Goal: Task Accomplishment & Management: Use online tool/utility

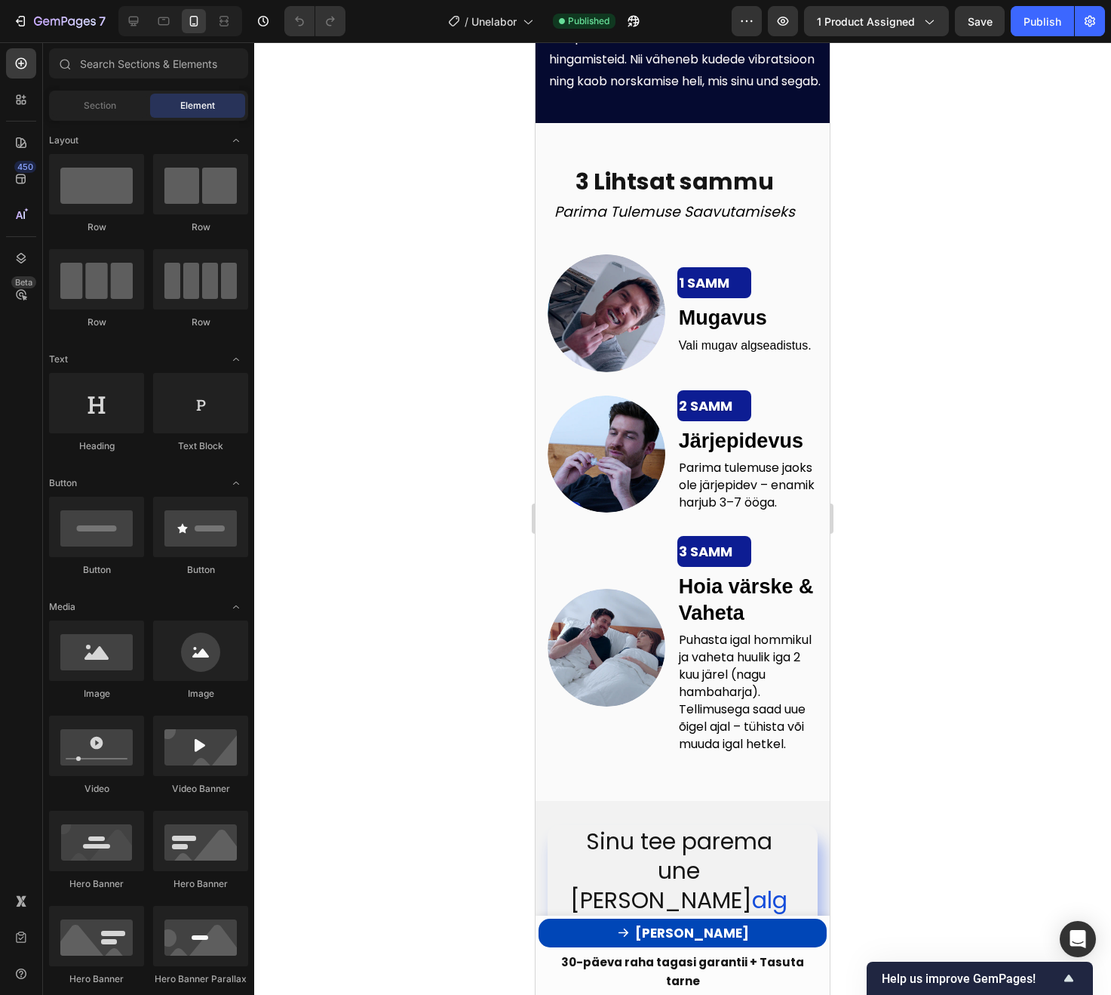
scroll to position [3431, 0]
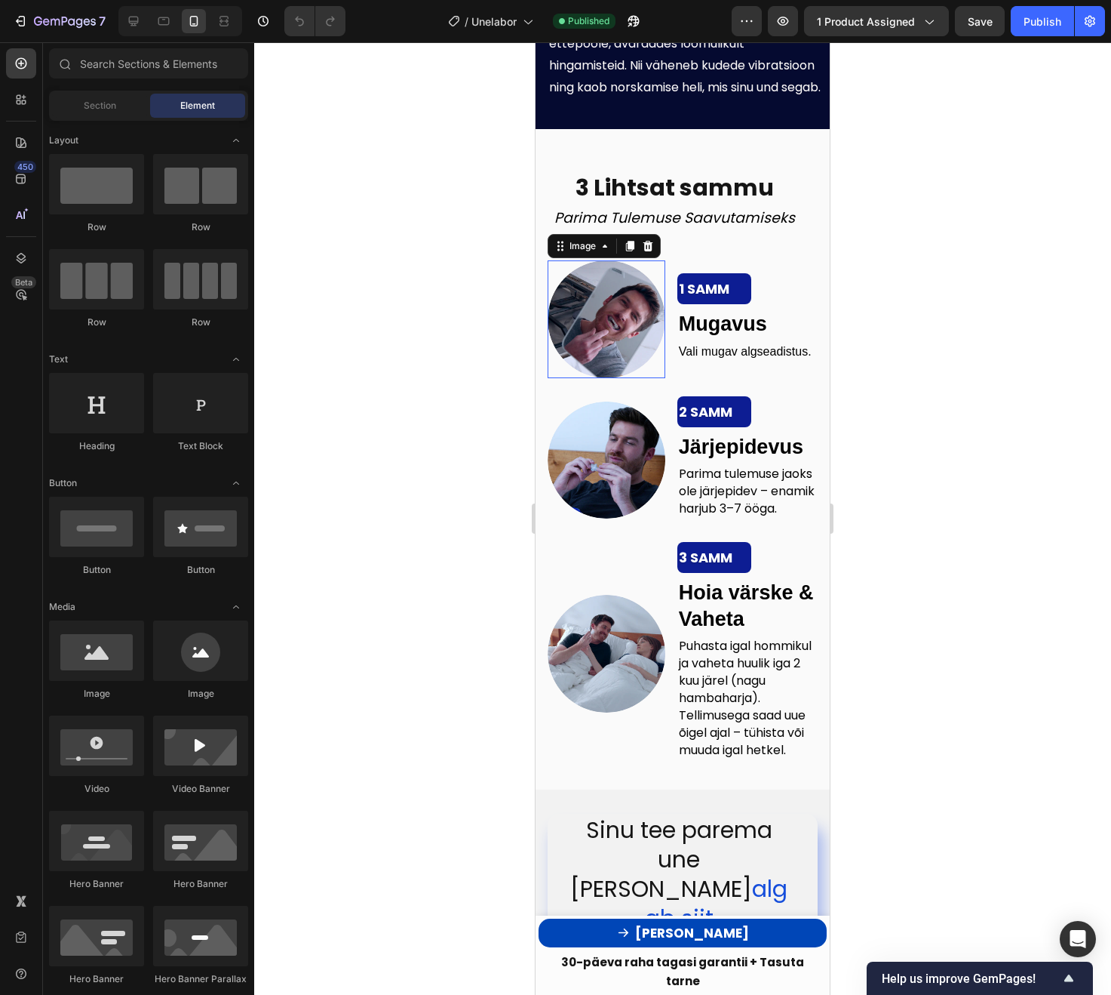
click at [592, 297] on img at bounding box center [607, 319] width 118 height 118
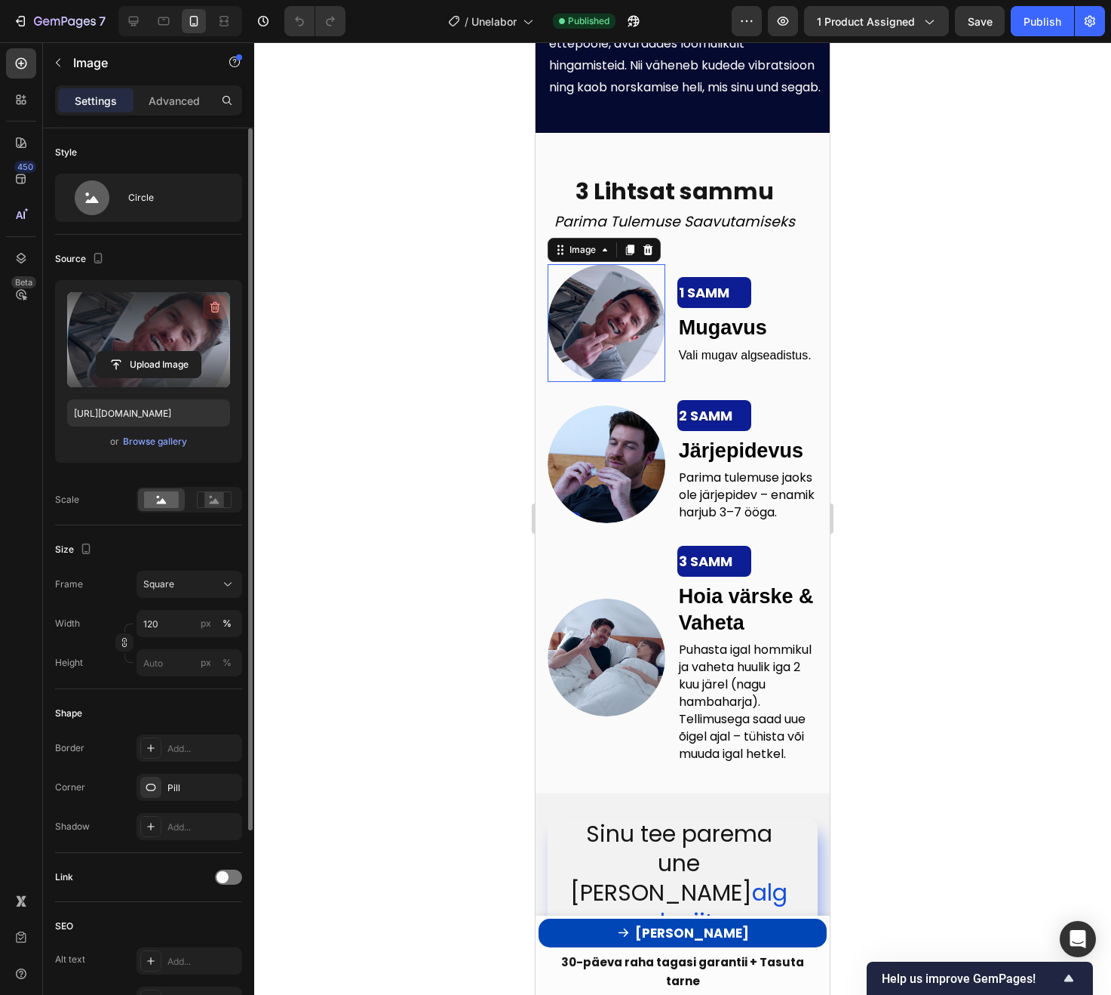
click at [217, 312] on icon "button" at bounding box center [216, 307] width 10 height 11
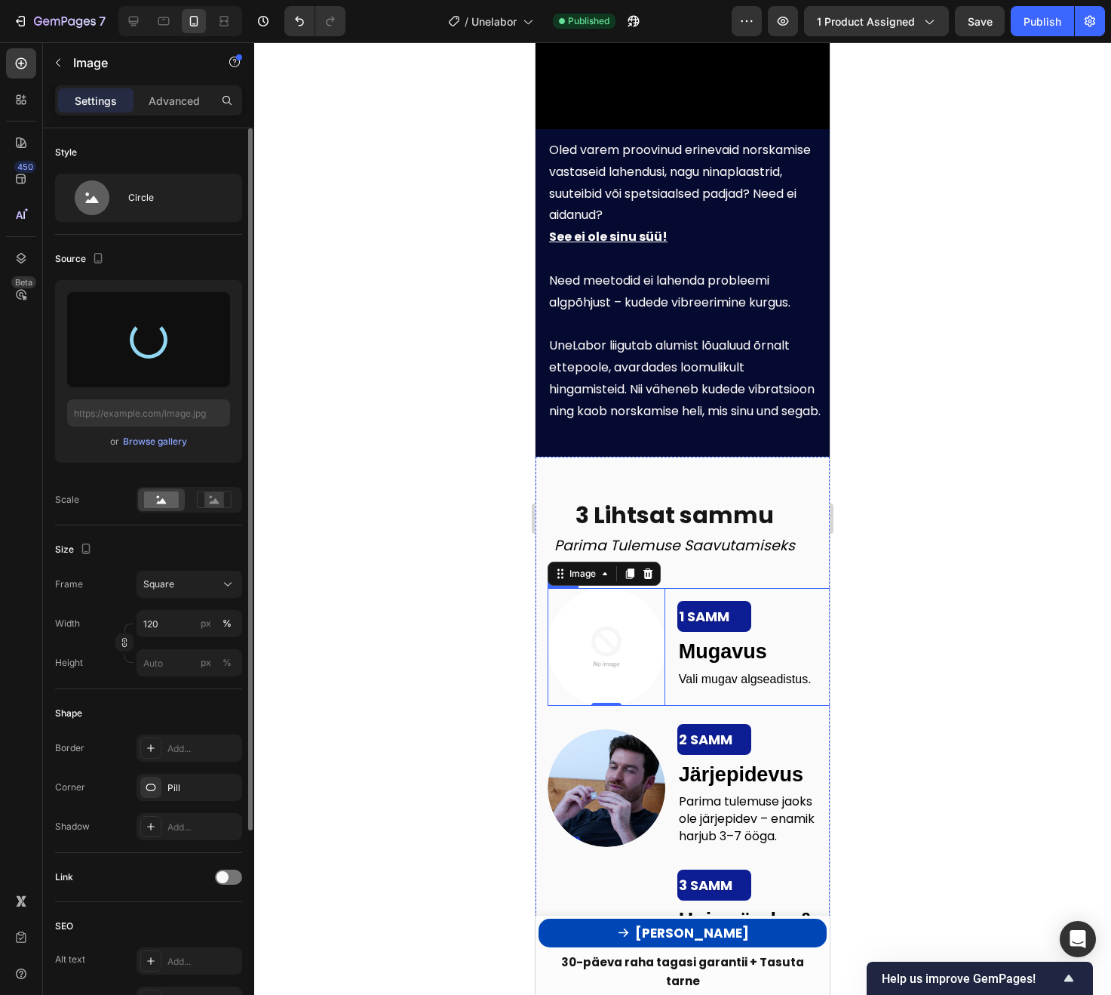
scroll to position [3114, 0]
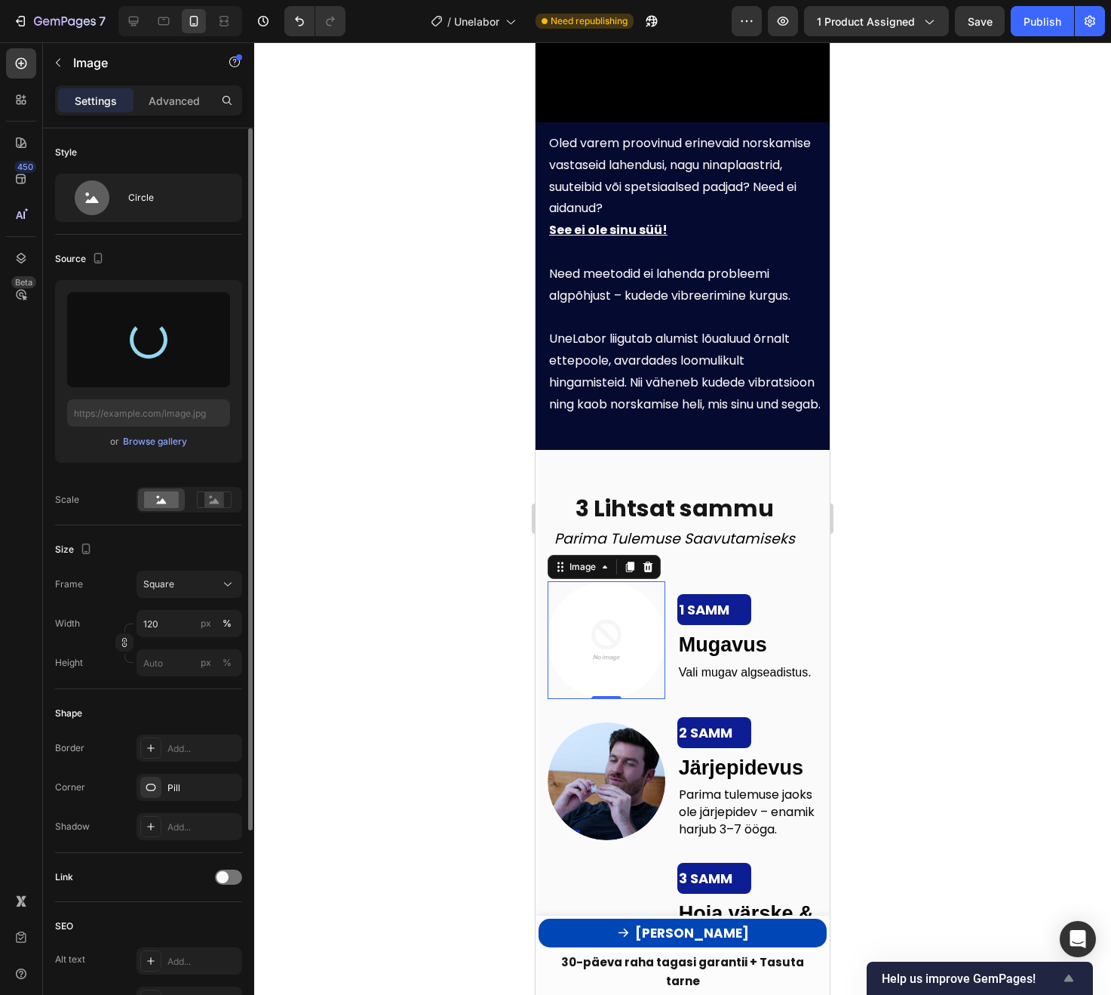
type input "[URL][DOMAIN_NAME]"
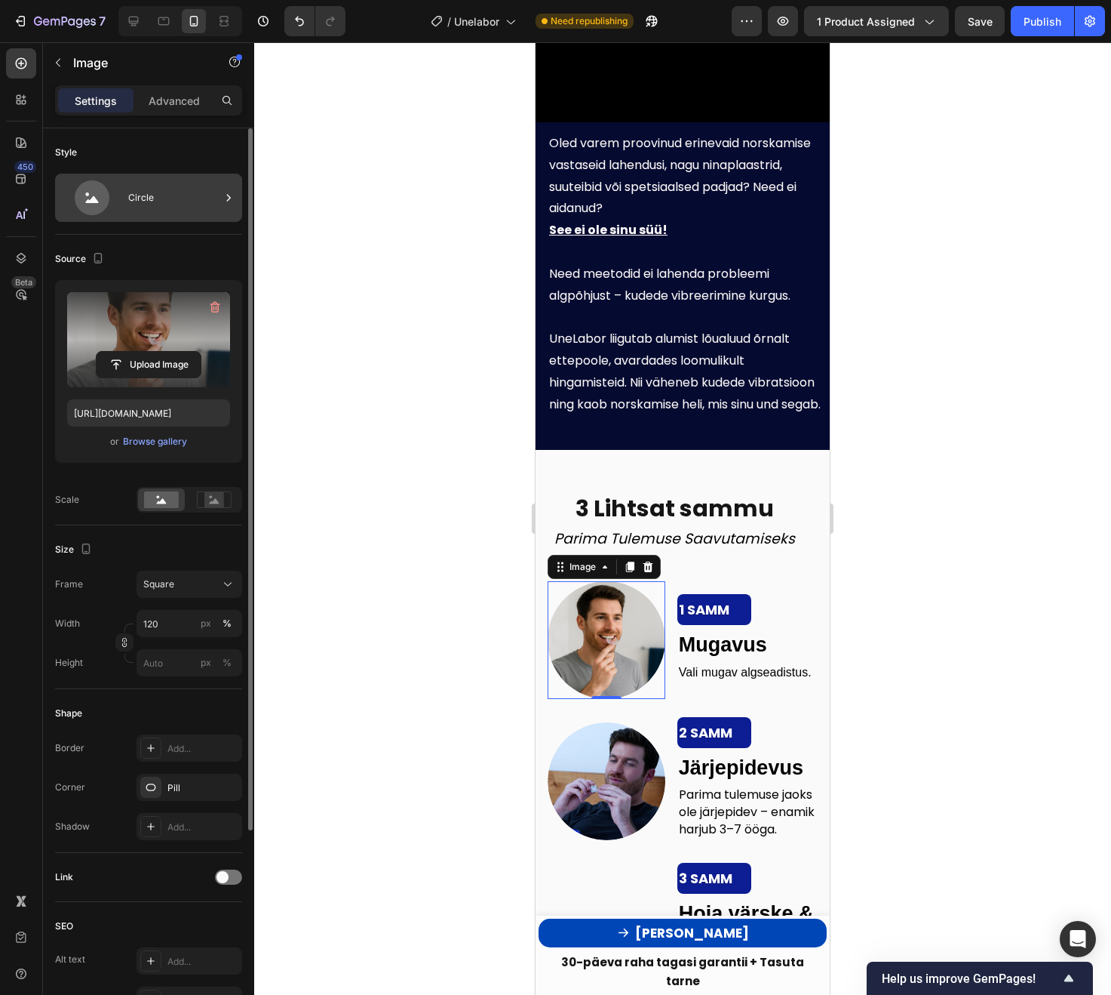
click at [191, 194] on div "Circle" at bounding box center [174, 197] width 92 height 35
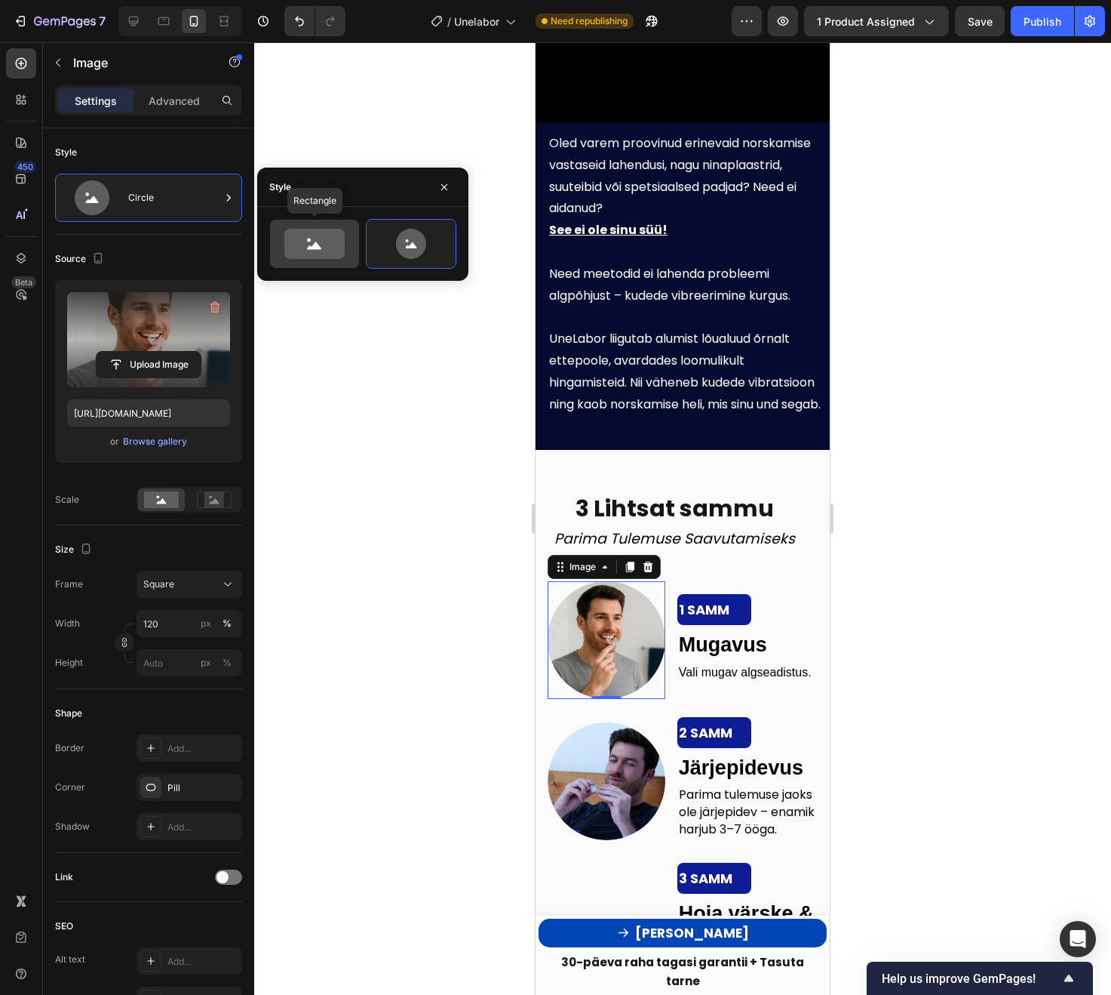
click at [330, 260] on div at bounding box center [314, 244] width 89 height 48
type input "100"
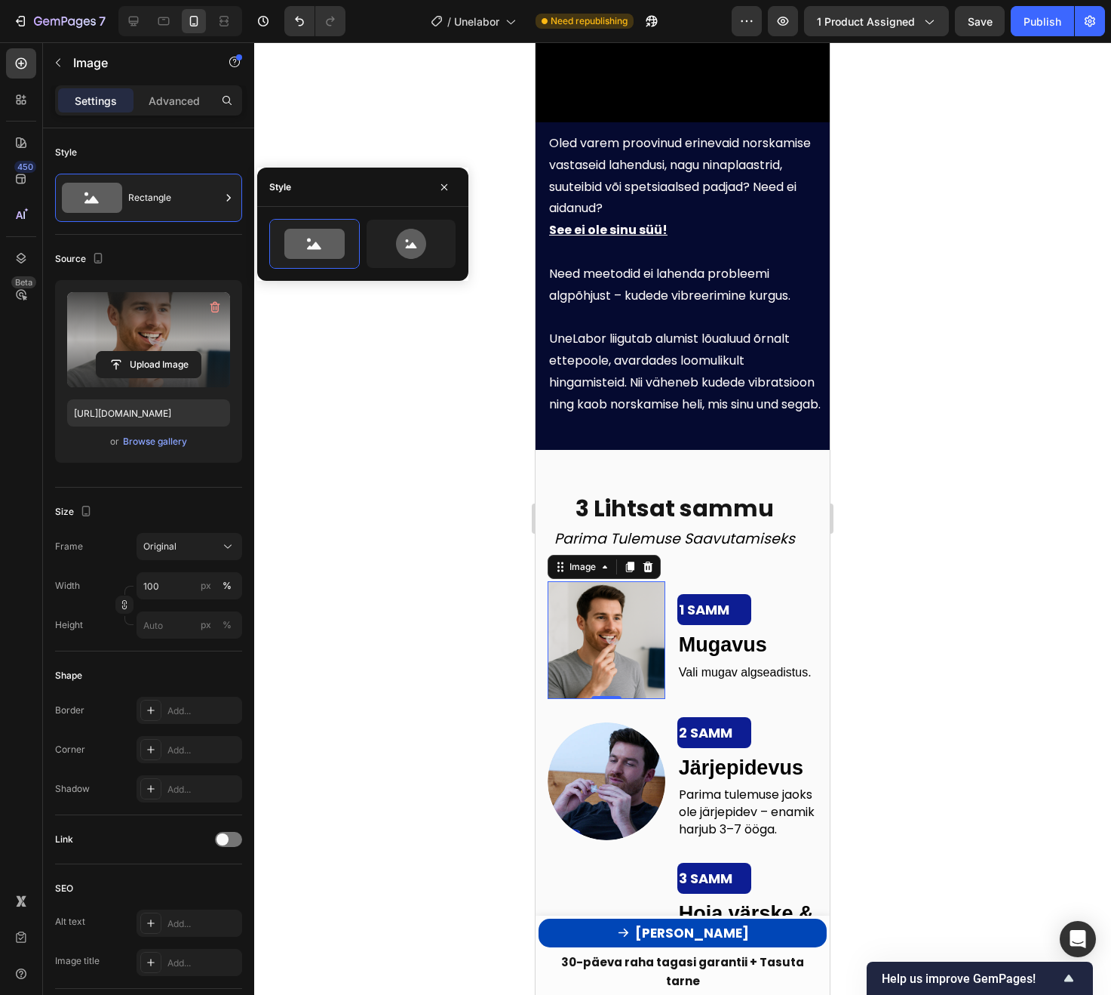
click at [429, 459] on div at bounding box center [682, 518] width 857 height 952
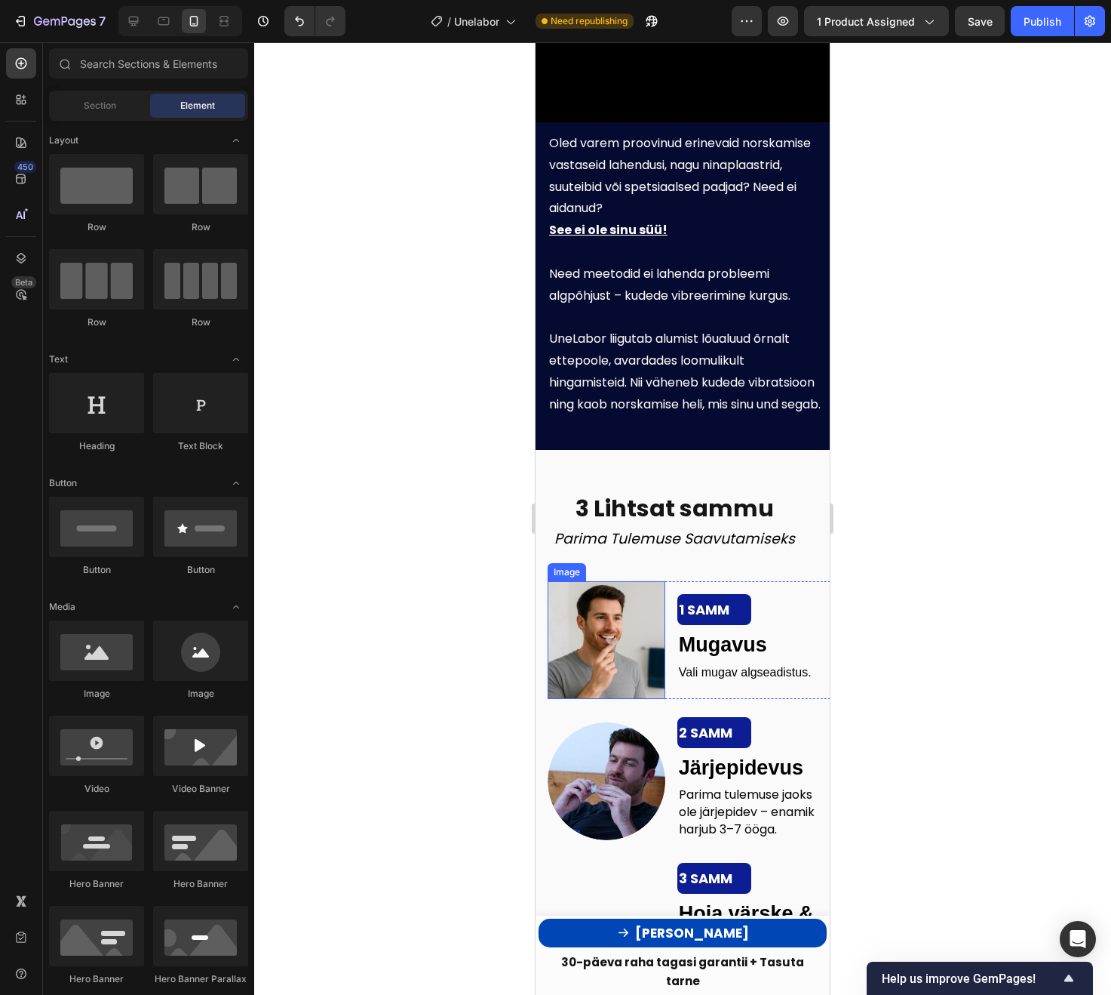
click at [583, 627] on img at bounding box center [607, 640] width 118 height 118
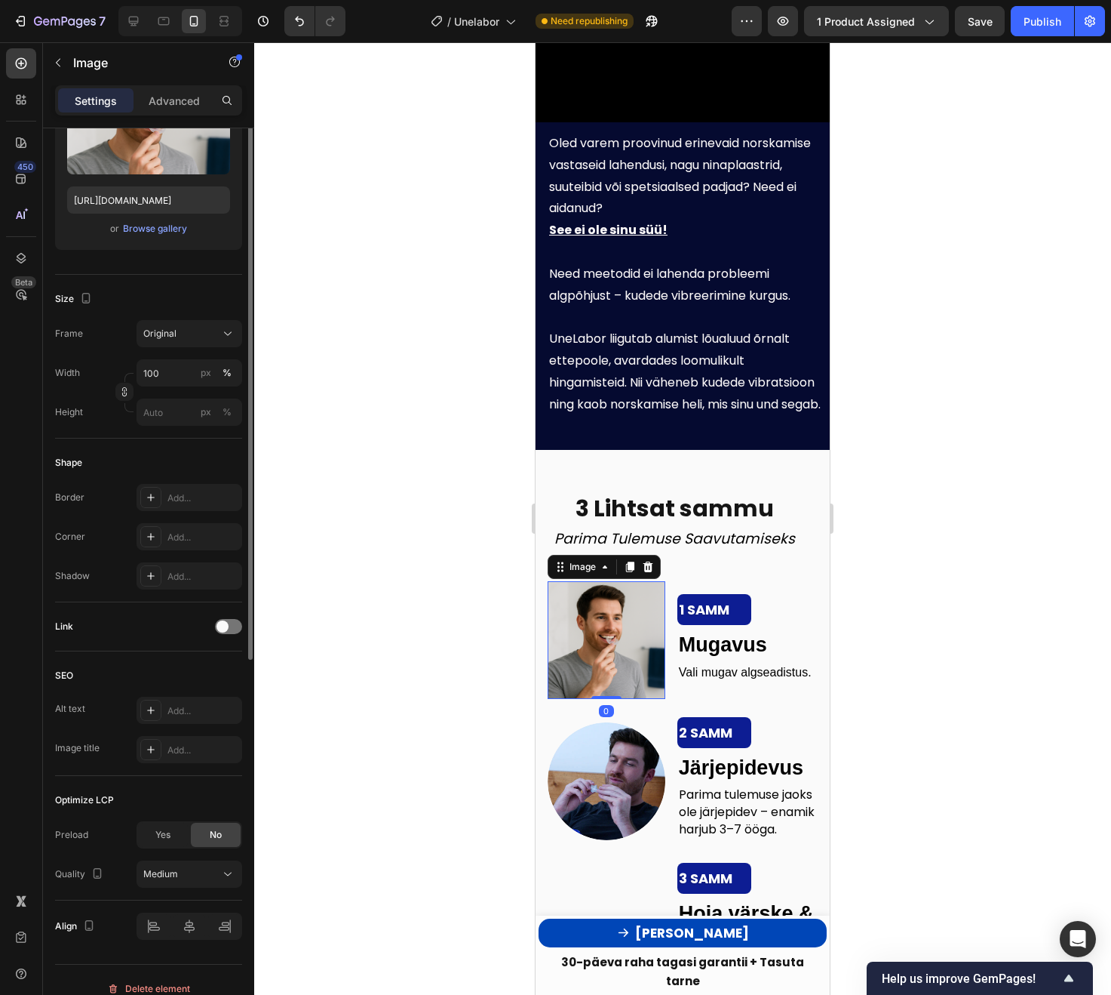
scroll to position [220, 0]
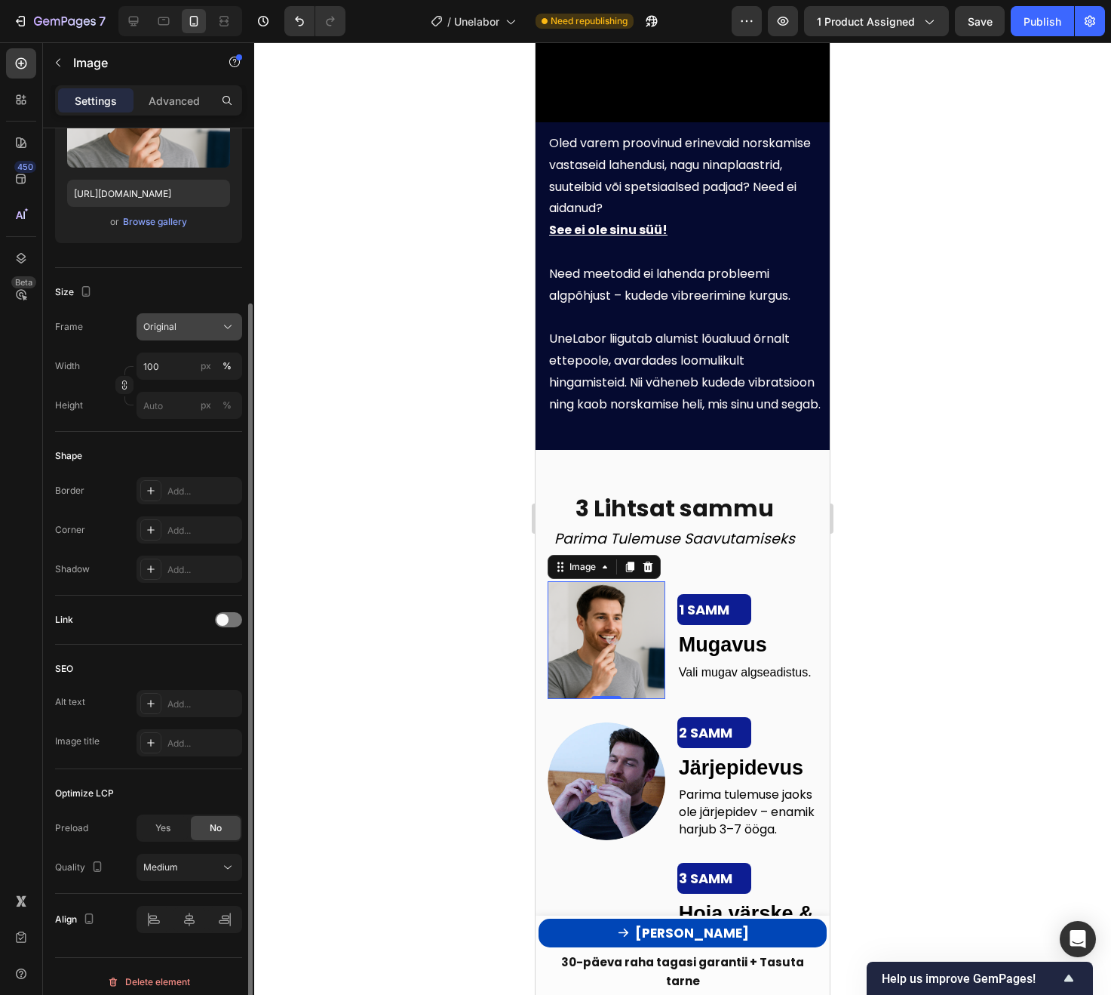
click at [202, 339] on button "Original" at bounding box center [190, 326] width 106 height 27
click at [131, 273] on div "Size Frame Original Square Vertical Horizontal Original Custom Width 100 px % H…" at bounding box center [148, 350] width 187 height 164
click at [149, 537] on div at bounding box center [150, 529] width 21 height 21
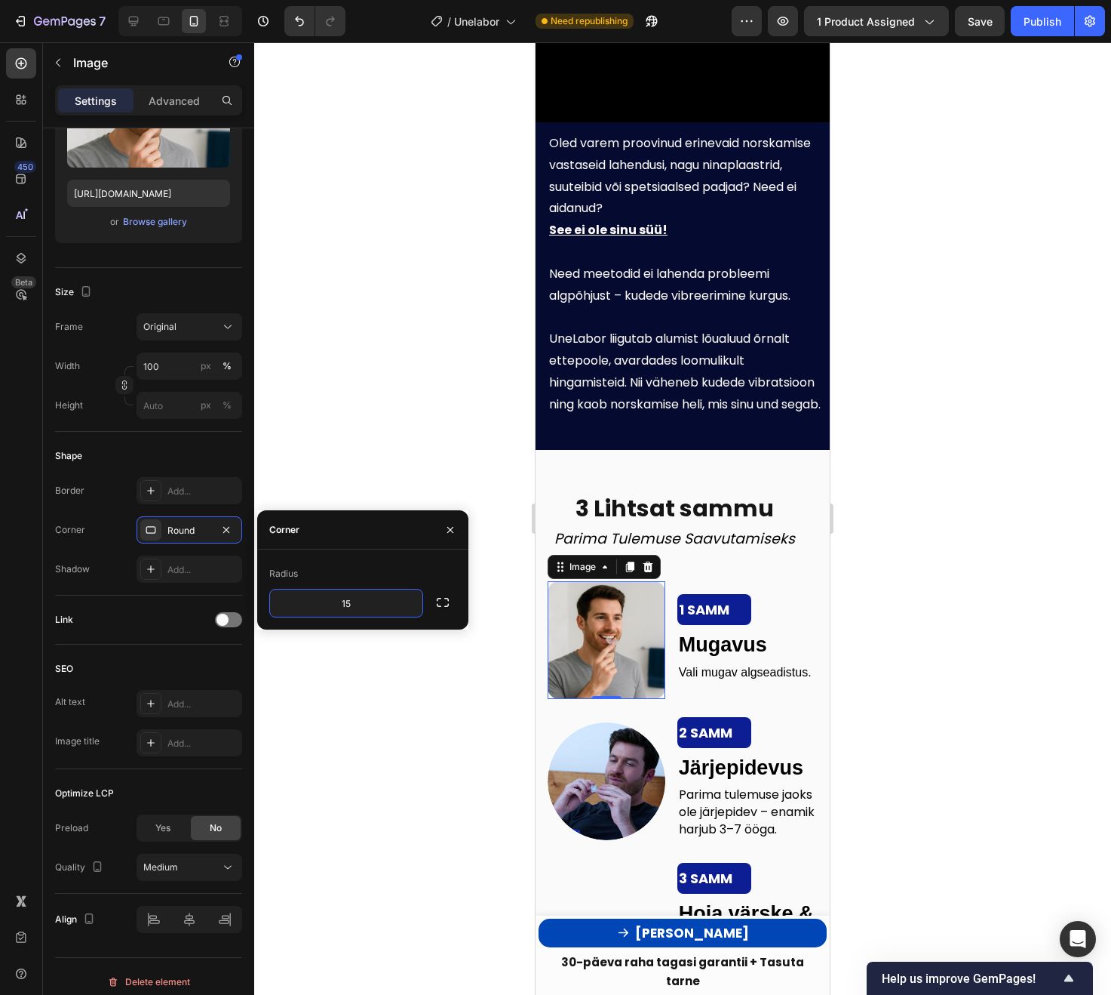
type input "15"
click at [236, 463] on div "Shape" at bounding box center [148, 456] width 187 height 24
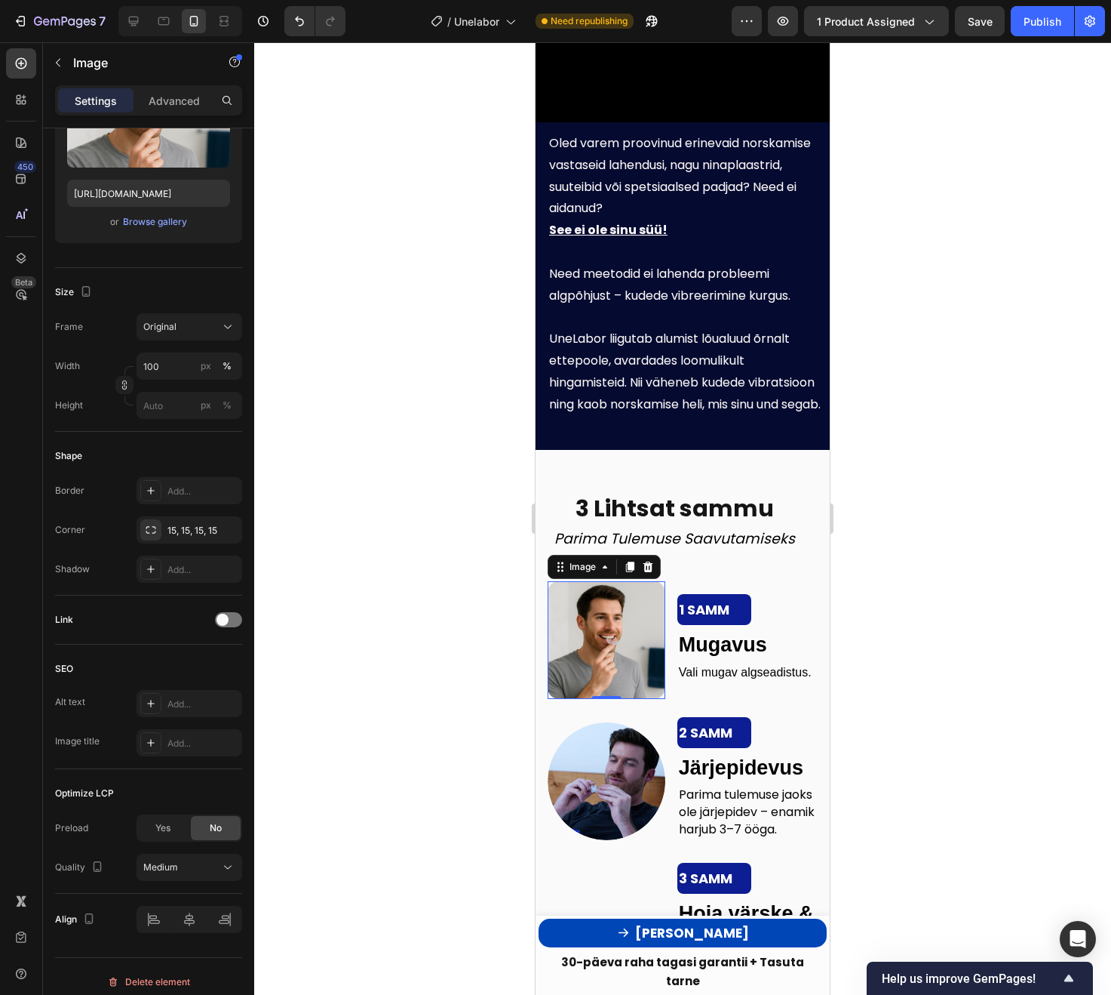
click at [666, 653] on div "Image 0 1 SAMM Text Block Mugavus Vali mugav algseadistus. Text Block Row" at bounding box center [695, 640] width 294 height 118
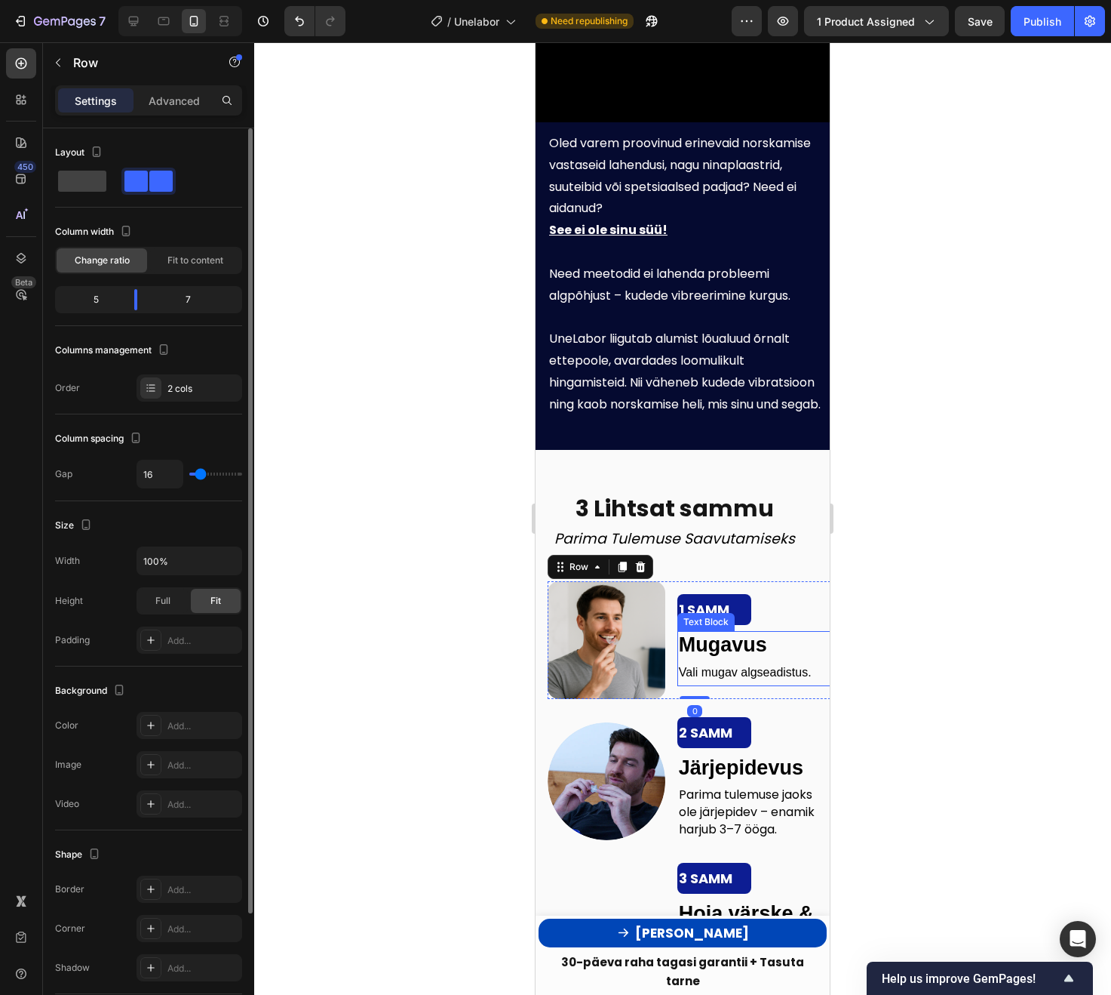
click at [864, 653] on div at bounding box center [682, 518] width 857 height 952
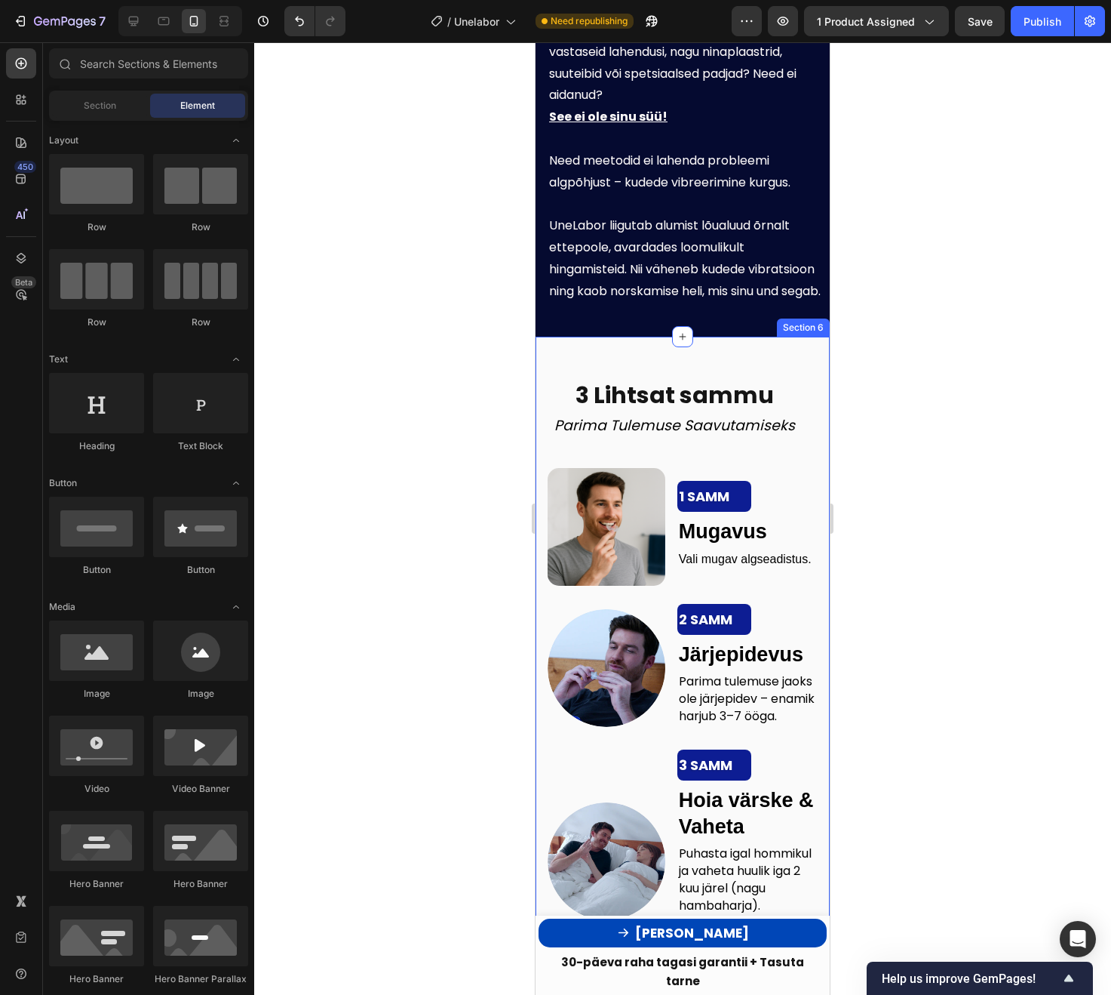
scroll to position [3390, 0]
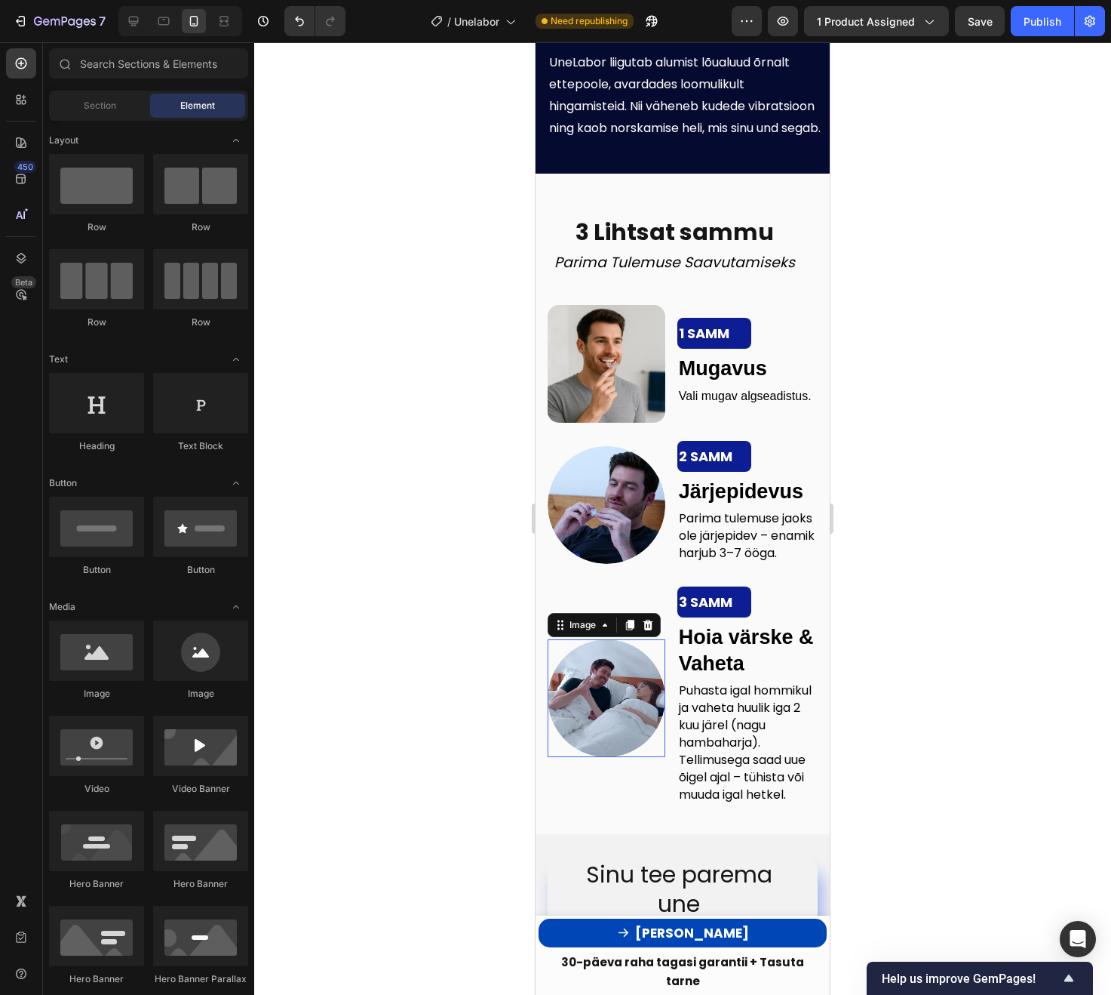
click at [612, 686] on img at bounding box center [607, 698] width 118 height 118
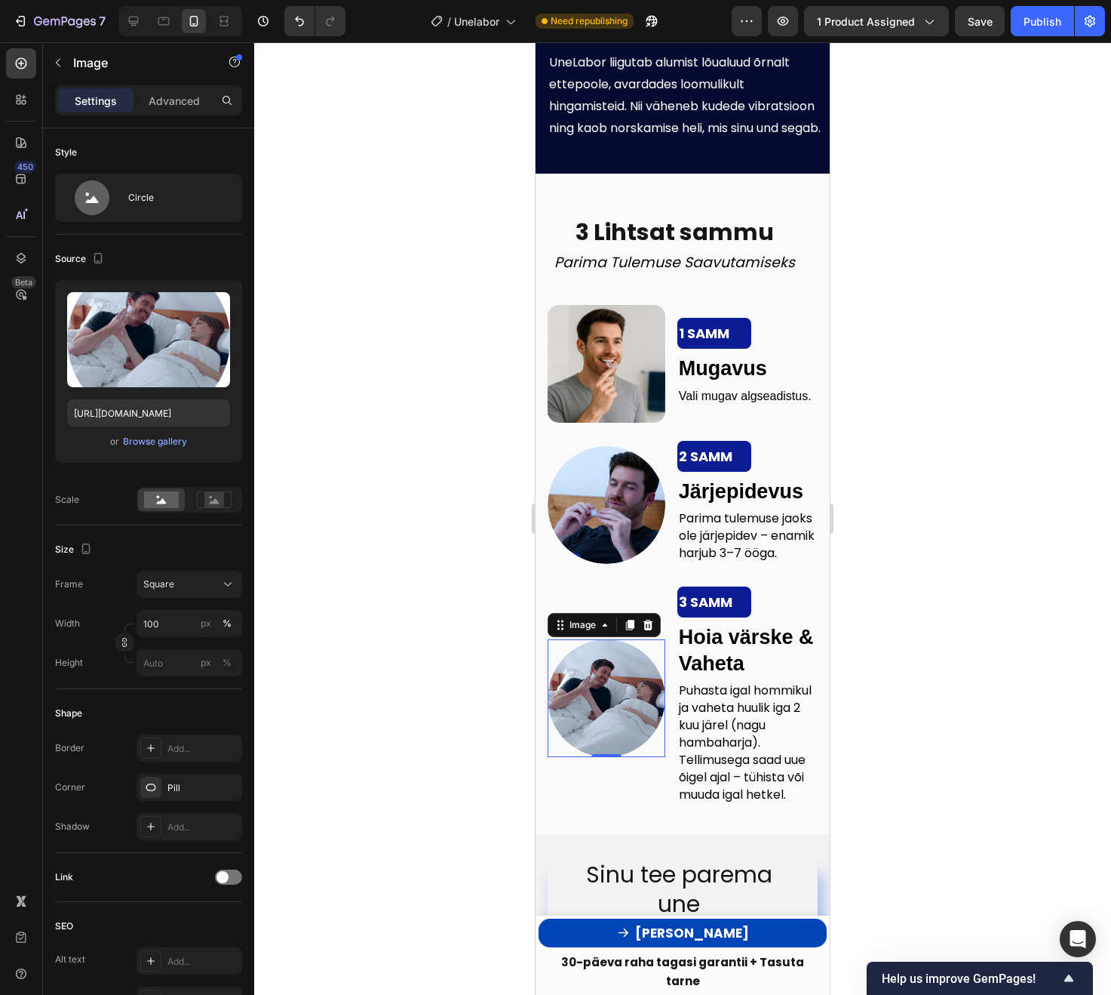
click at [604, 733] on img at bounding box center [607, 698] width 118 height 118
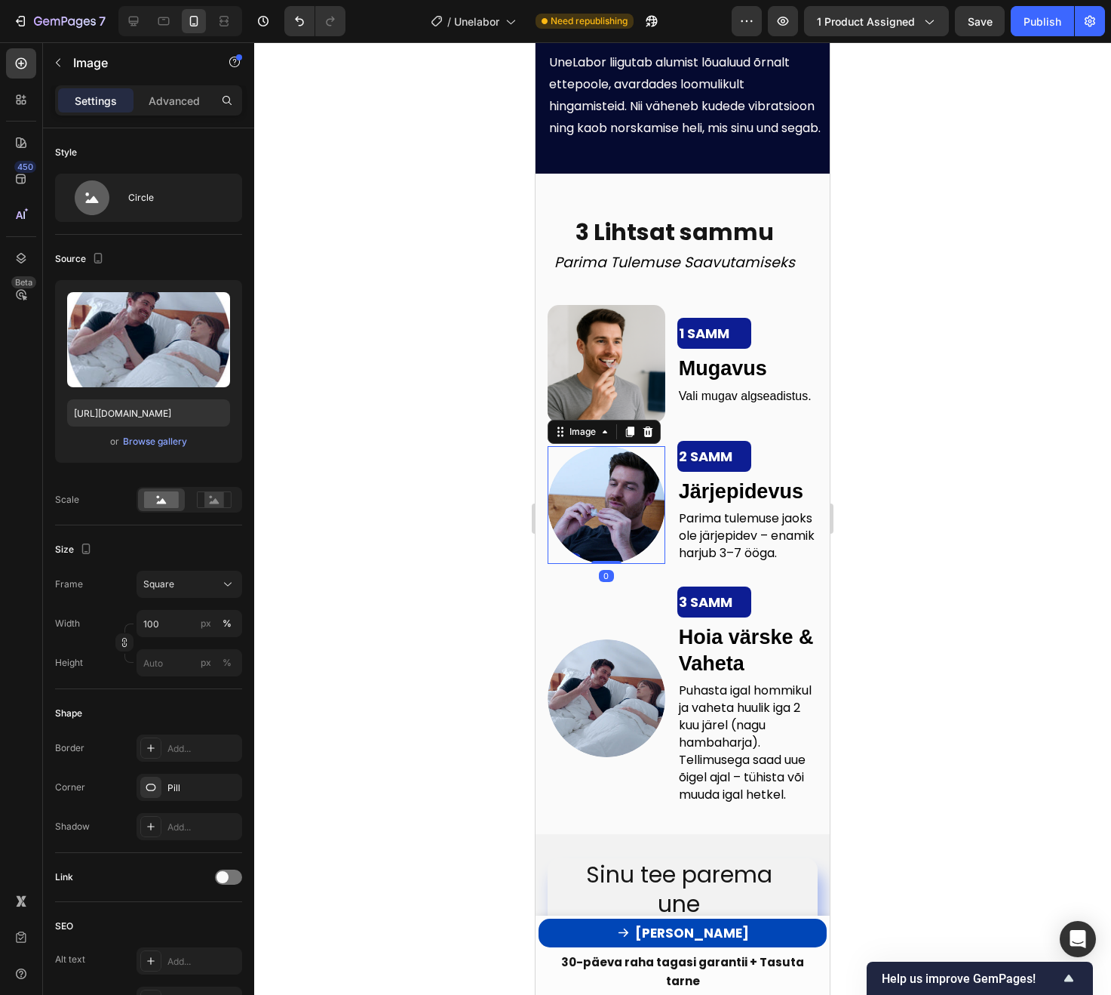
click at [609, 524] on img at bounding box center [607, 505] width 118 height 118
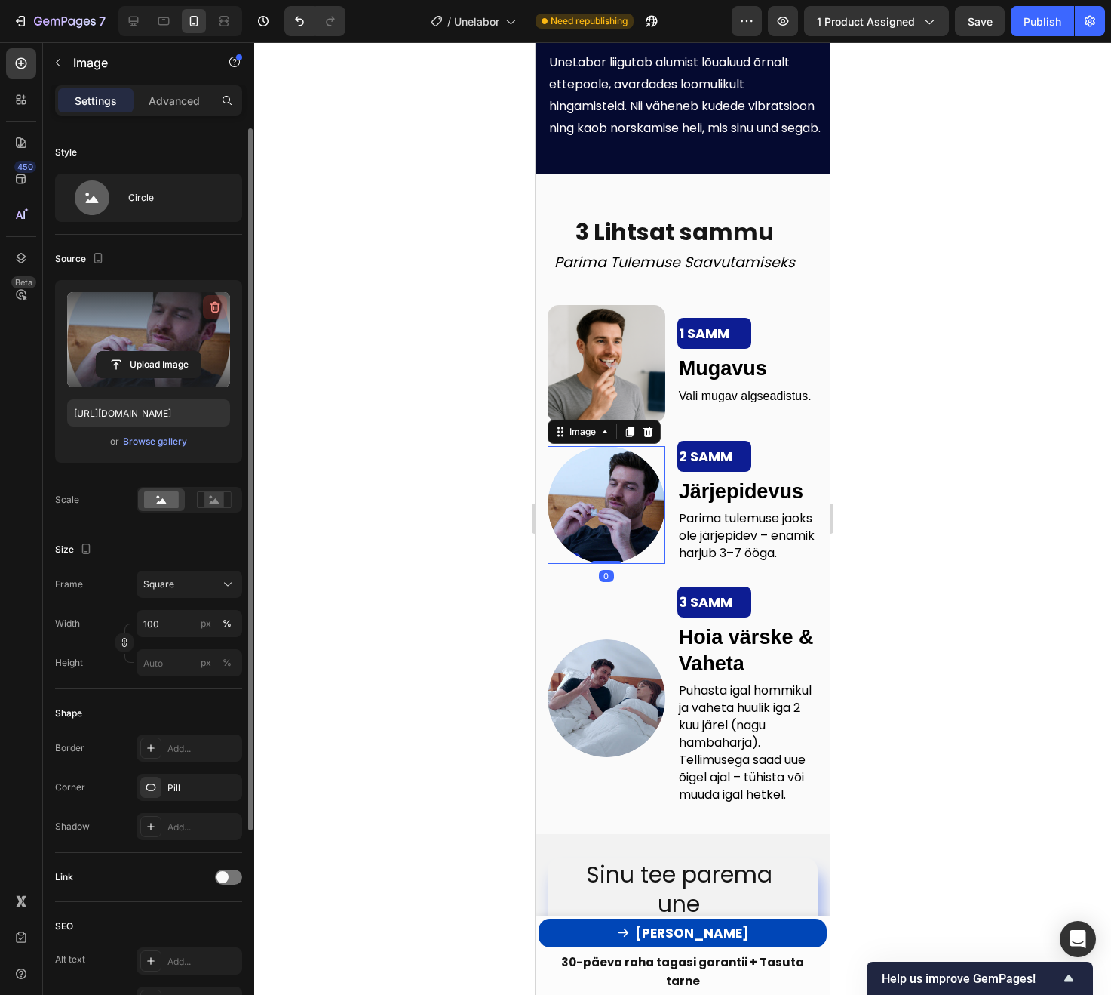
click at [219, 308] on icon "button" at bounding box center [215, 307] width 15 height 15
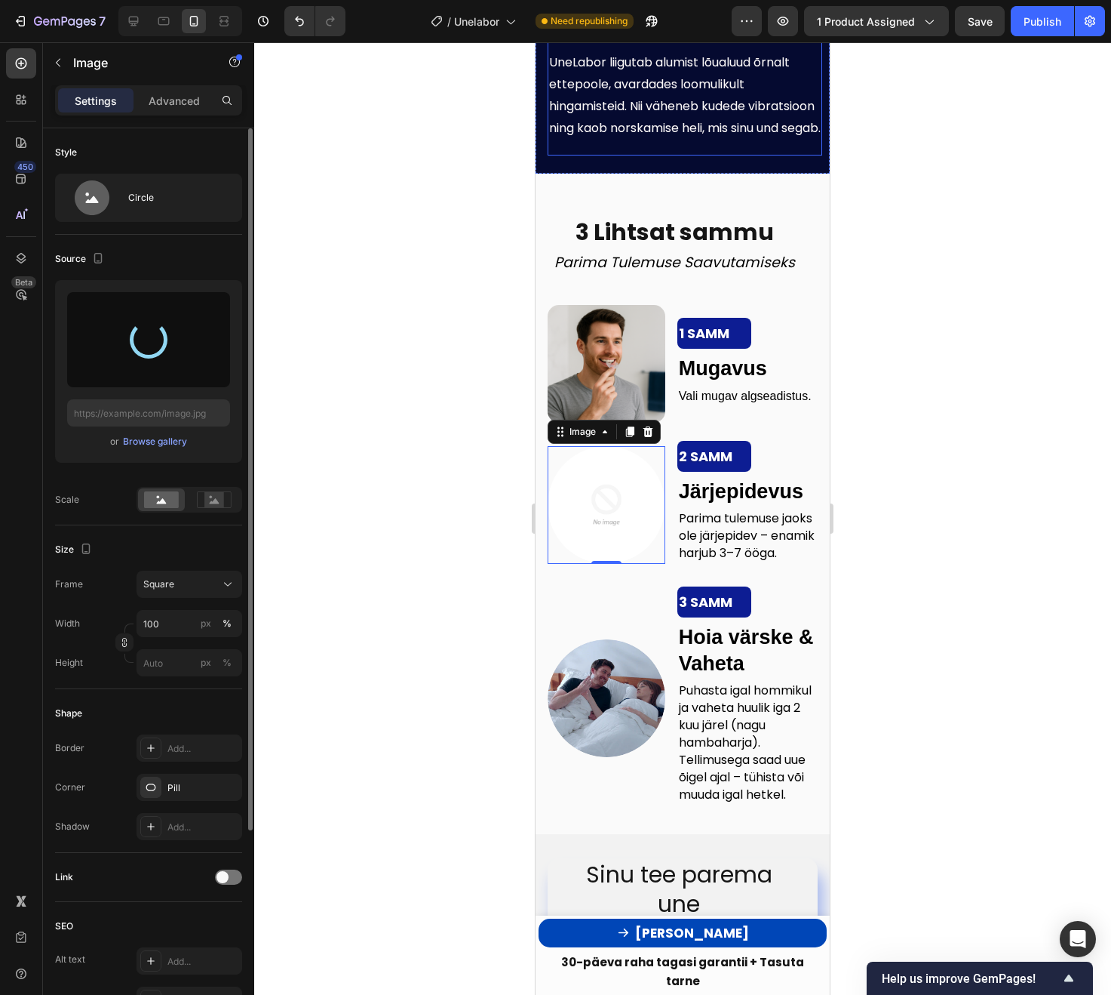
type input "[URL][DOMAIN_NAME]"
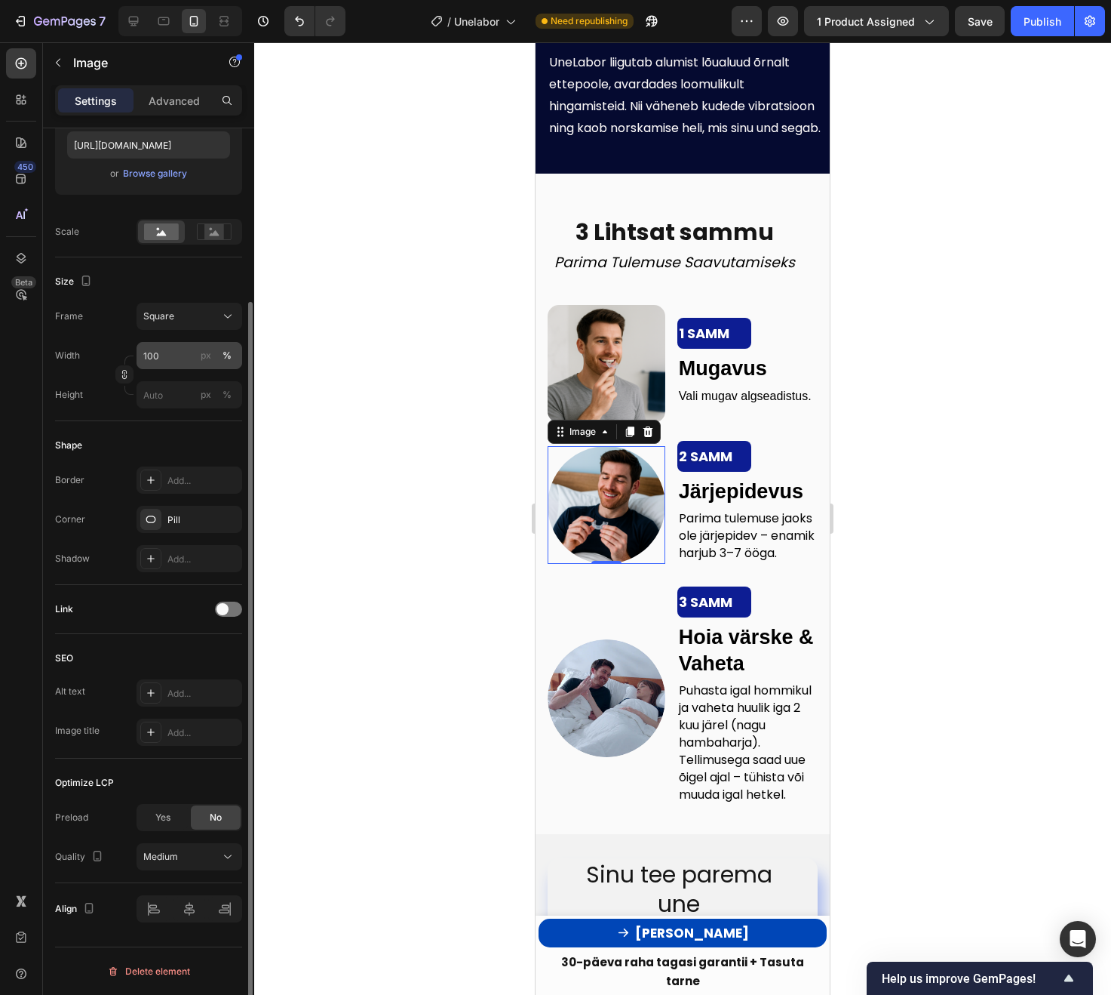
scroll to position [222, 0]
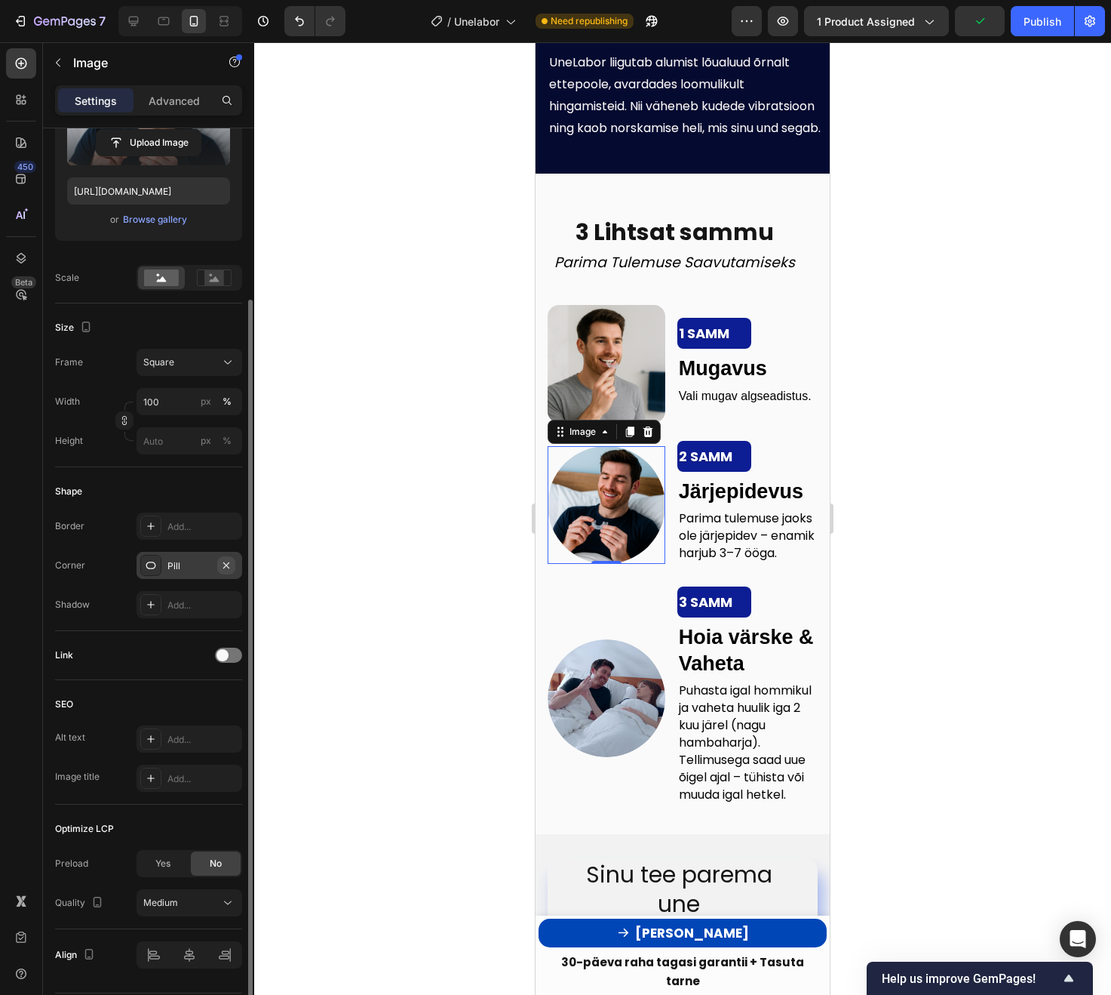
click at [223, 565] on icon "button" at bounding box center [226, 565] width 12 height 12
click at [158, 569] on div at bounding box center [150, 565] width 21 height 21
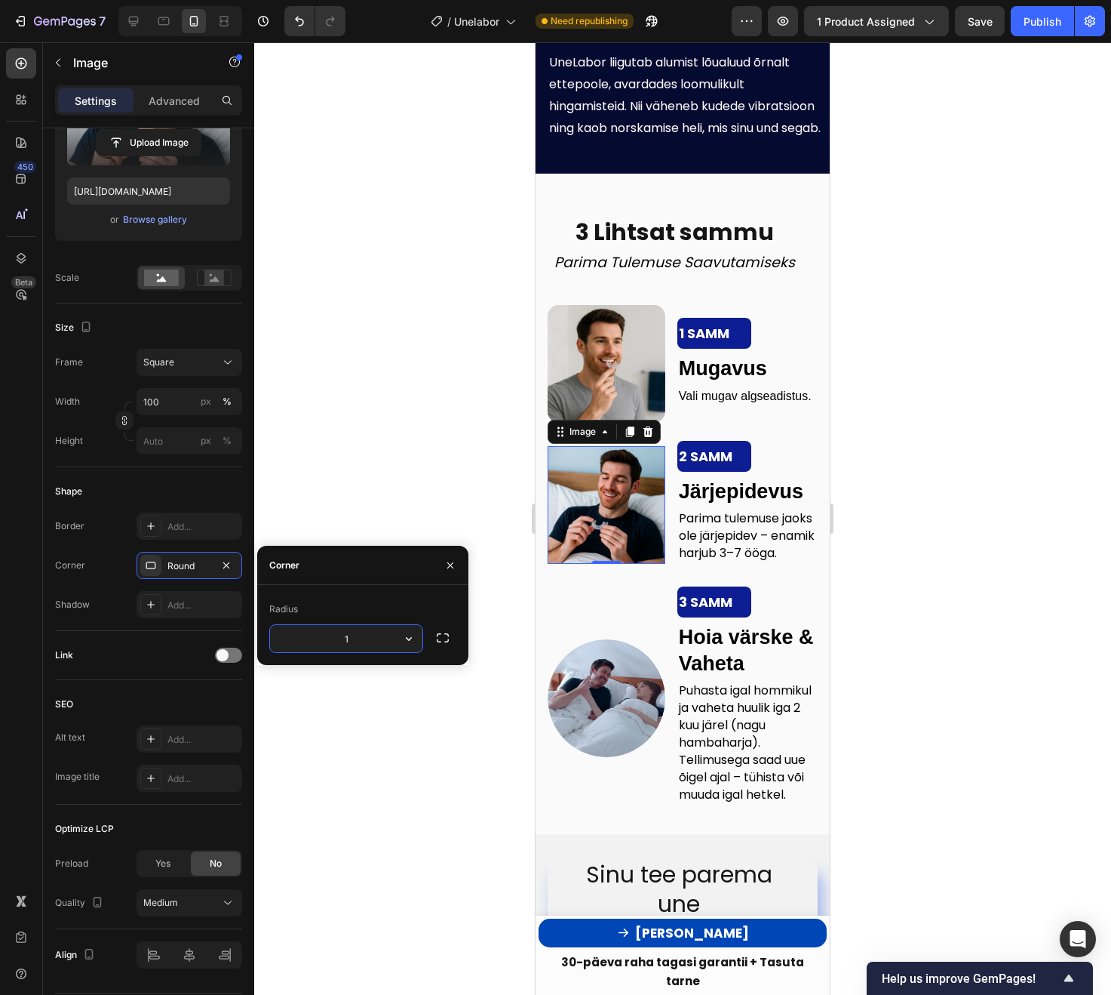
type input "15"
click at [198, 480] on div "Shape" at bounding box center [148, 491] width 187 height 24
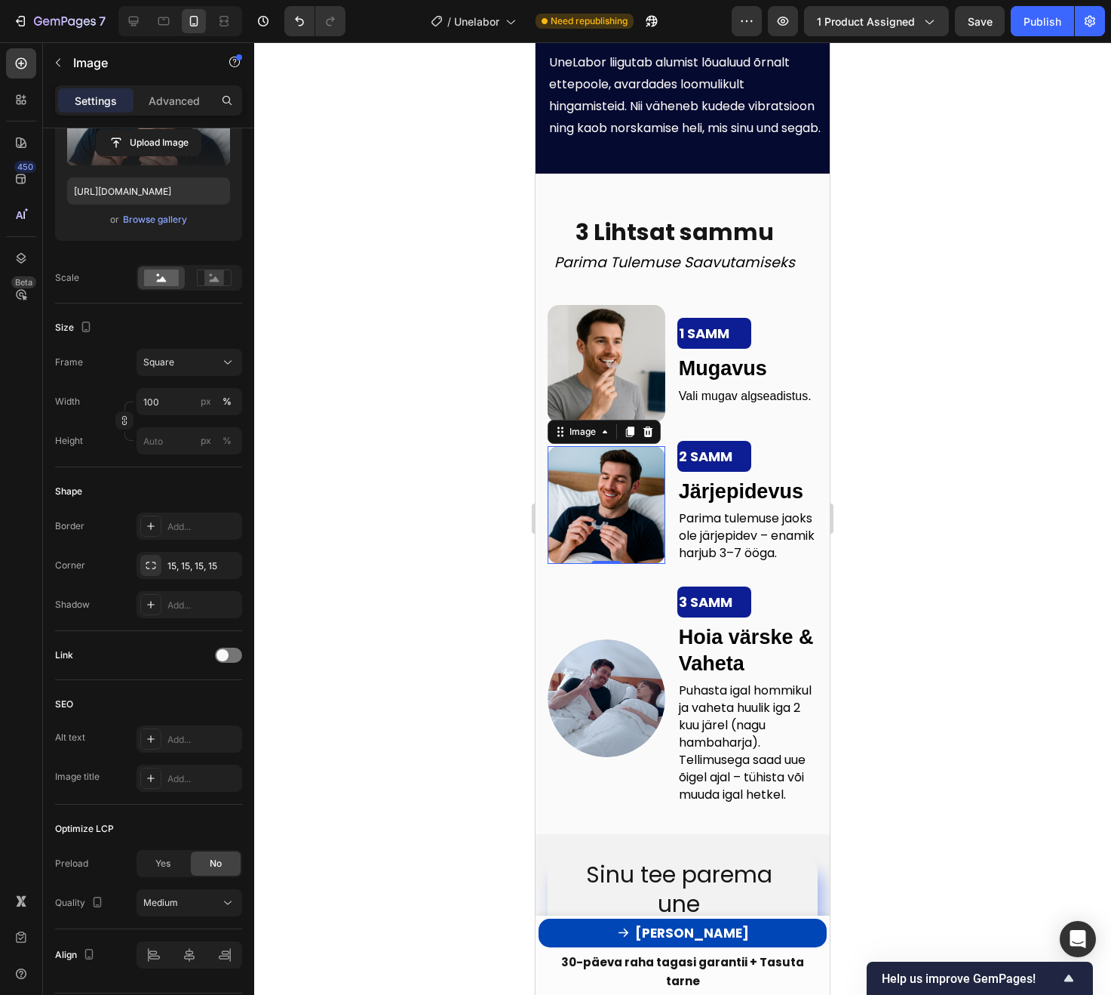
click at [362, 472] on div at bounding box center [682, 518] width 857 height 952
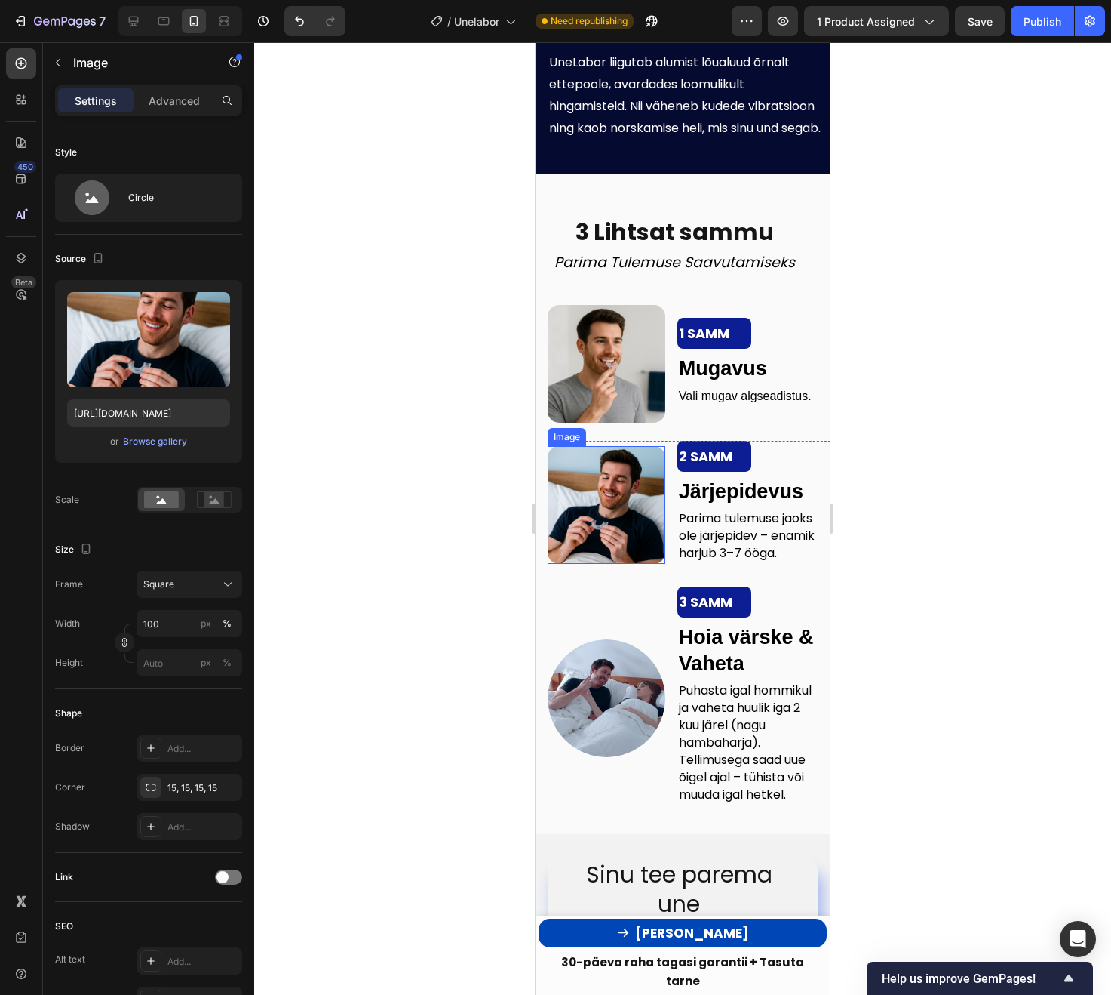
click at [663, 466] on img at bounding box center [607, 505] width 118 height 118
click at [778, 561] on p "Parima tulemuse jaoks ole järjepidev – enamik harjub 3–7 ööga." at bounding box center [749, 535] width 140 height 52
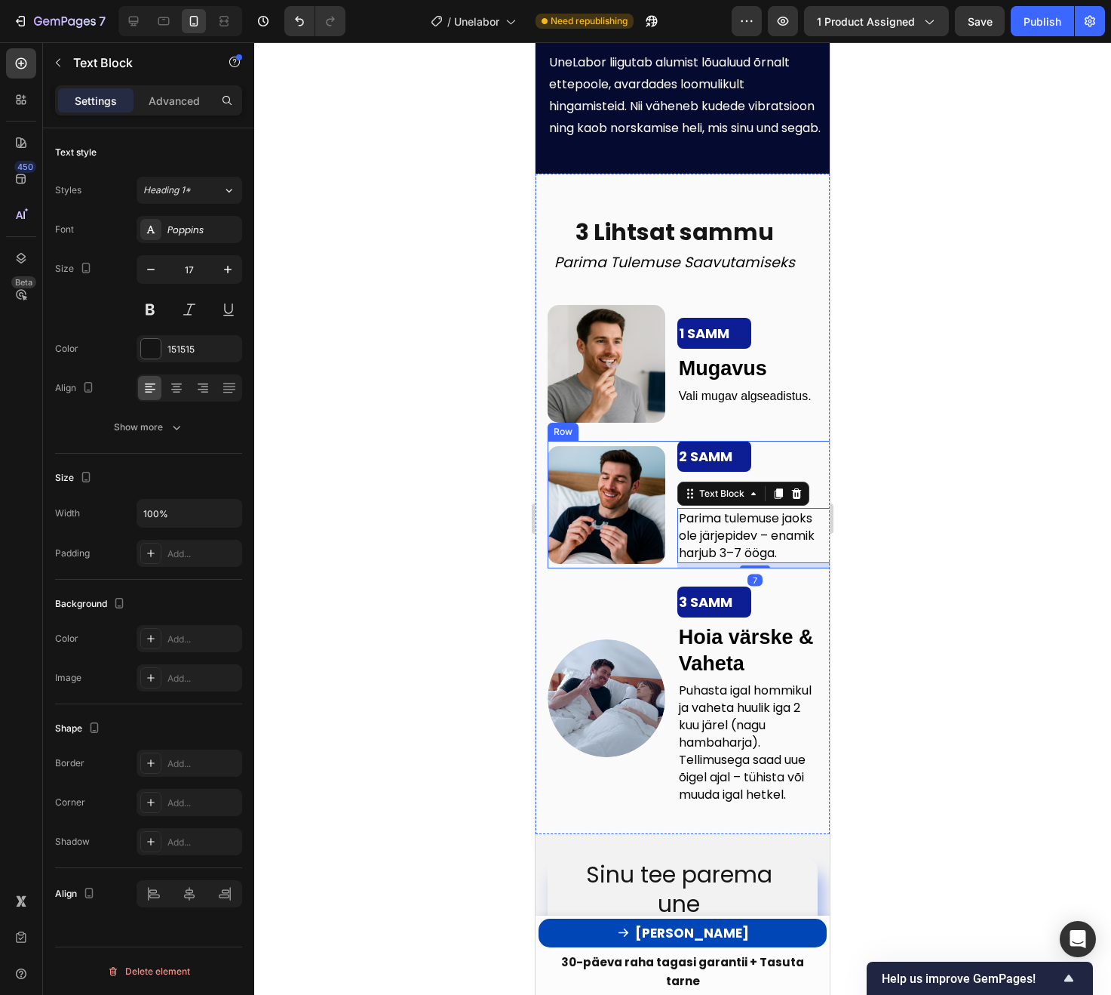
click at [668, 568] on div "Image 2 SAMM Text Block Järjepidevus Text Block Parima tulemuse jaoks ole järje…" at bounding box center [695, 505] width 294 height 128
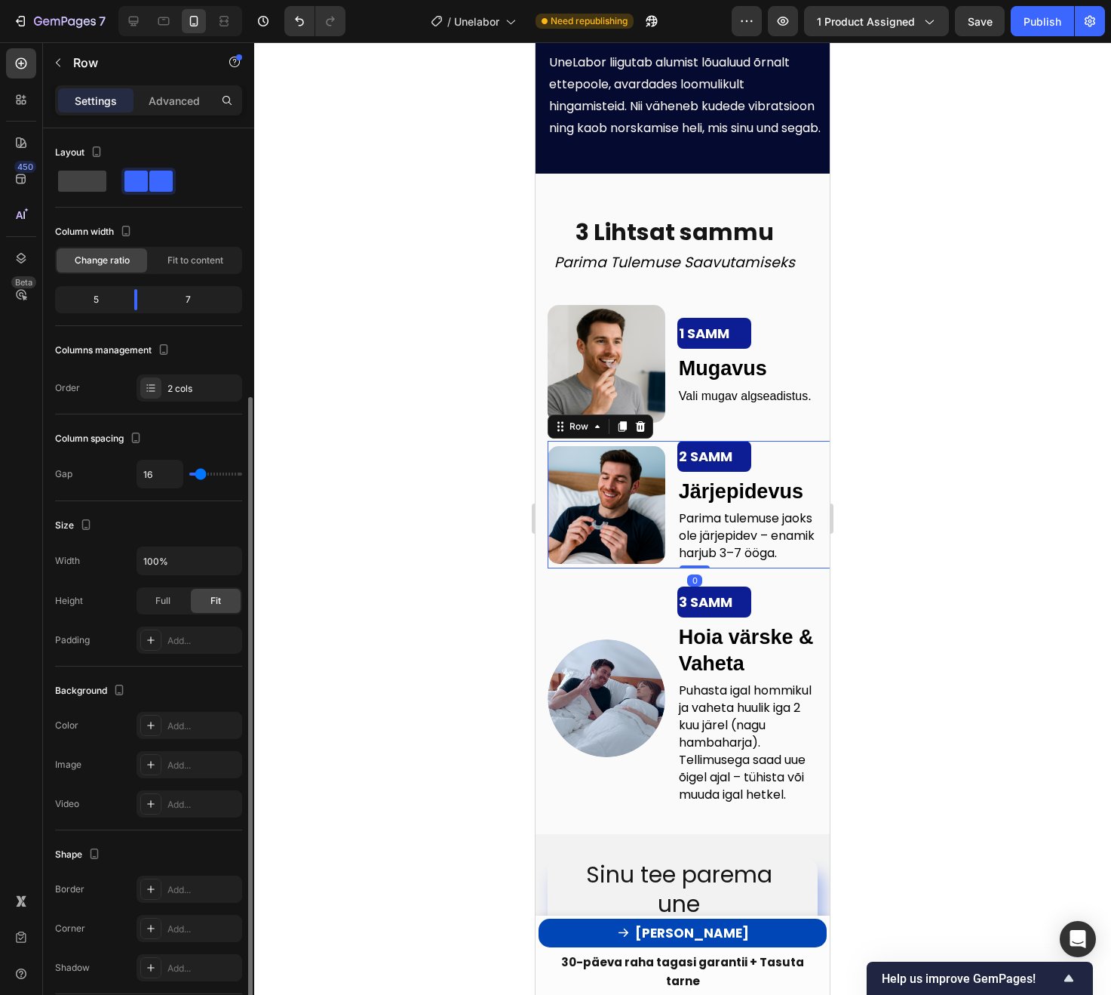
scroll to position [144, 0]
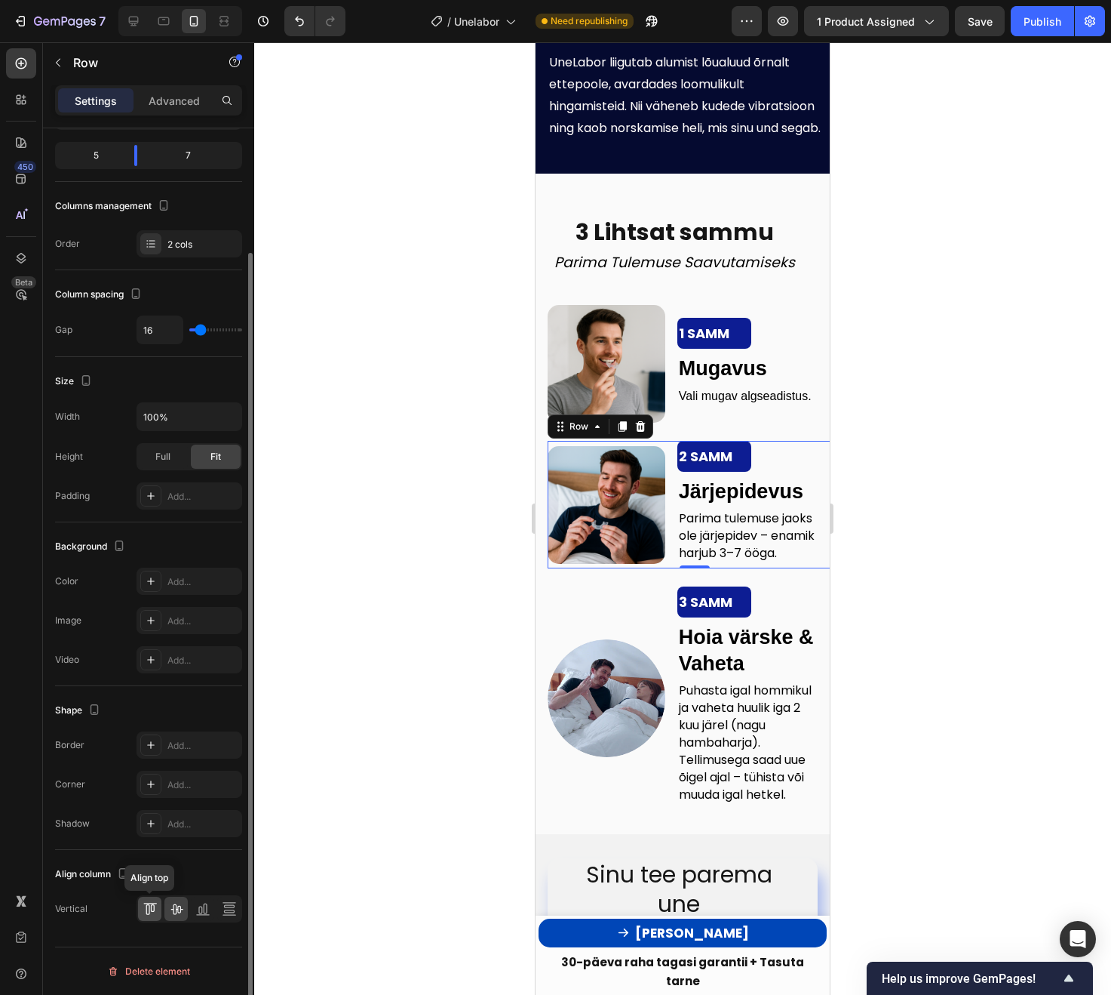
click at [157, 915] on icon at bounding box center [150, 908] width 15 height 15
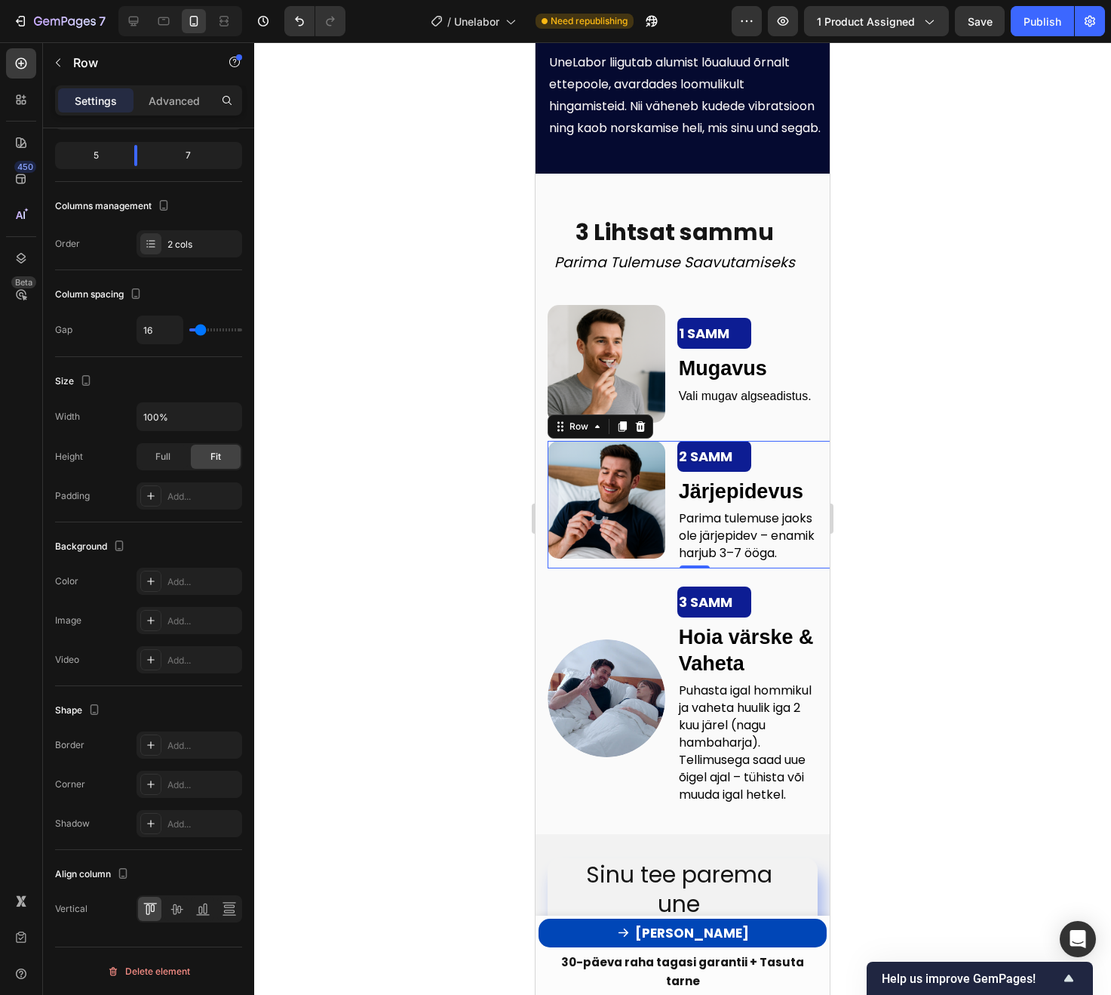
click at [964, 404] on div at bounding box center [682, 518] width 857 height 952
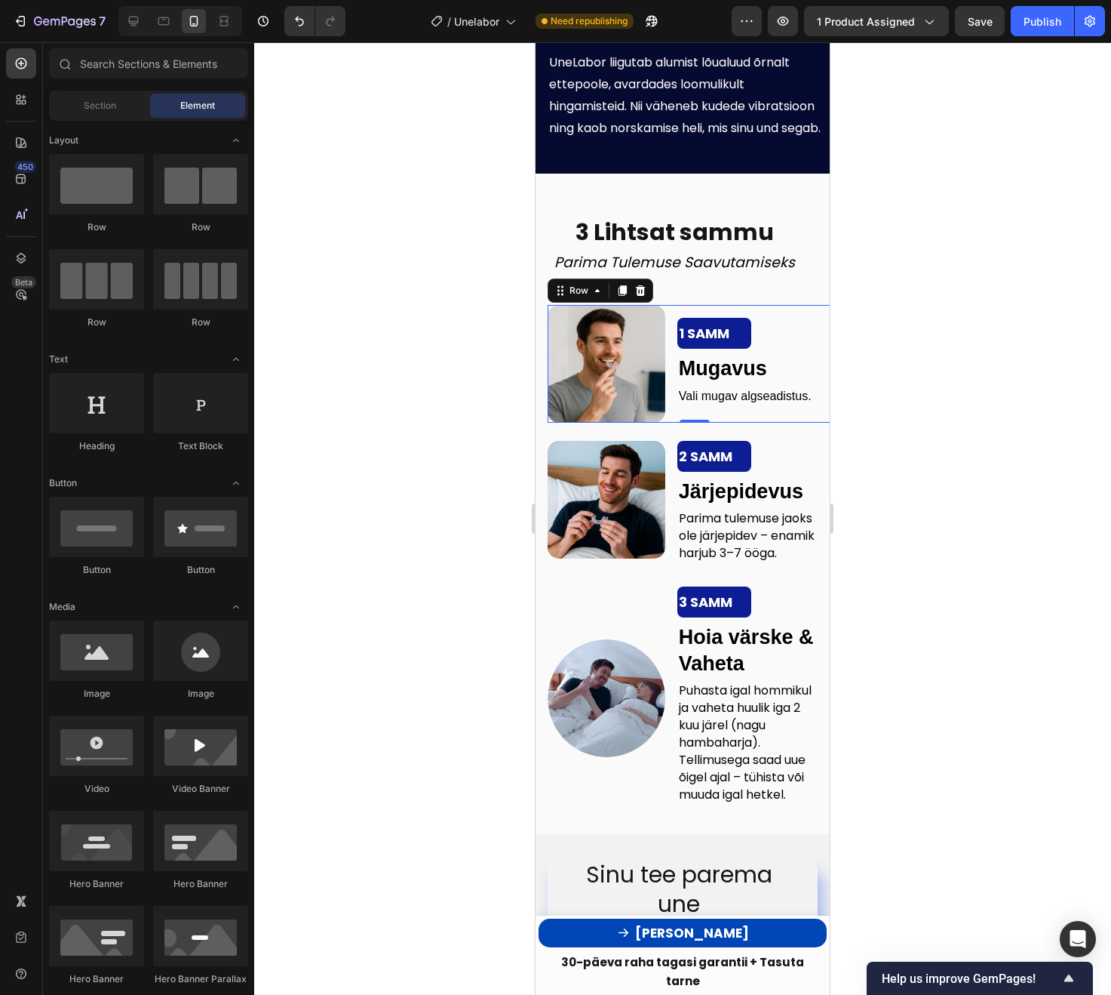
click at [735, 410] on div "1 SAMM Text Block Mugavus Vali mugav algseadistus. Text Block" at bounding box center [760, 364] width 164 height 118
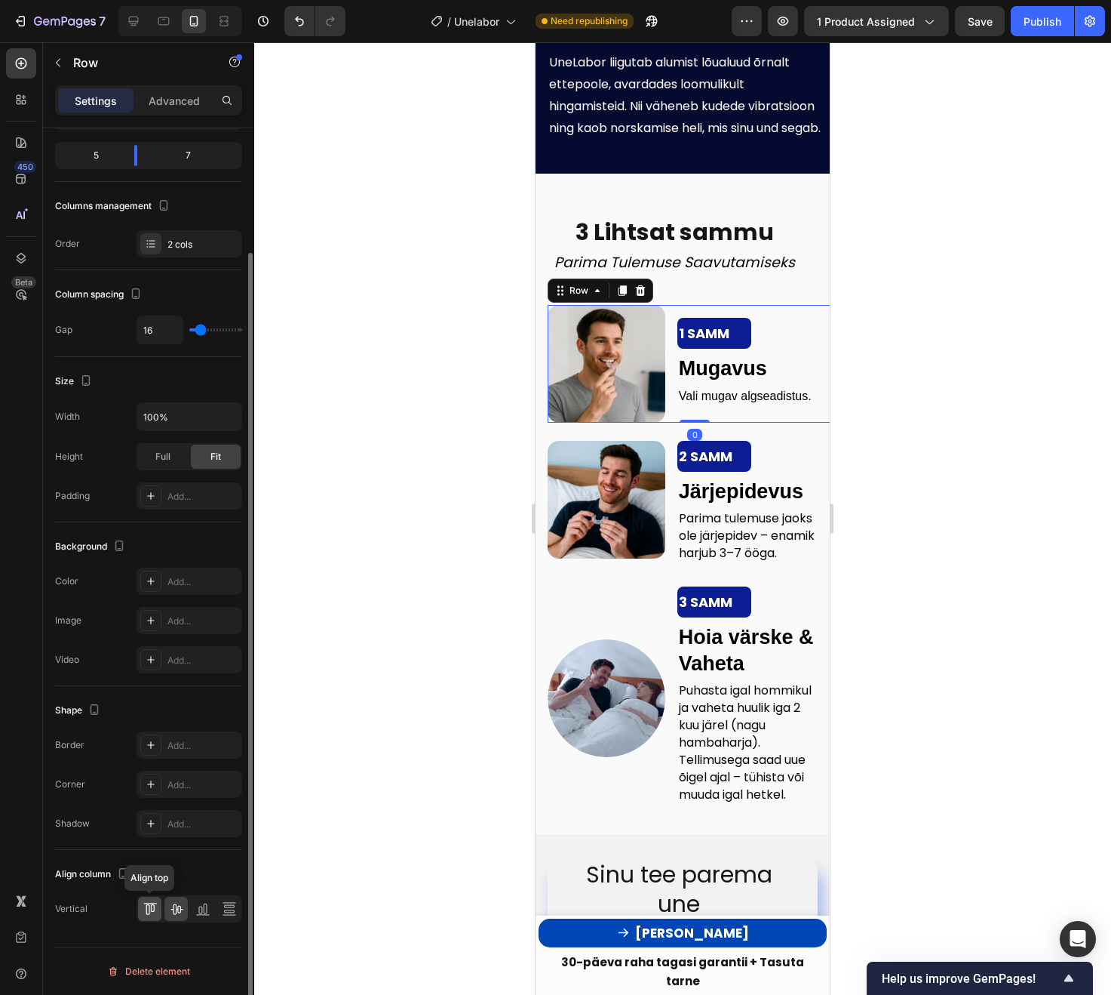
click at [140, 914] on div at bounding box center [149, 908] width 23 height 24
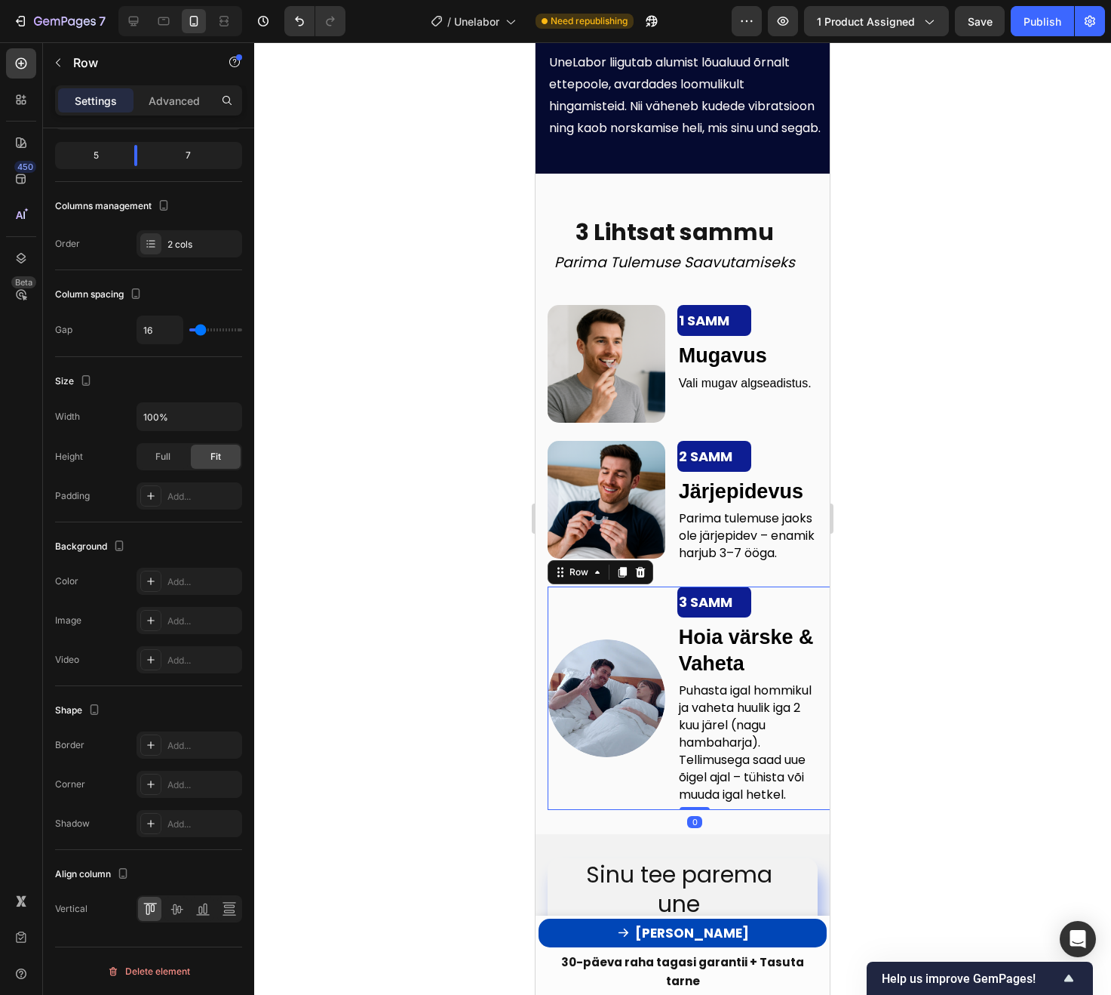
click at [658, 808] on div "Image" at bounding box center [607, 697] width 118 height 223
click at [151, 910] on icon at bounding box center [152, 908] width 4 height 8
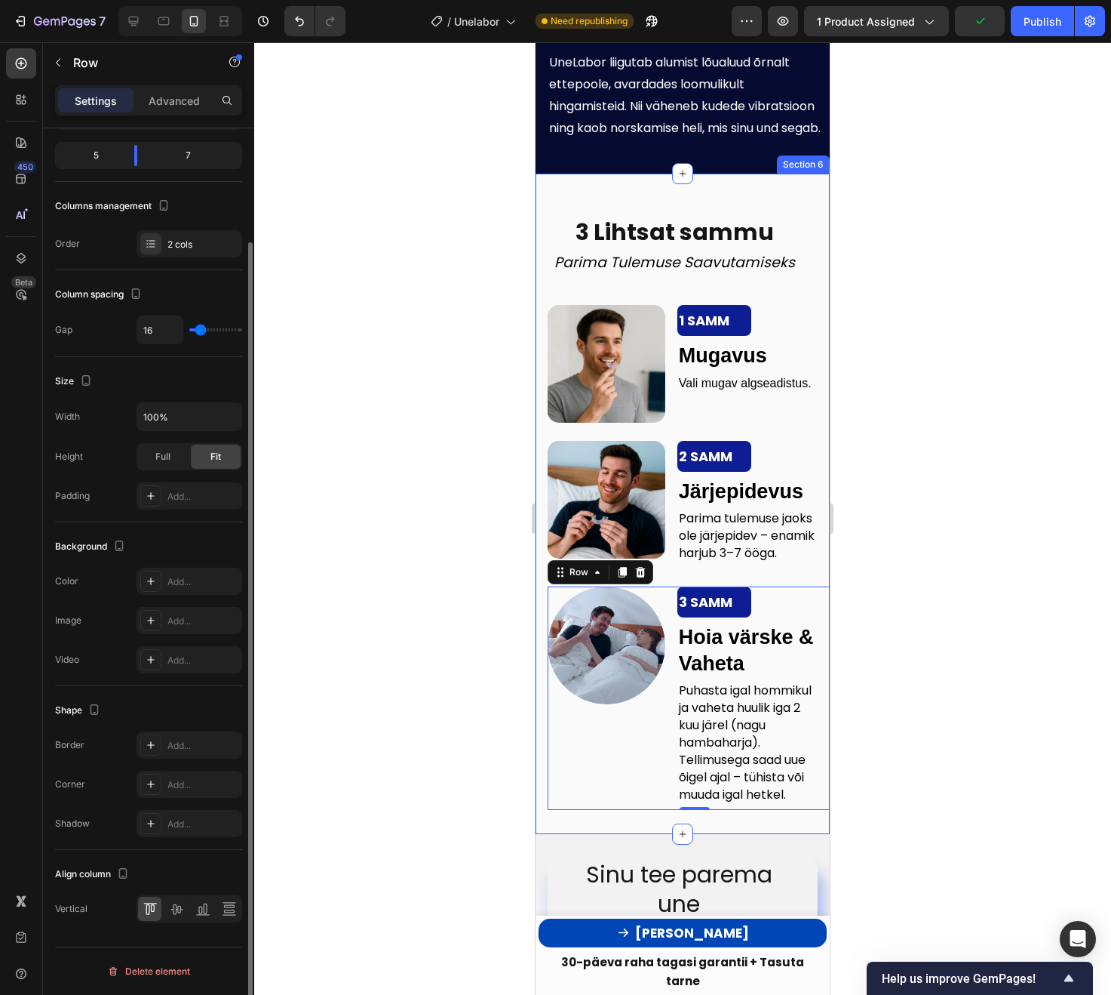
scroll to position [0, 0]
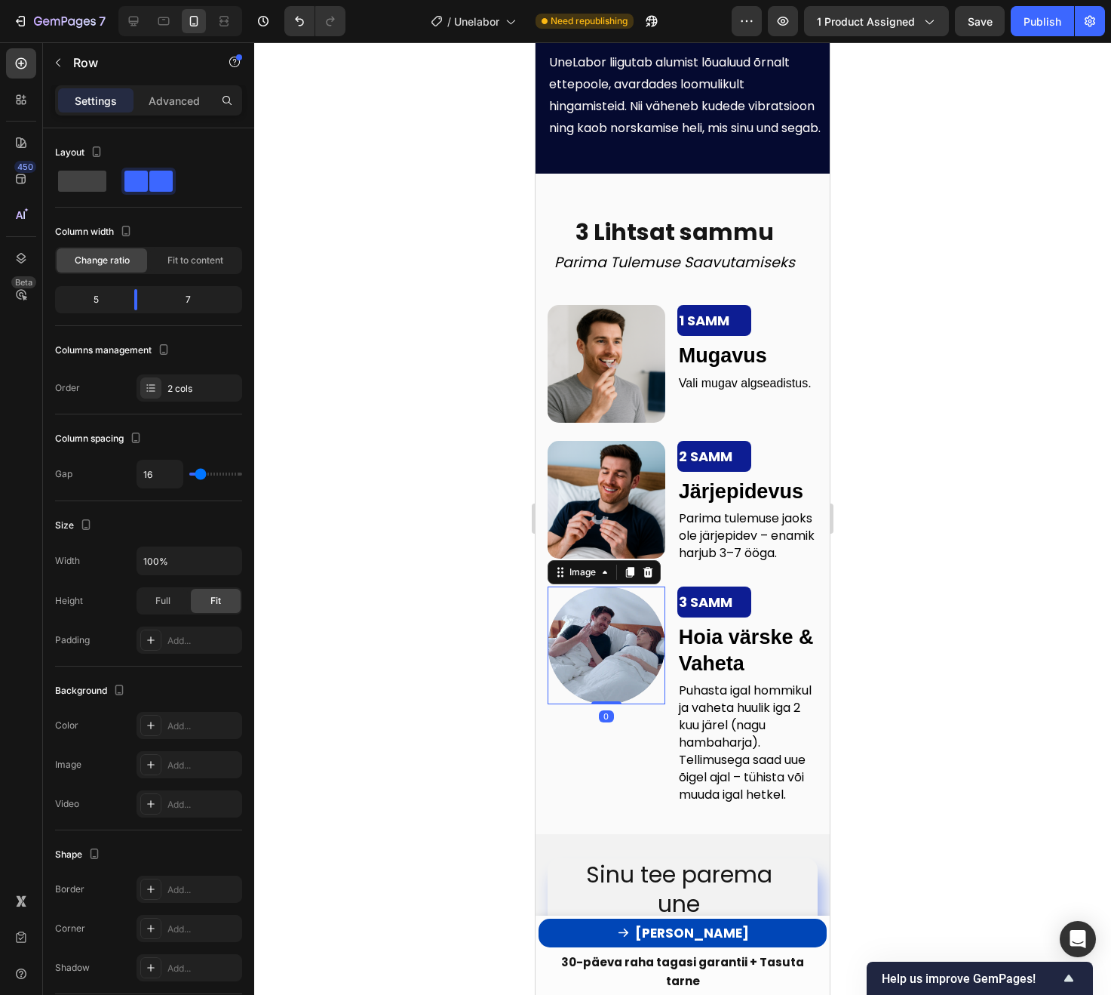
click at [592, 693] on img at bounding box center [607, 645] width 118 height 118
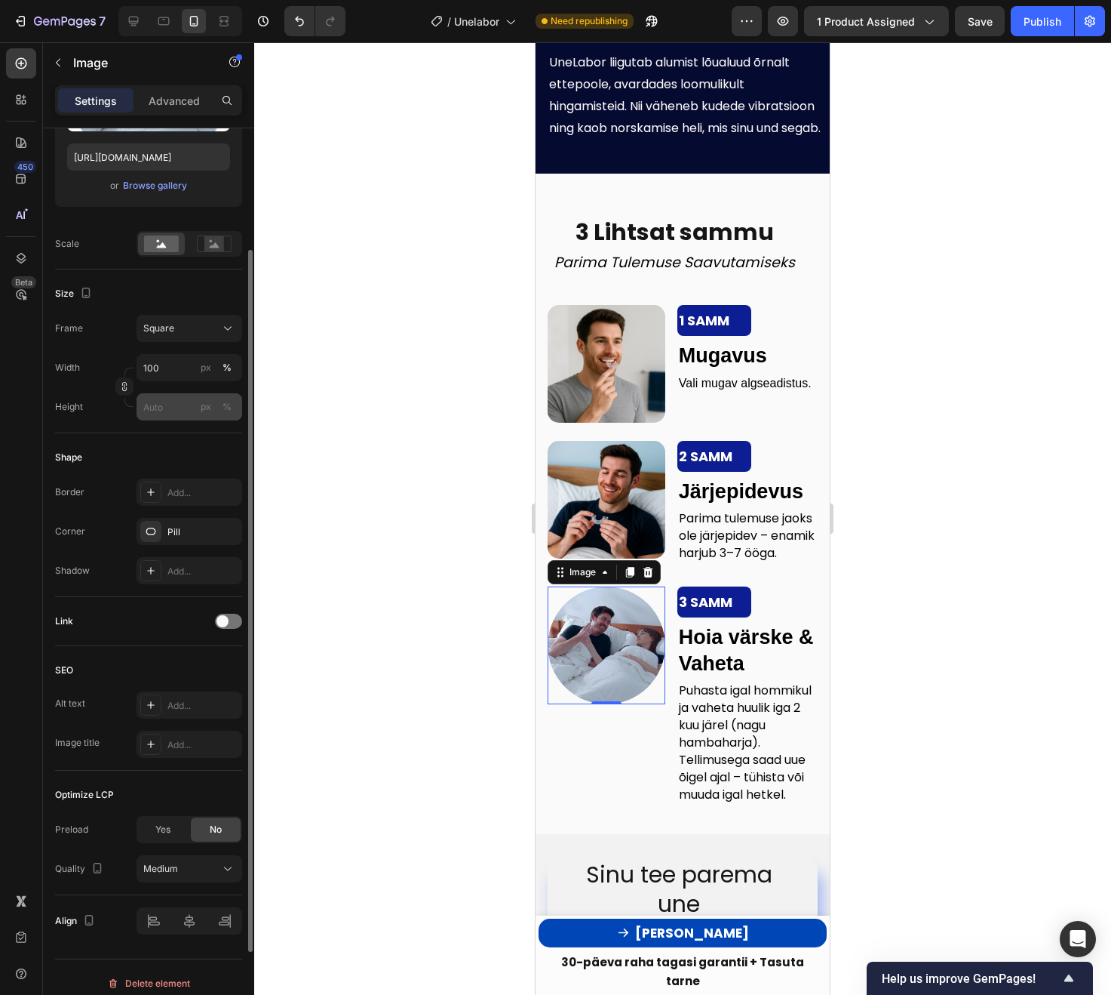
scroll to position [257, 0]
click at [232, 525] on icon "button" at bounding box center [226, 530] width 12 height 12
click at [597, 471] on img at bounding box center [607, 500] width 118 height 118
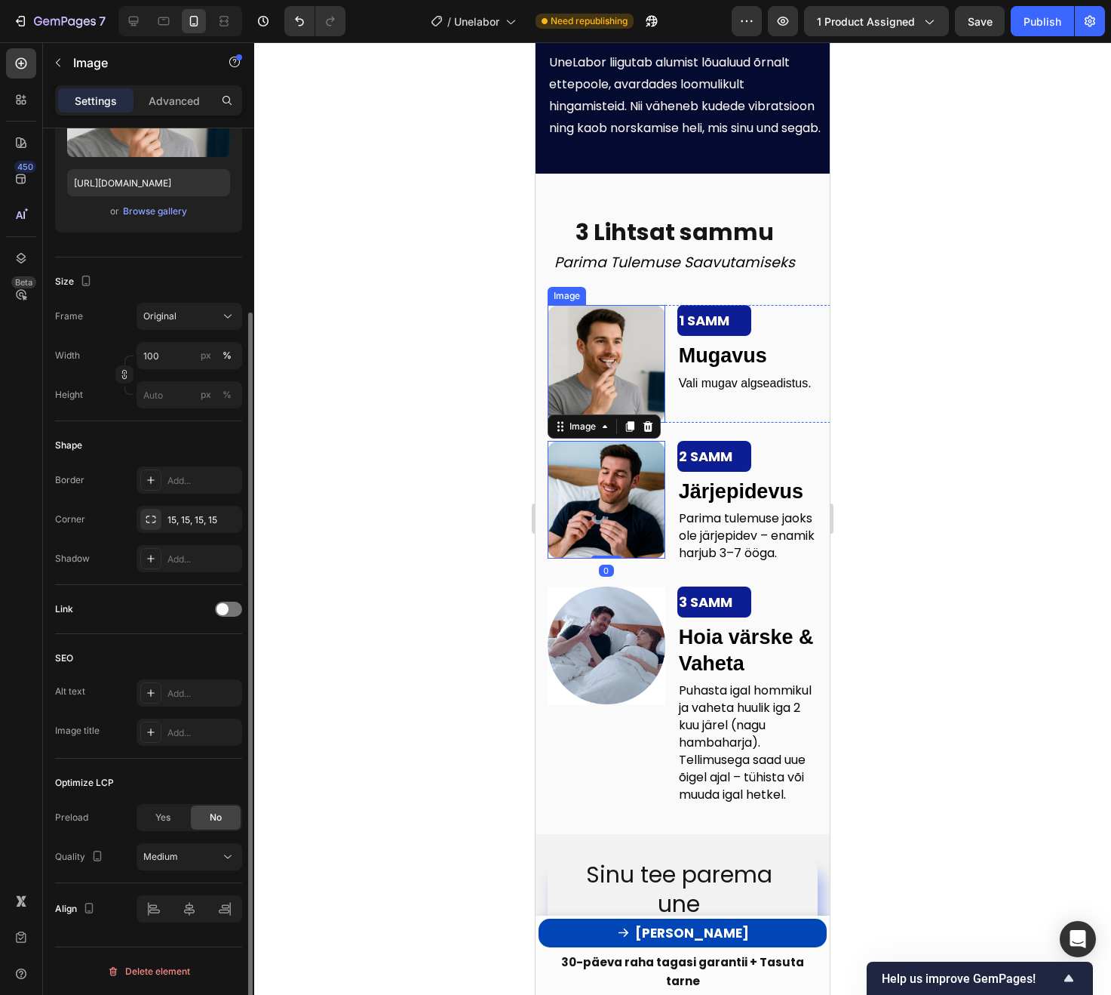
scroll to position [230, 0]
click at [586, 386] on img at bounding box center [607, 364] width 118 height 118
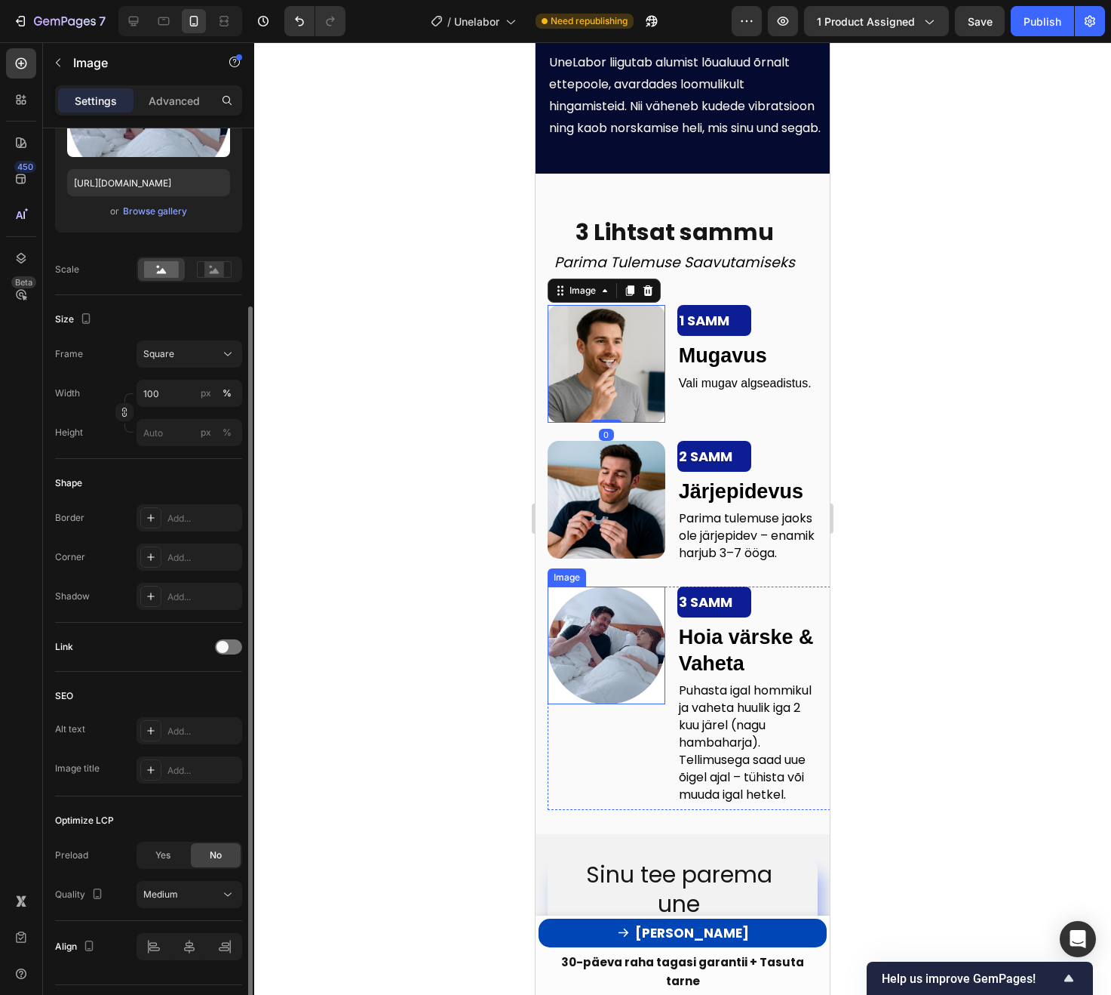
click at [601, 681] on img at bounding box center [607, 645] width 118 height 118
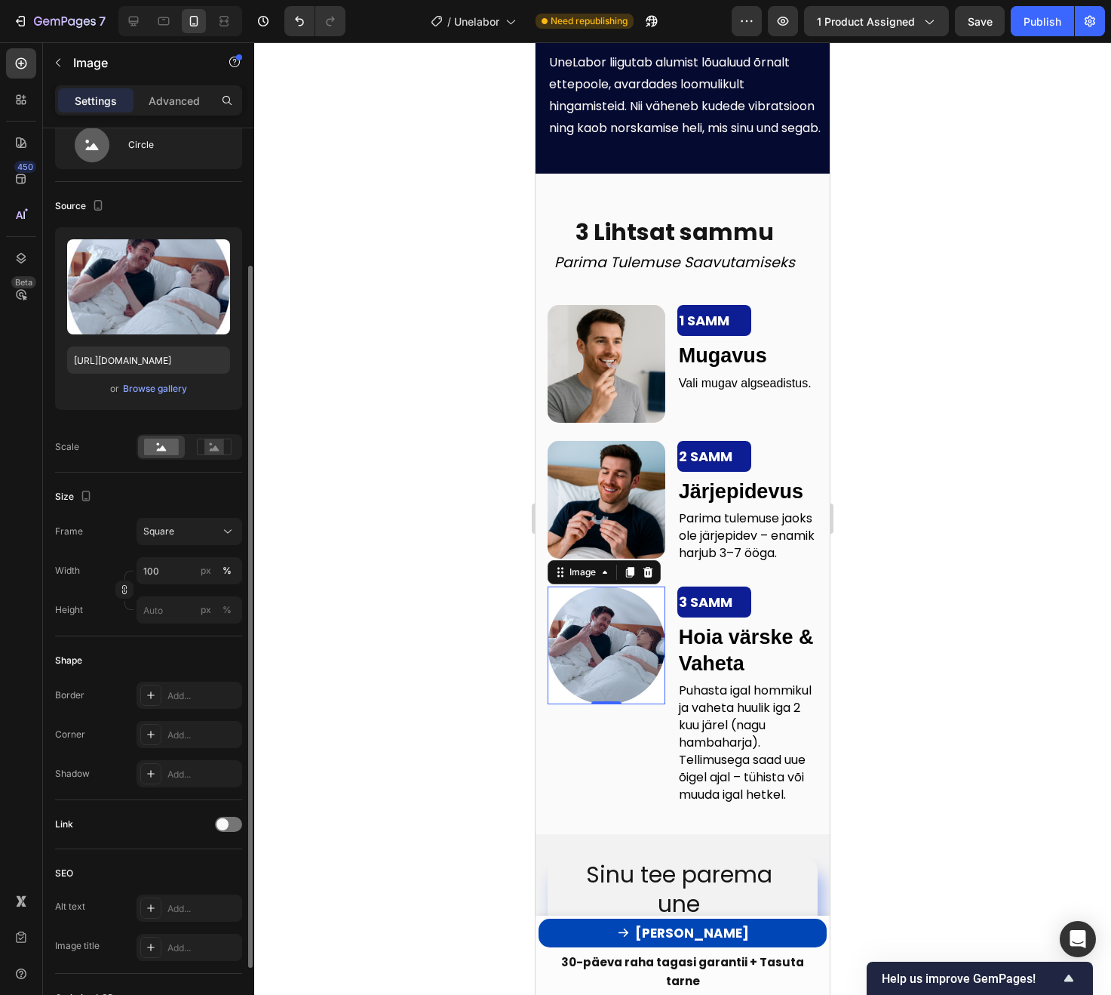
scroll to position [0, 0]
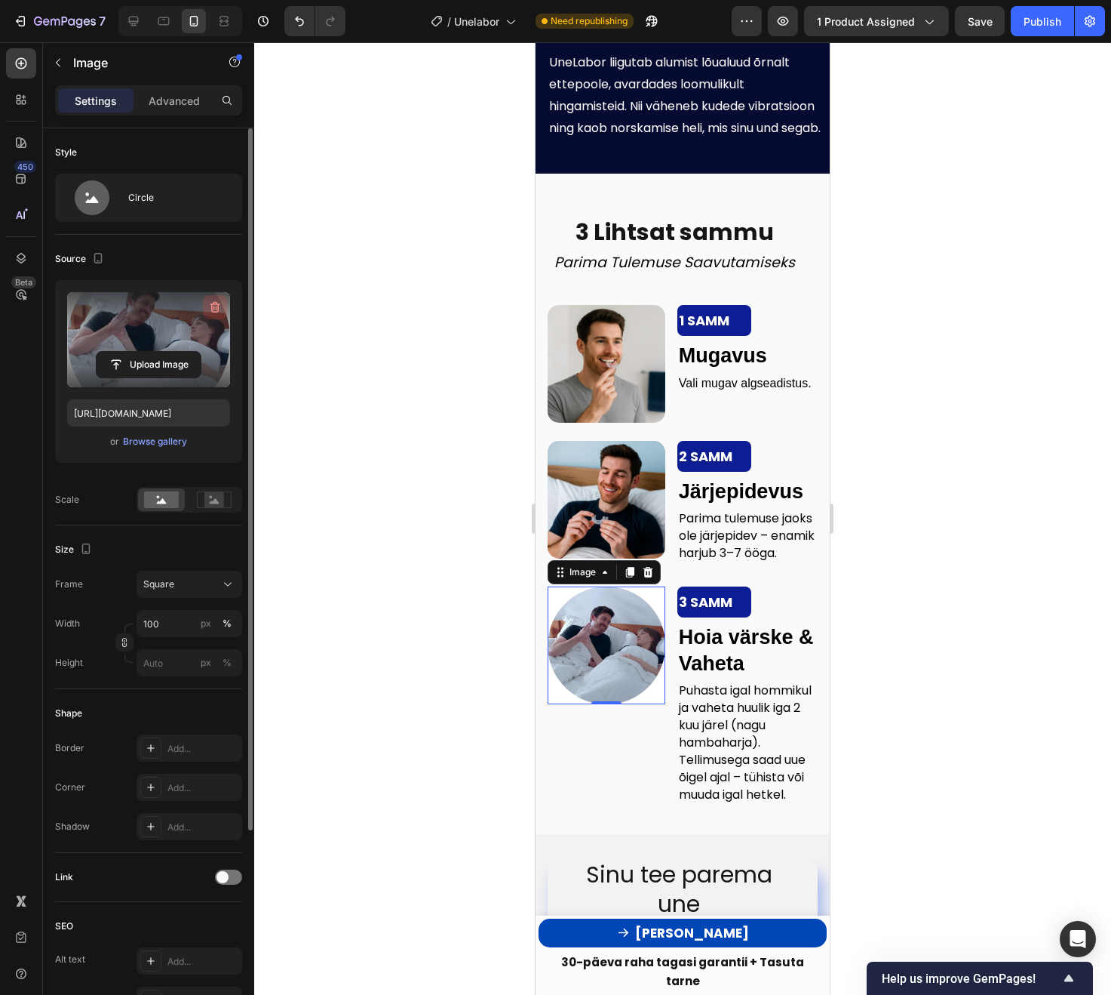
click at [212, 307] on icon "button" at bounding box center [215, 307] width 15 height 15
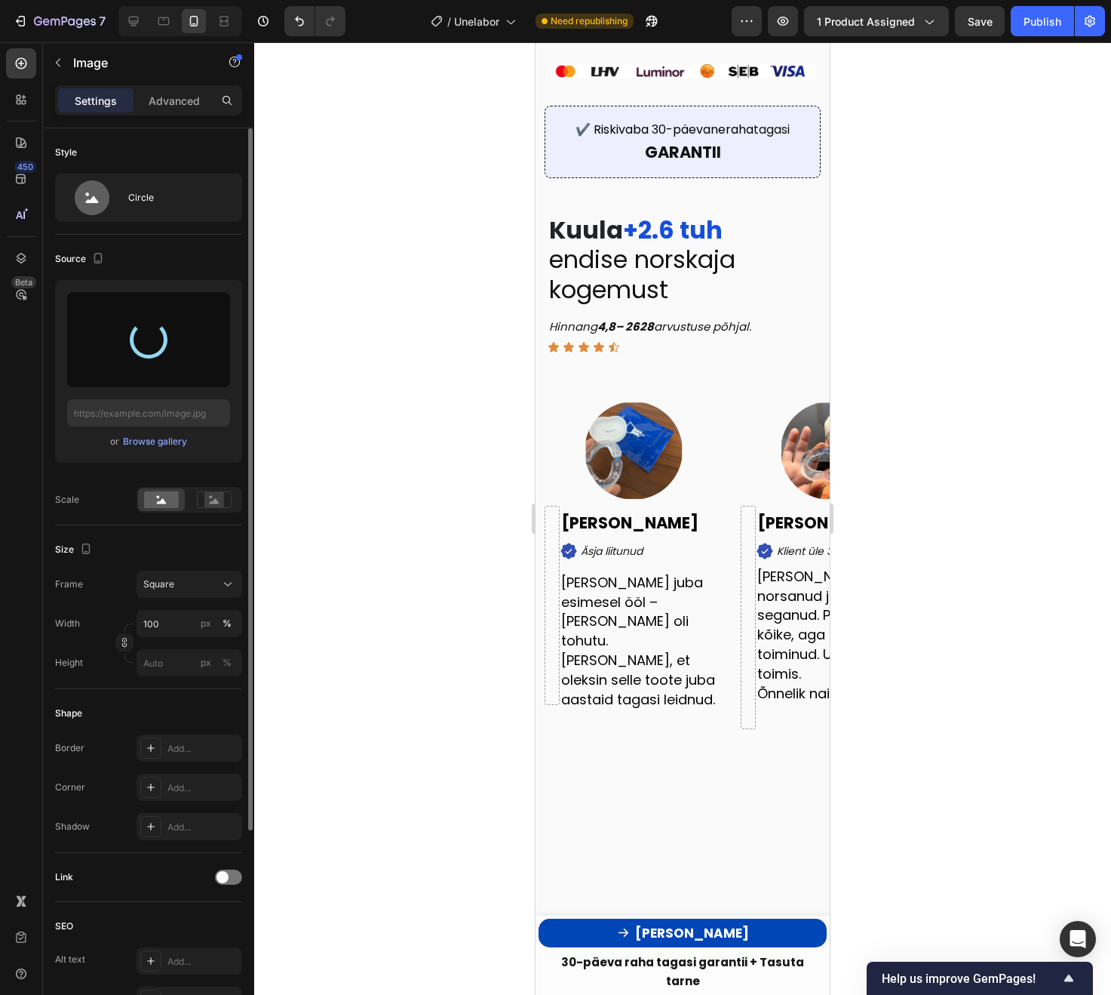
scroll to position [934, 0]
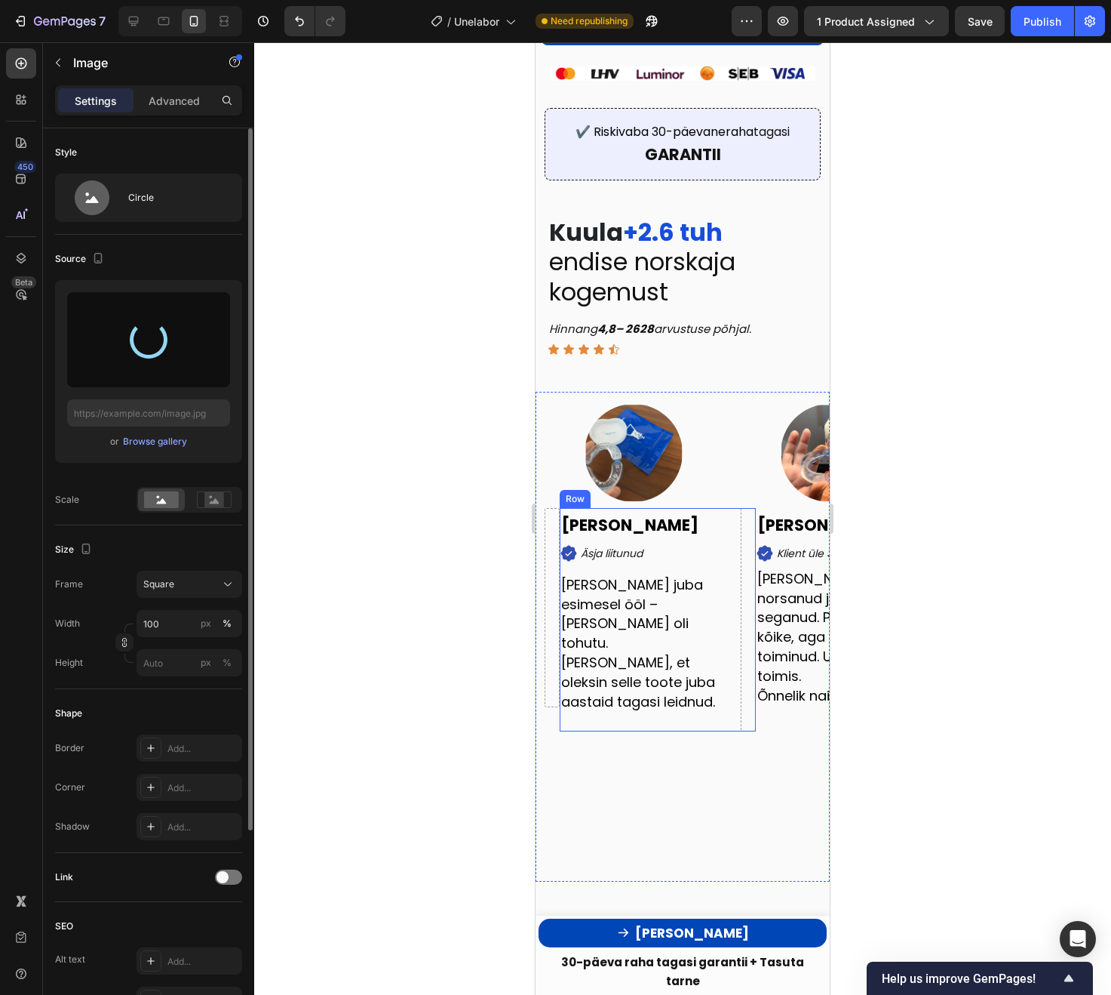
type input "[URL][DOMAIN_NAME]"
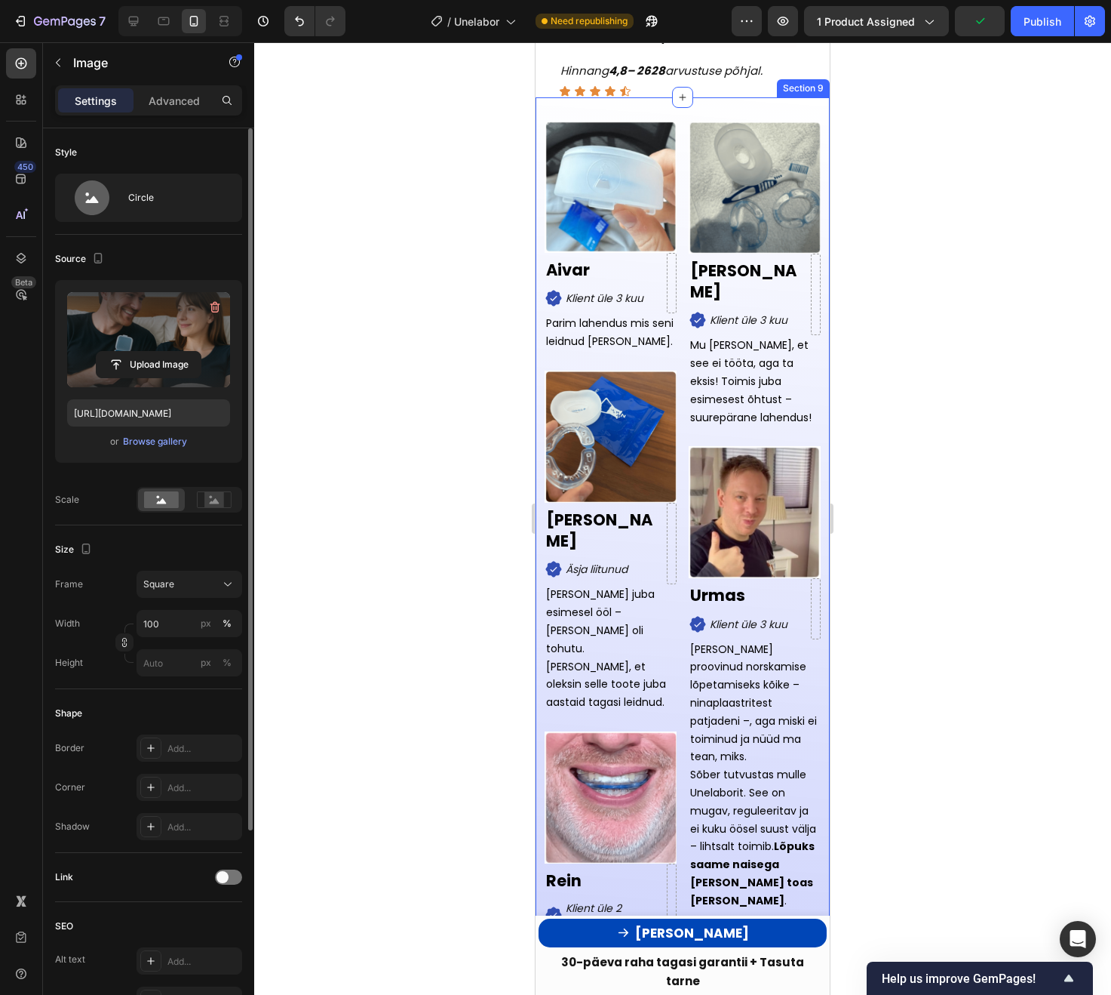
scroll to position [4885, 0]
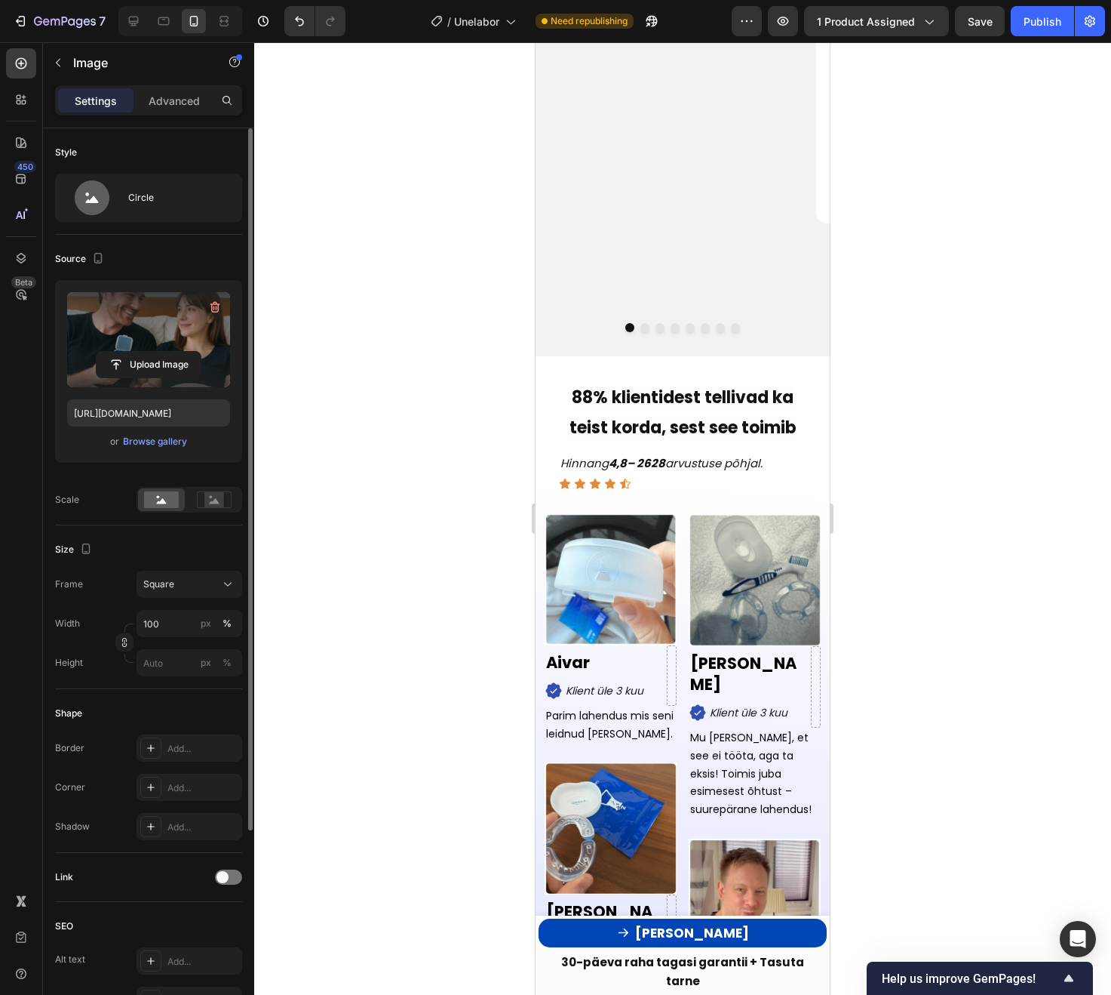
click at [816, 356] on section "88% klientidest tellivad ka teist korda, sest see toimib Heading Hinnang 4,8– 2…" at bounding box center [683, 422] width 289 height 133
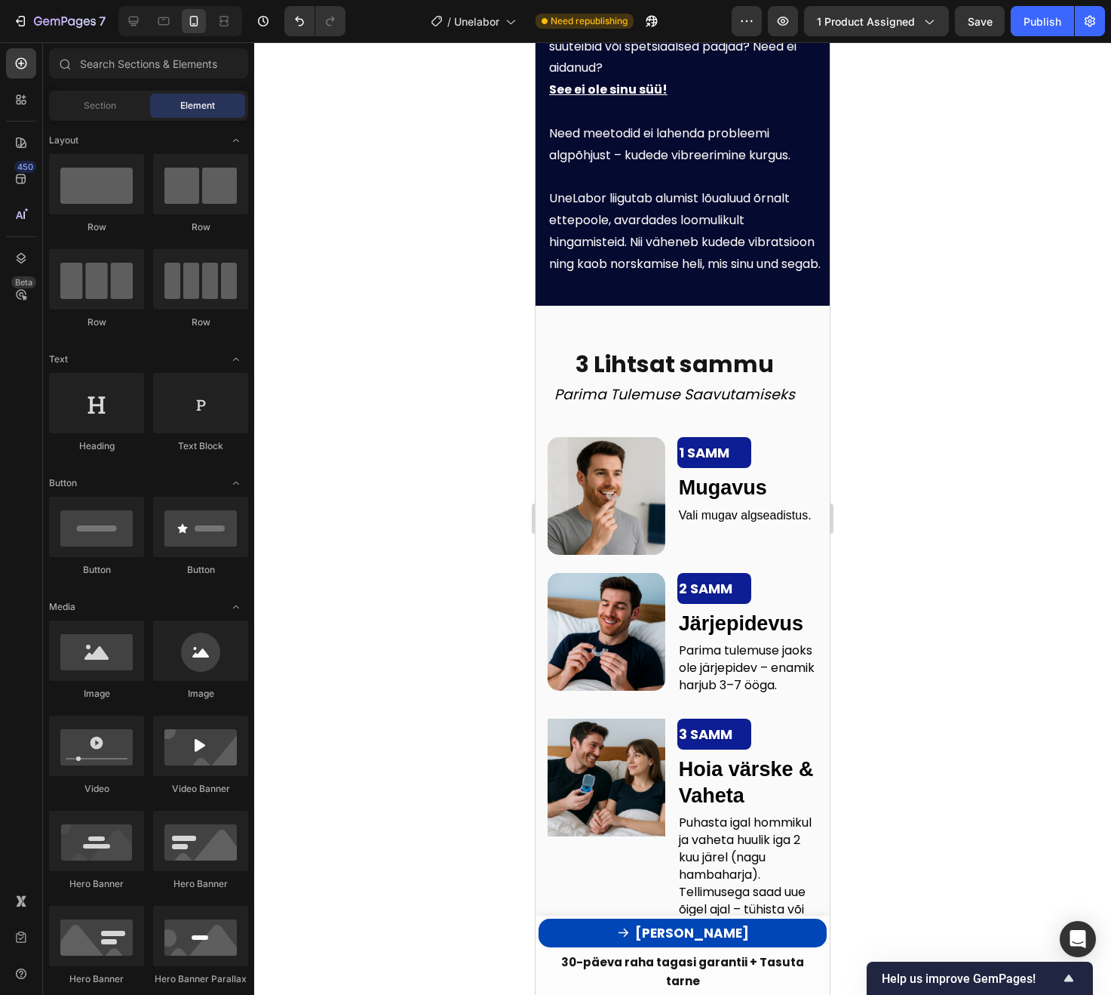
scroll to position [3369, 0]
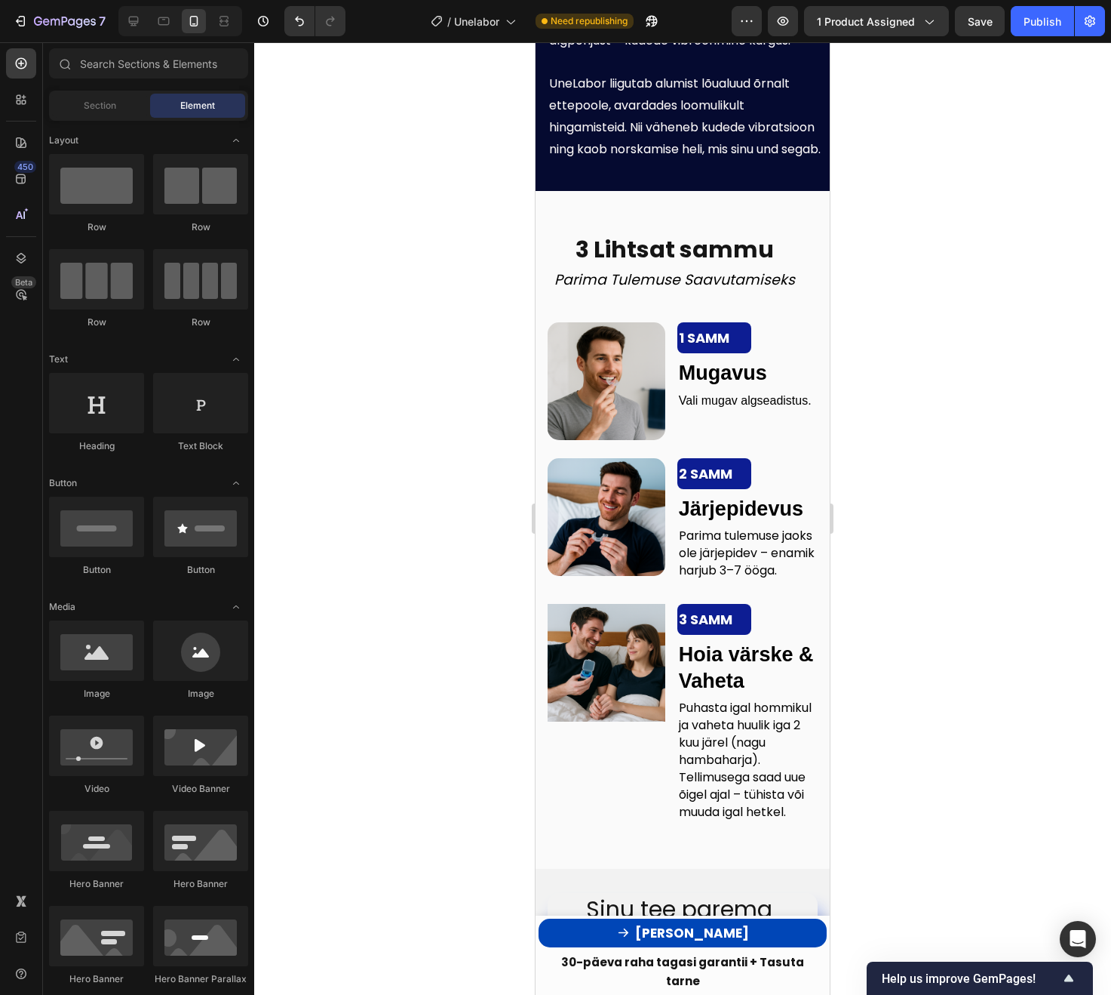
click at [463, 686] on div at bounding box center [682, 518] width 857 height 952
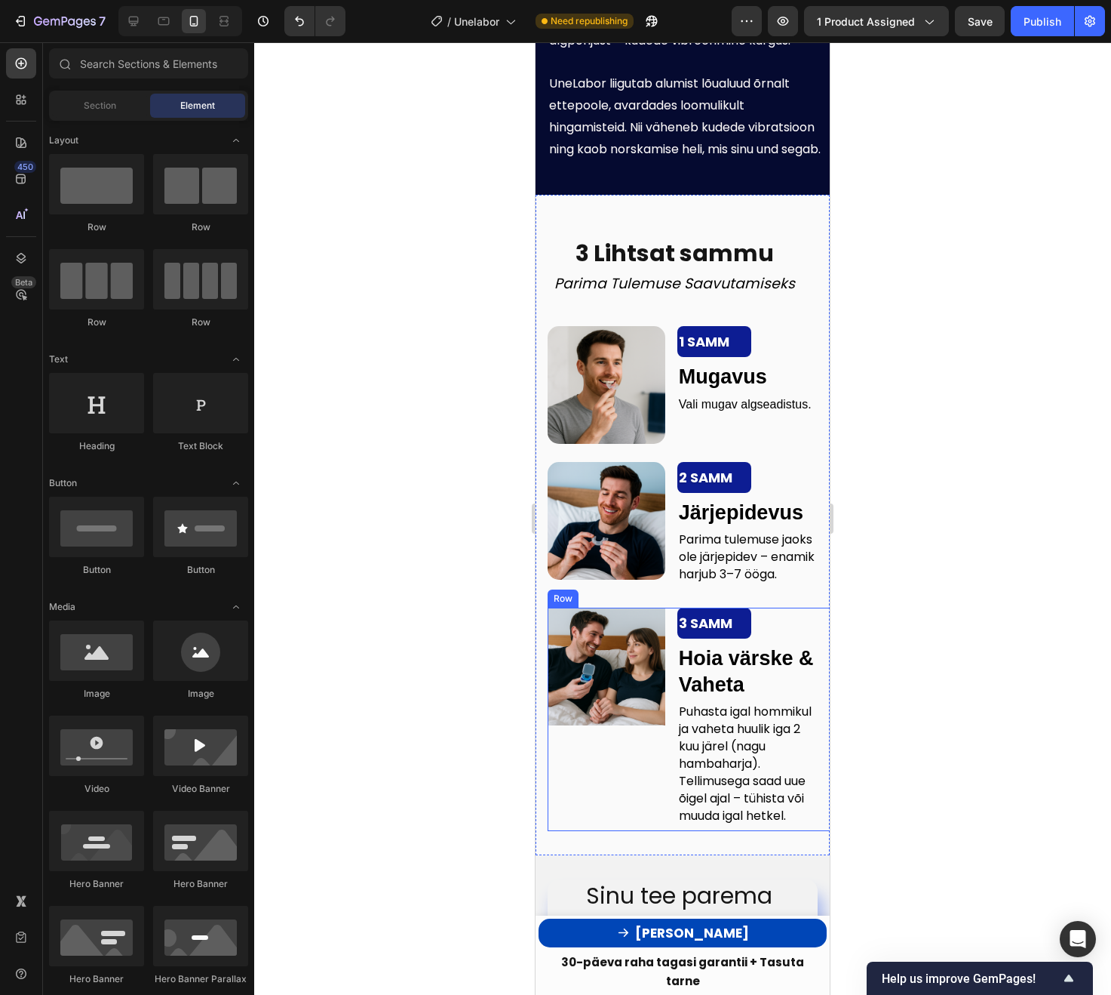
click at [644, 684] on img at bounding box center [607, 666] width 118 height 118
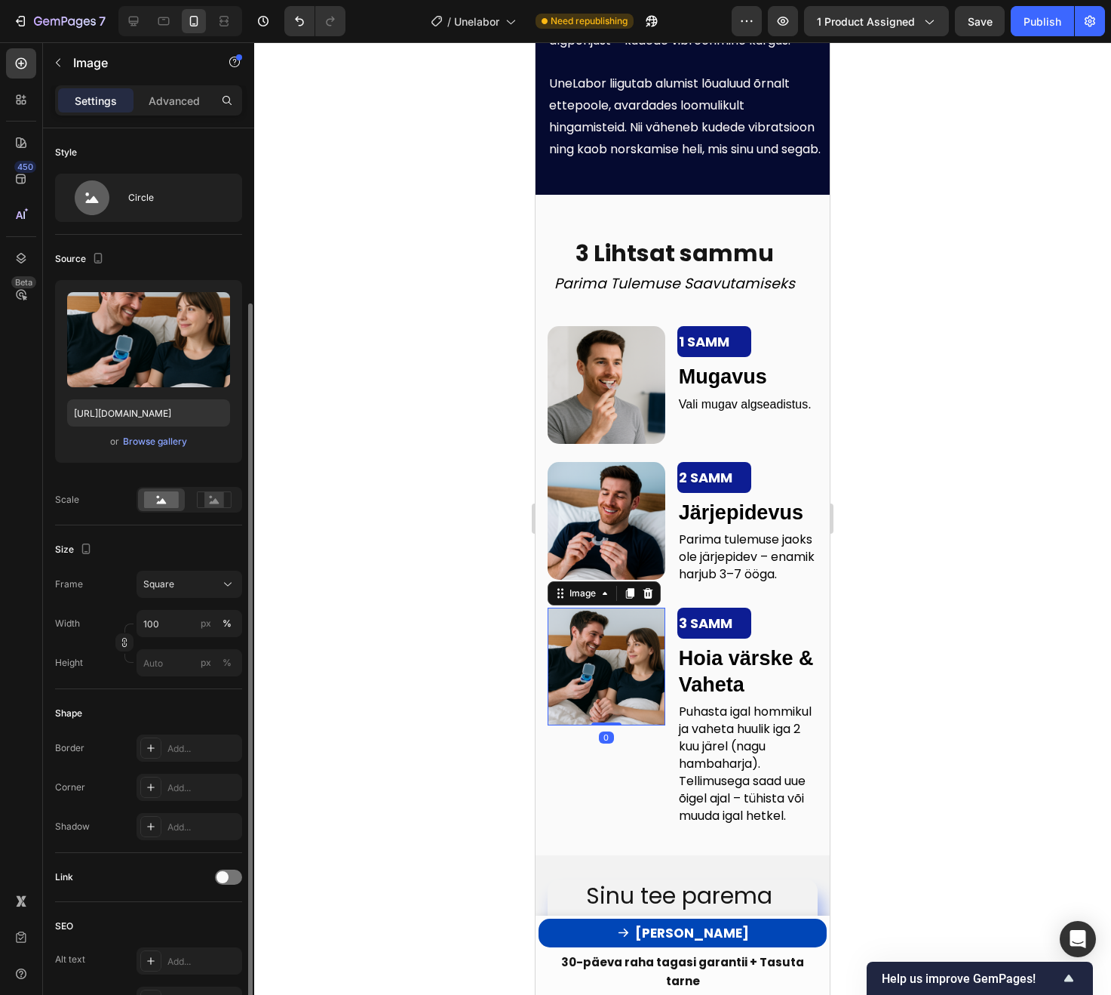
scroll to position [268, 0]
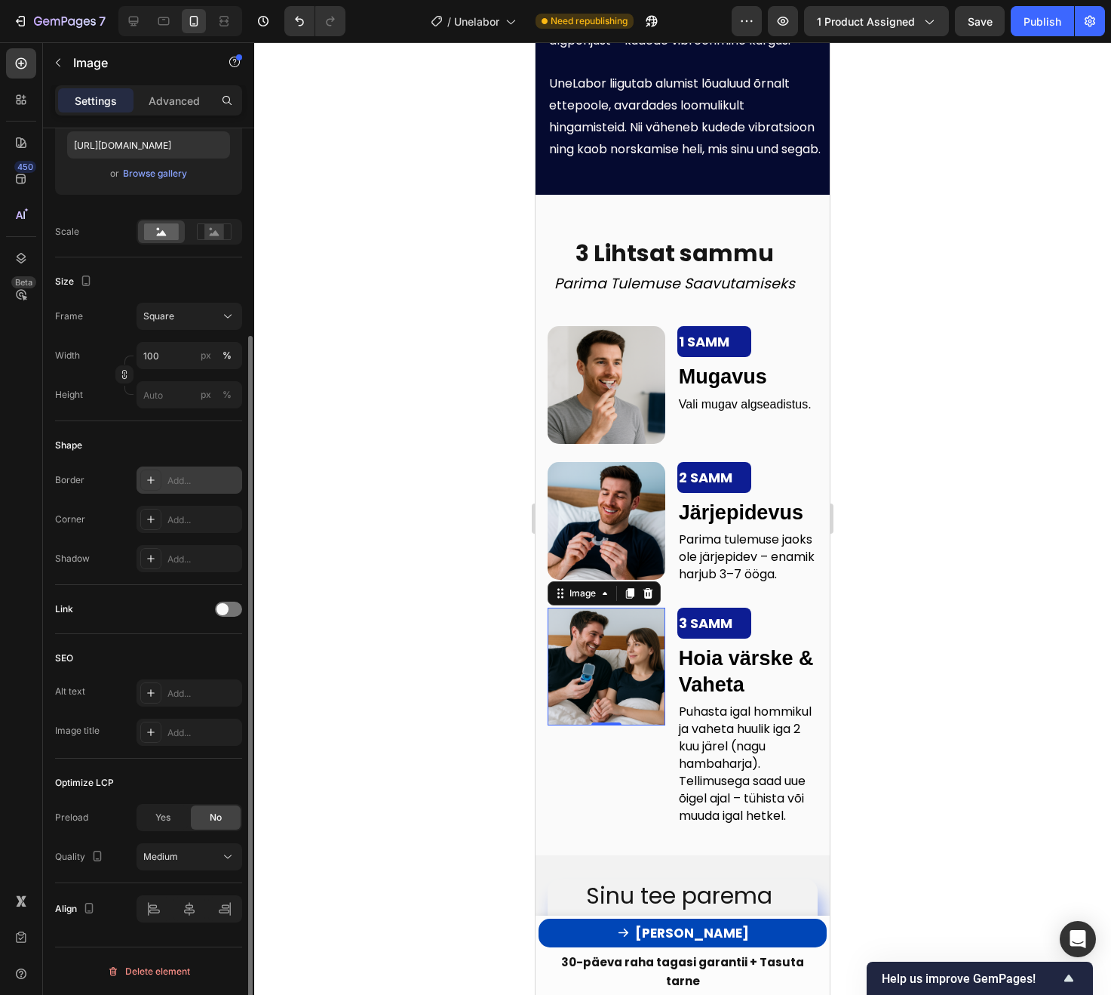
click at [151, 485] on icon at bounding box center [151, 480] width 12 height 12
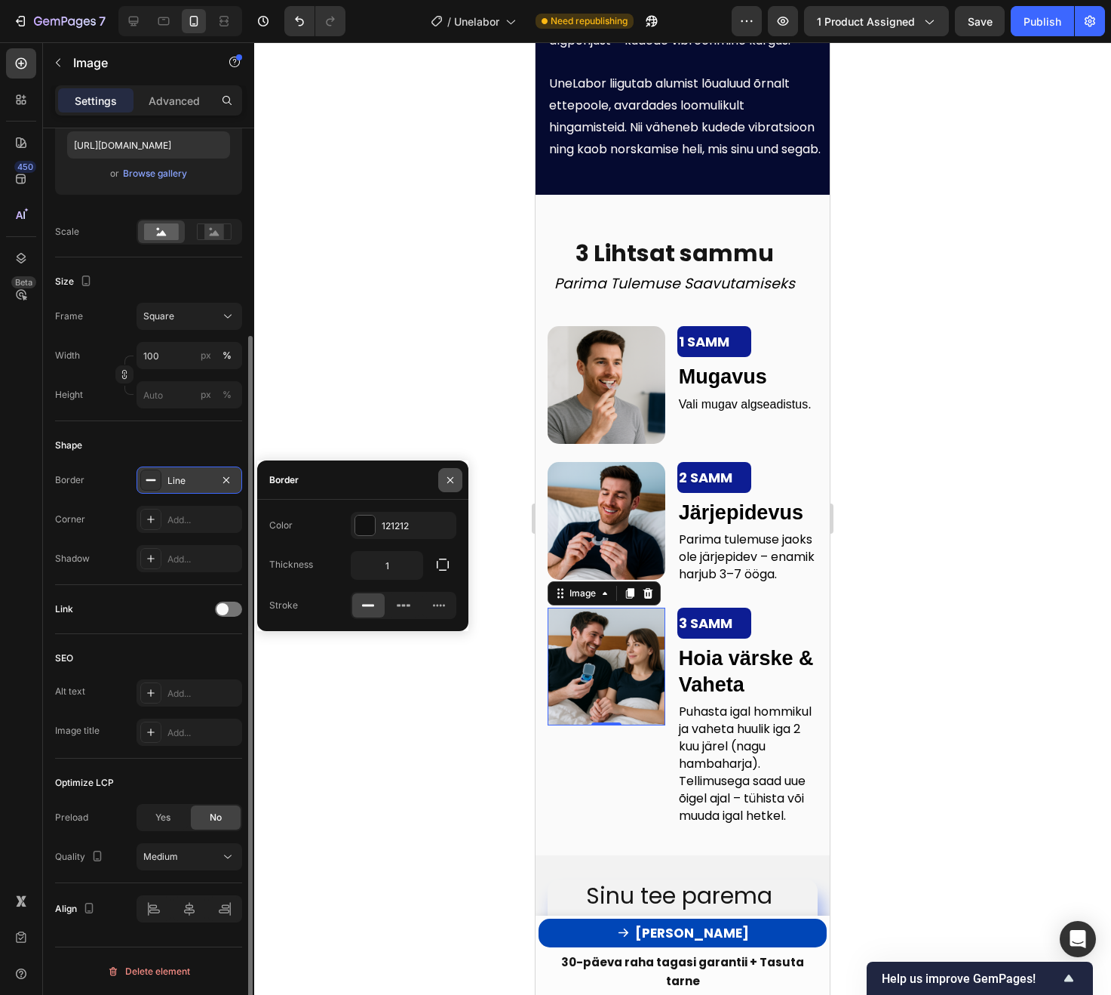
click at [449, 484] on icon "button" at bounding box center [450, 480] width 12 height 12
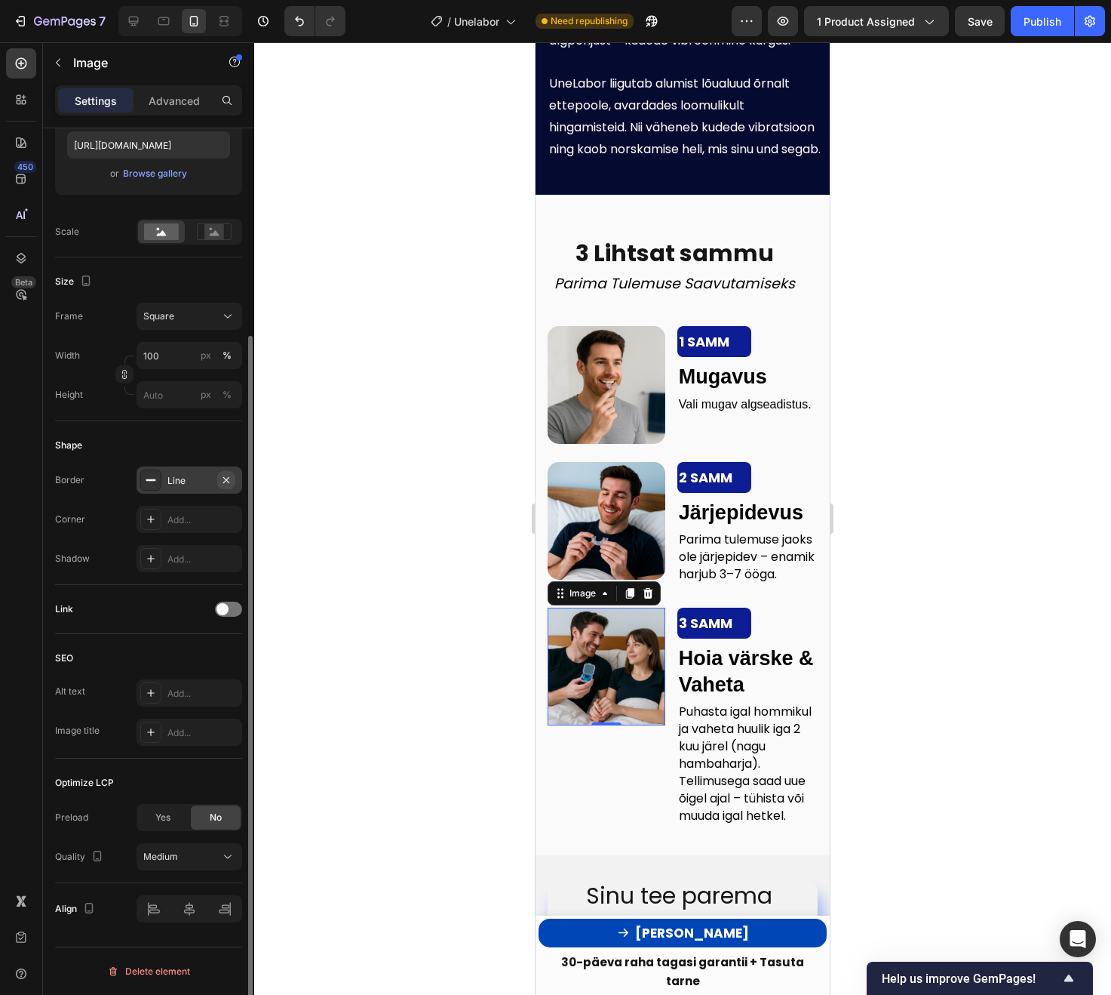
click at [232, 482] on button "button" at bounding box center [226, 480] width 18 height 18
click at [146, 529] on div at bounding box center [150, 519] width 21 height 21
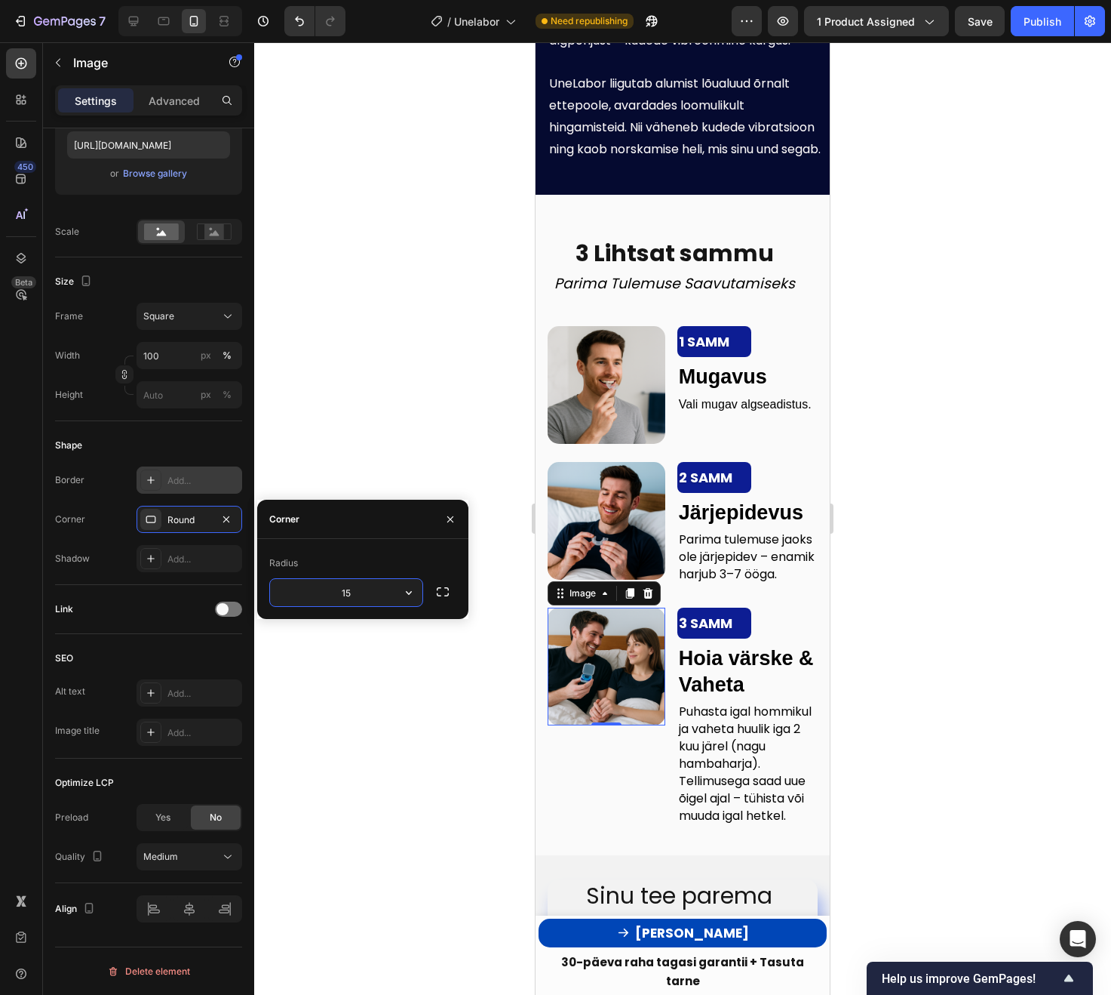
type input "15"
click at [143, 624] on div "Link" at bounding box center [148, 609] width 187 height 49
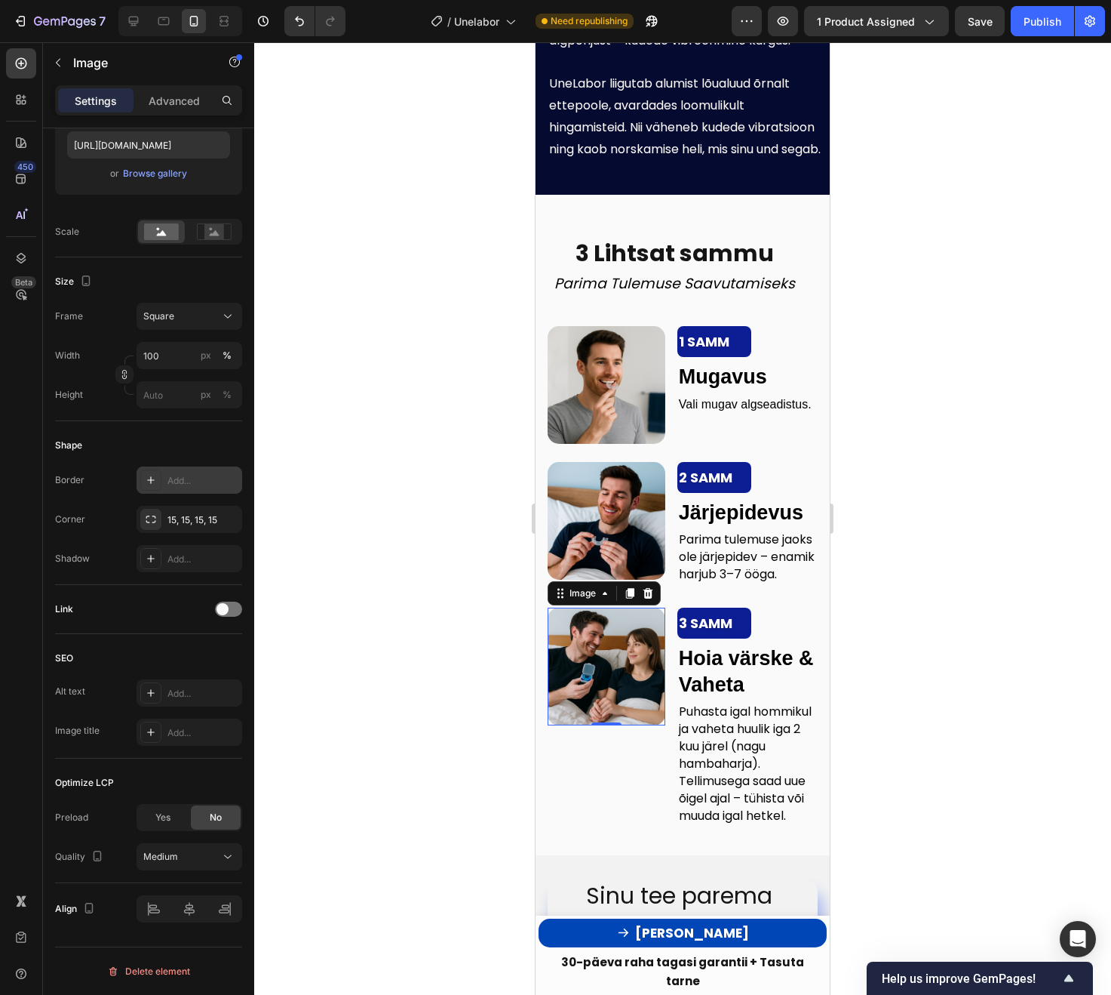
click at [403, 663] on div at bounding box center [682, 518] width 857 height 952
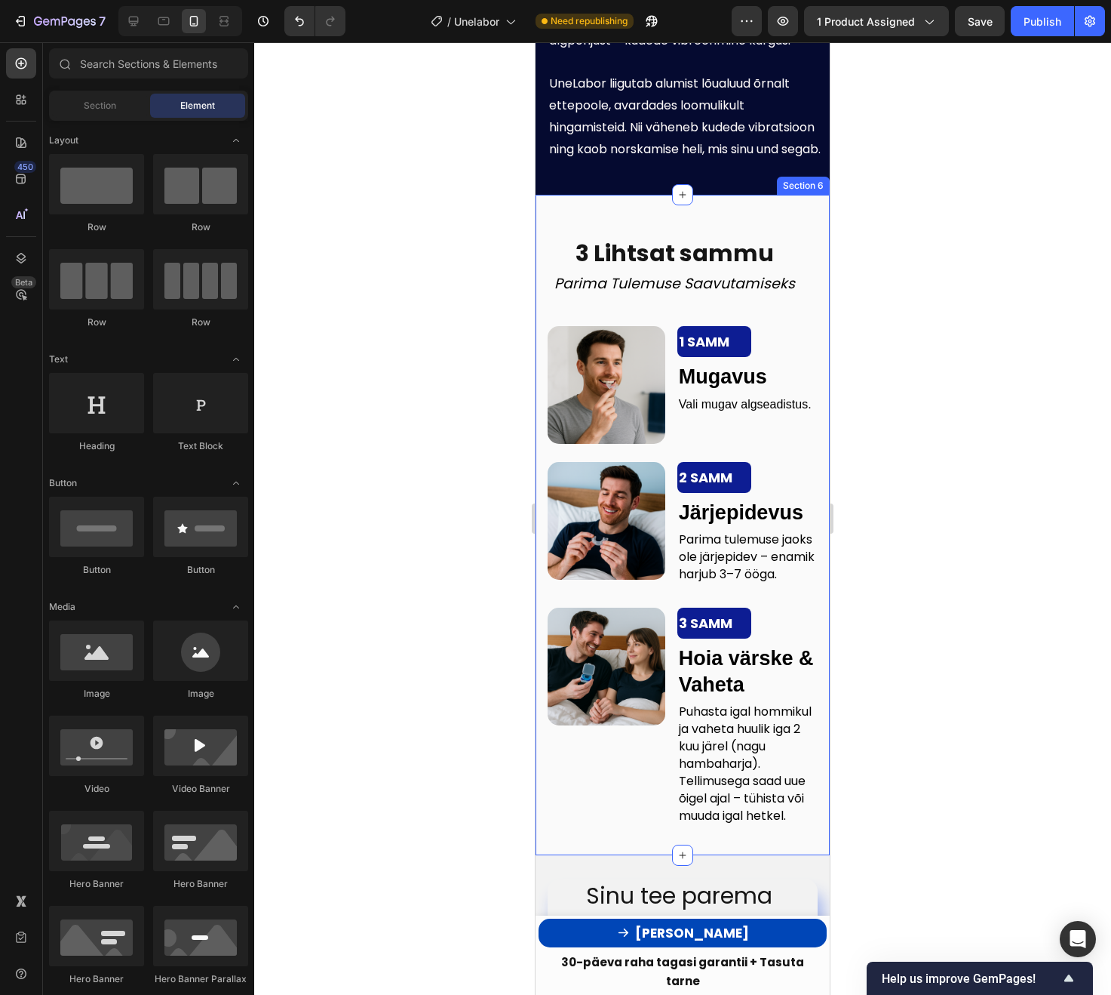
click at [509, 675] on div at bounding box center [682, 518] width 857 height 952
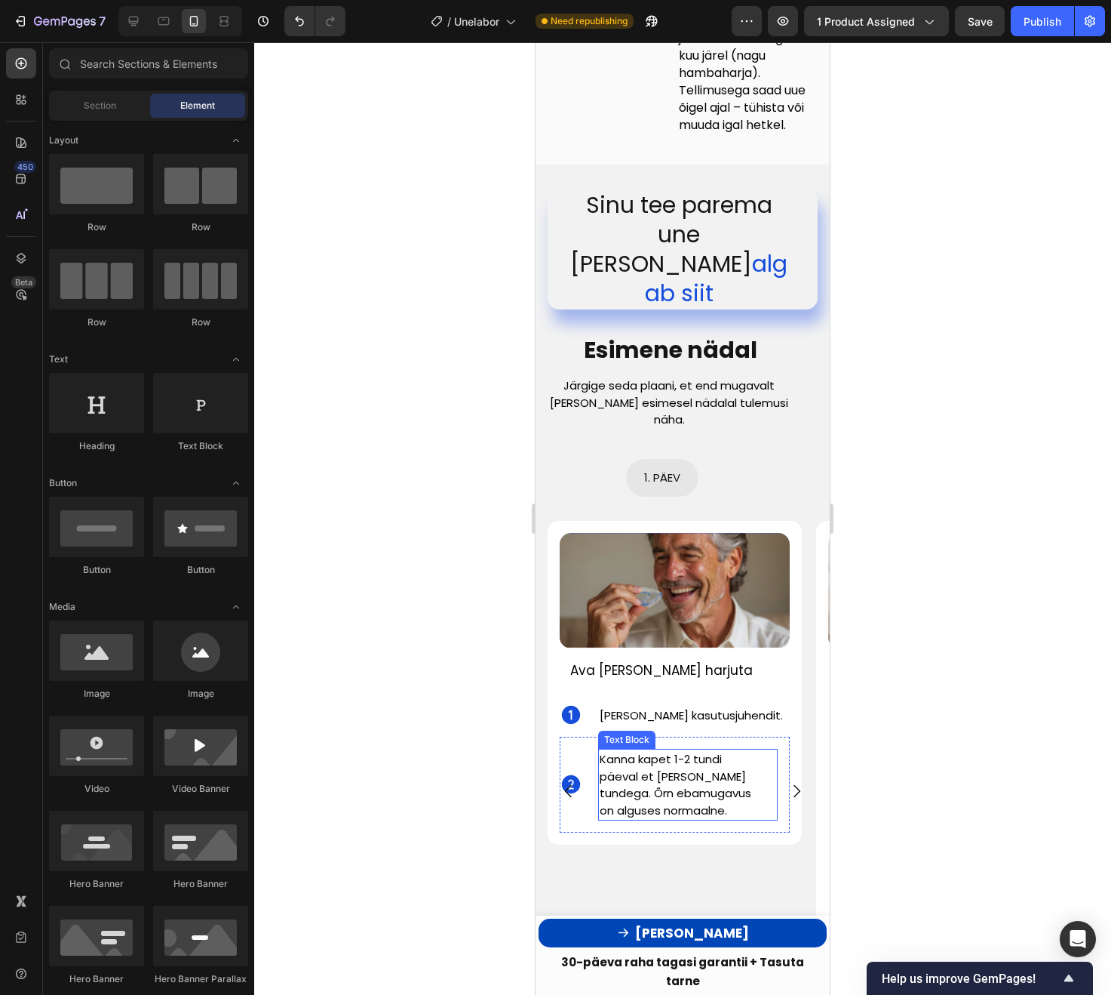
scroll to position [4063, 0]
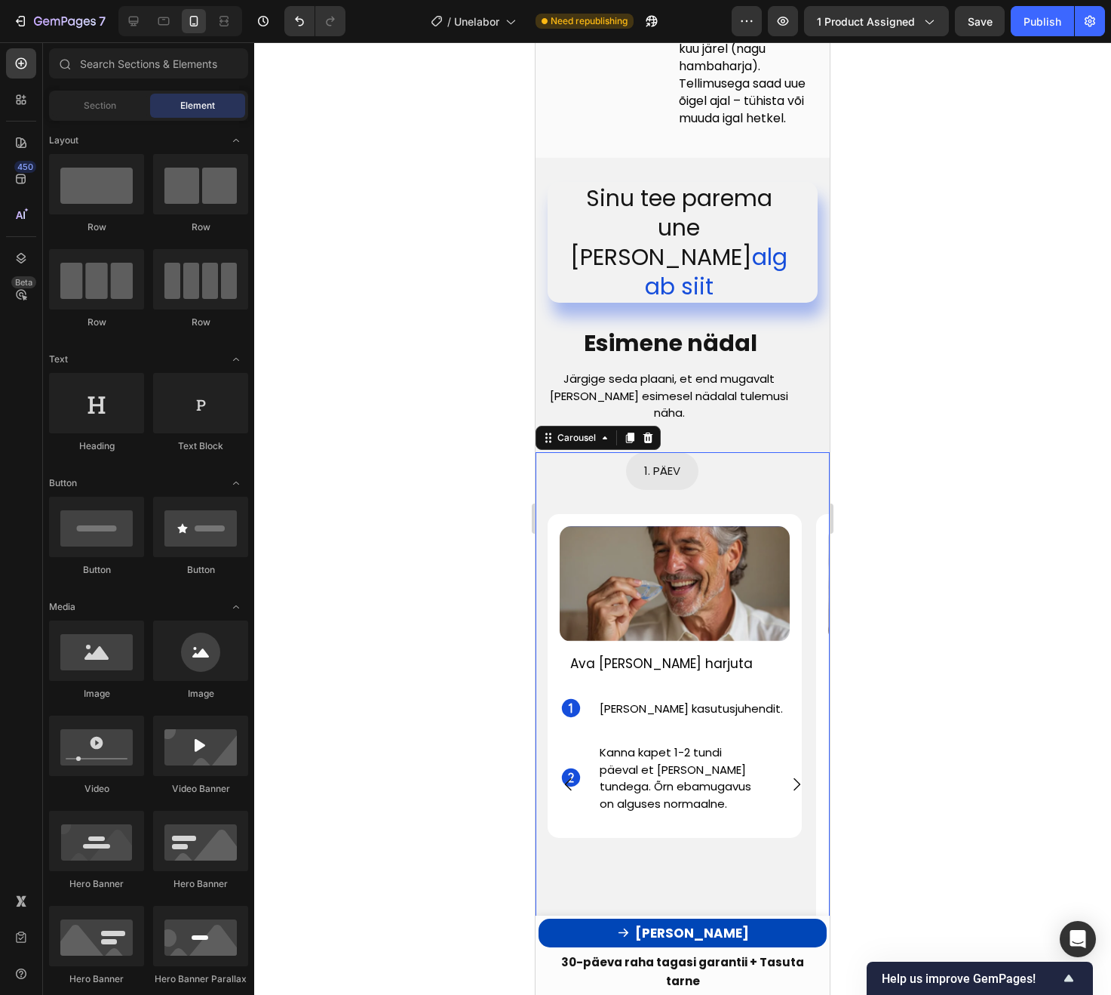
click at [623, 804] on div "1. PÄEV Button Image Ava [PERSON_NAME] harjuta Text Block Icon [PERSON_NAME] ka…" at bounding box center [663, 784] width 254 height 664
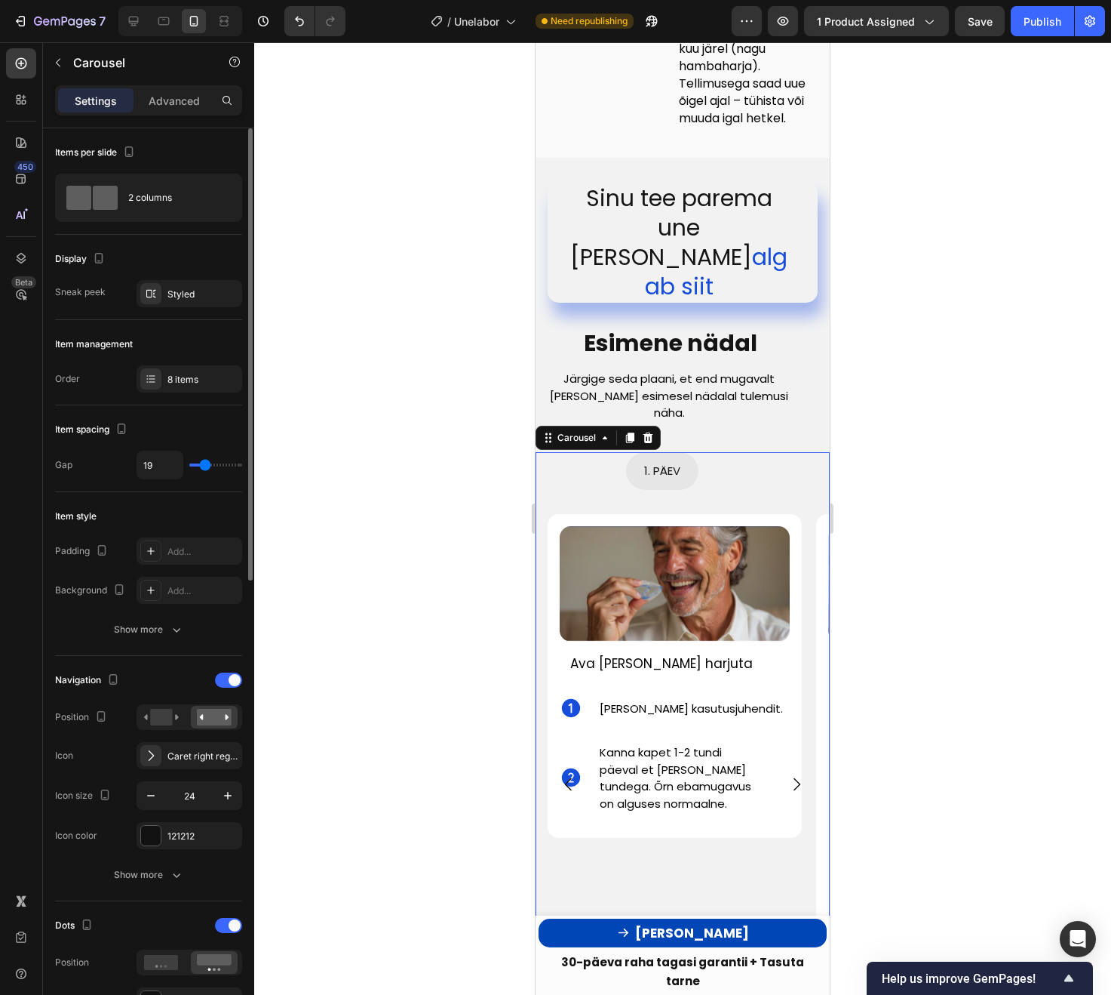
click at [235, 687] on div "Navigation" at bounding box center [148, 680] width 187 height 24
click at [235, 682] on span at bounding box center [235, 680] width 12 height 12
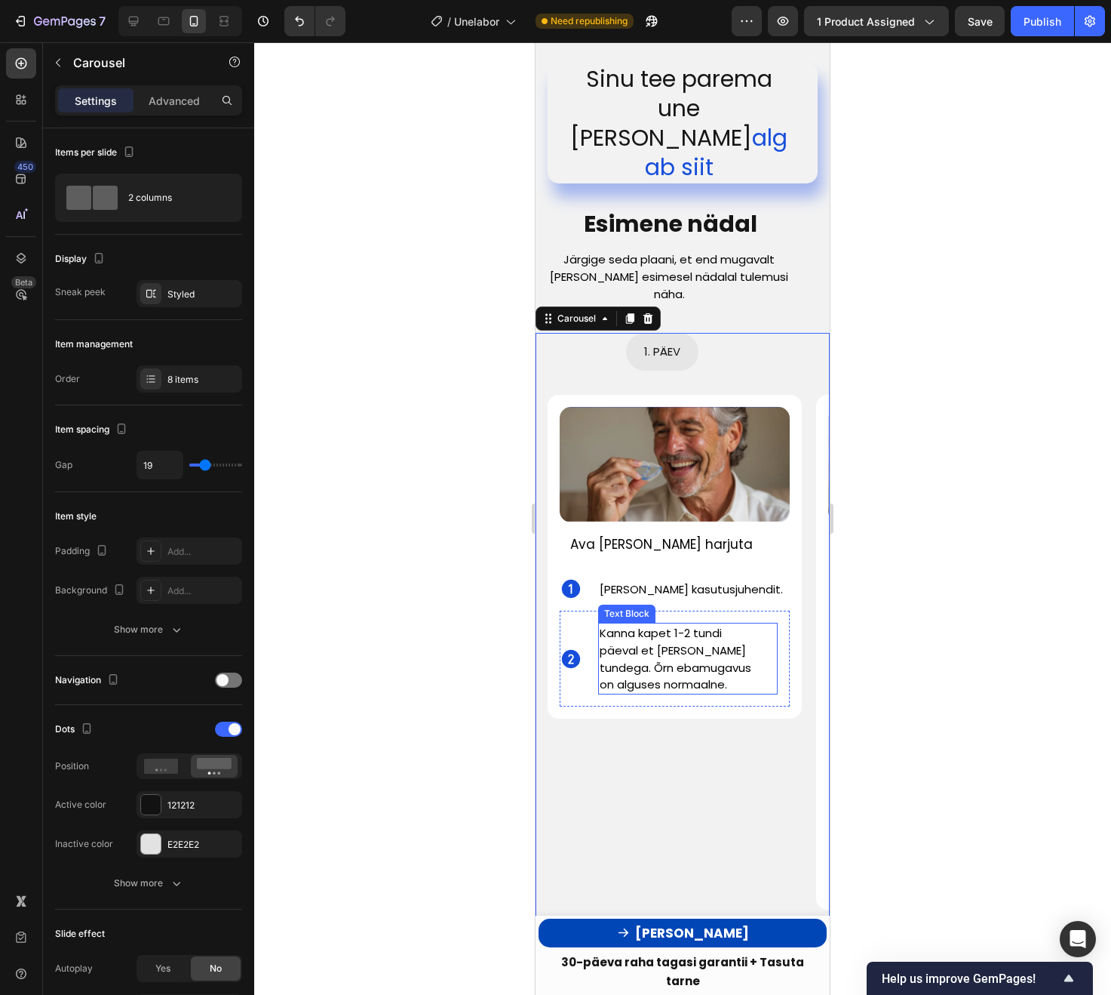
scroll to position [4202, 0]
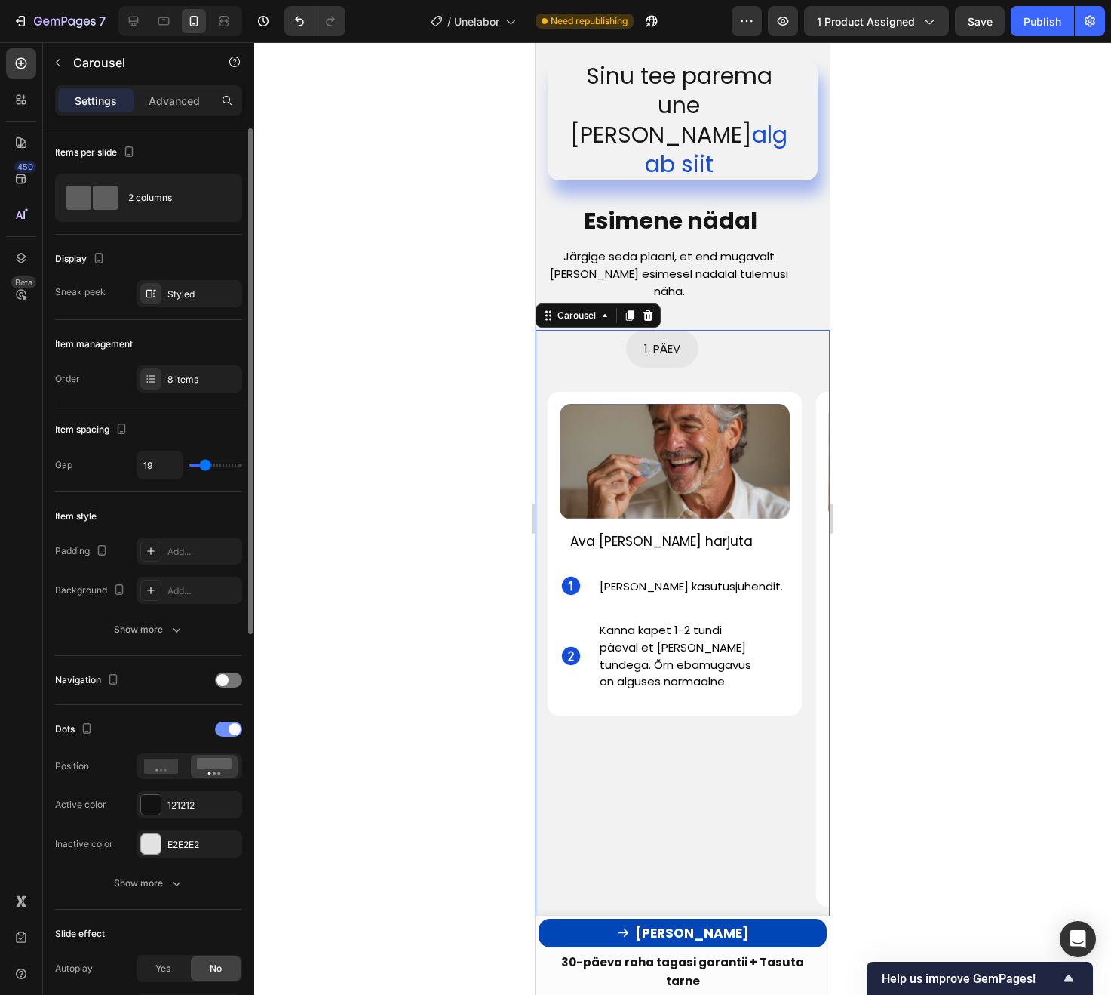
click at [232, 730] on span at bounding box center [235, 729] width 12 height 12
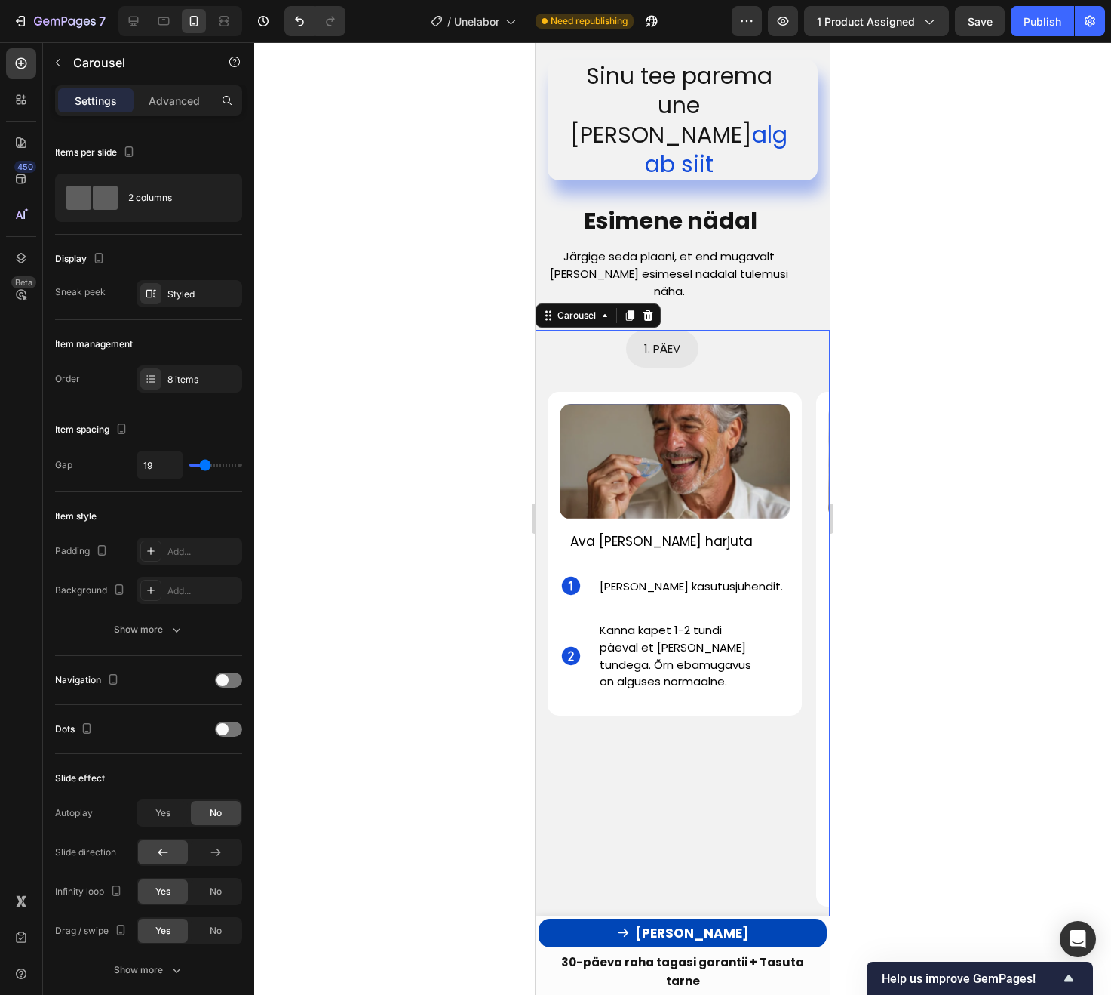
click at [433, 730] on div at bounding box center [682, 518] width 857 height 952
click at [996, 680] on div at bounding box center [682, 518] width 857 height 952
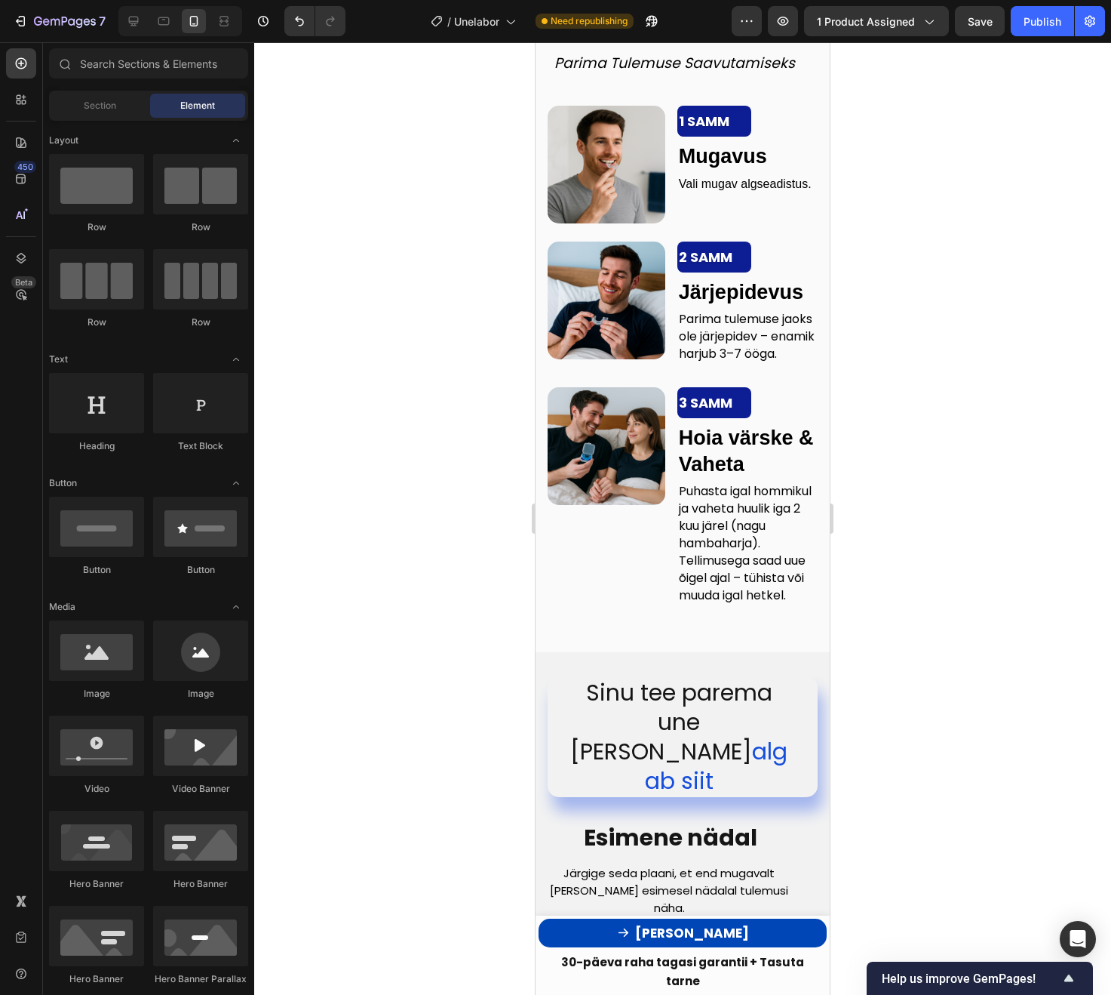
scroll to position [3580, 0]
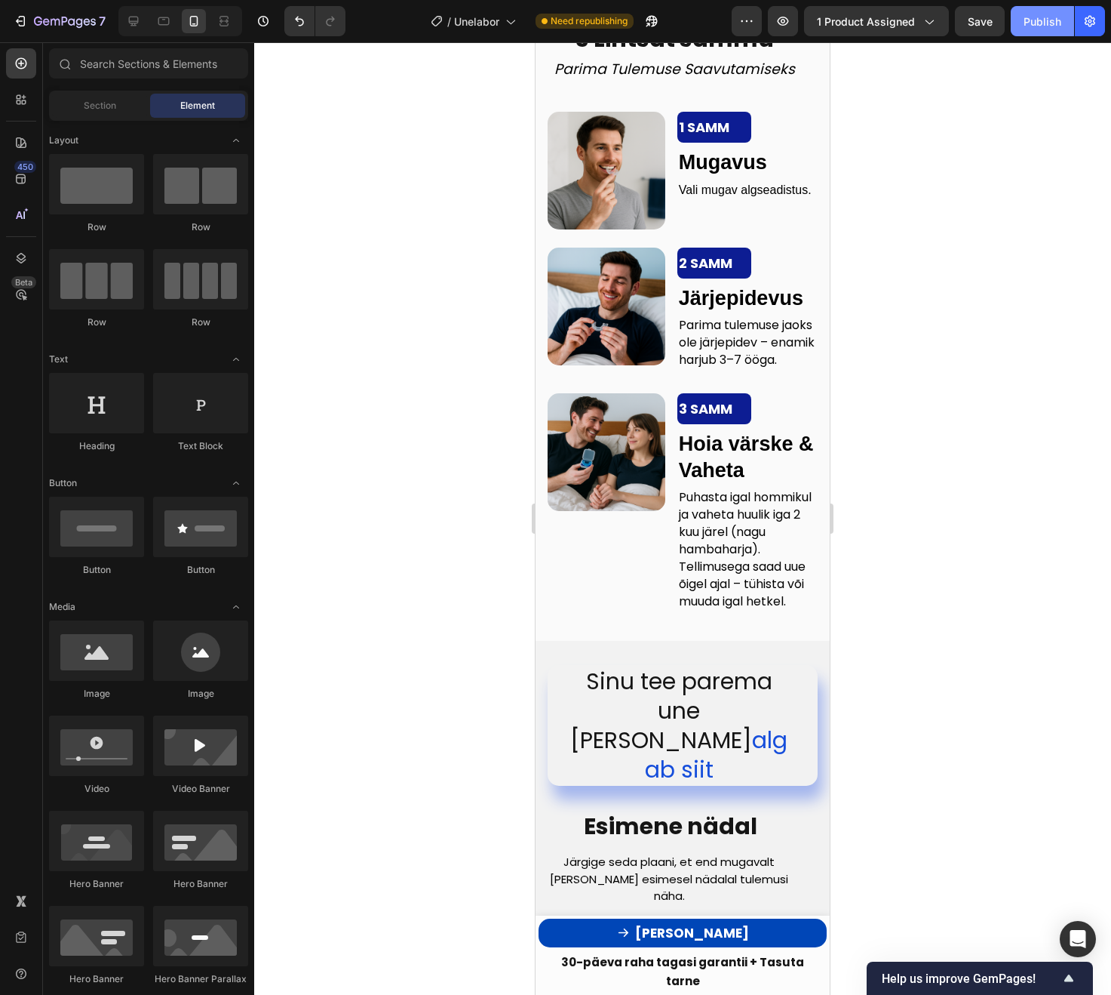
click at [1047, 29] on button "Publish" at bounding box center [1042, 21] width 63 height 30
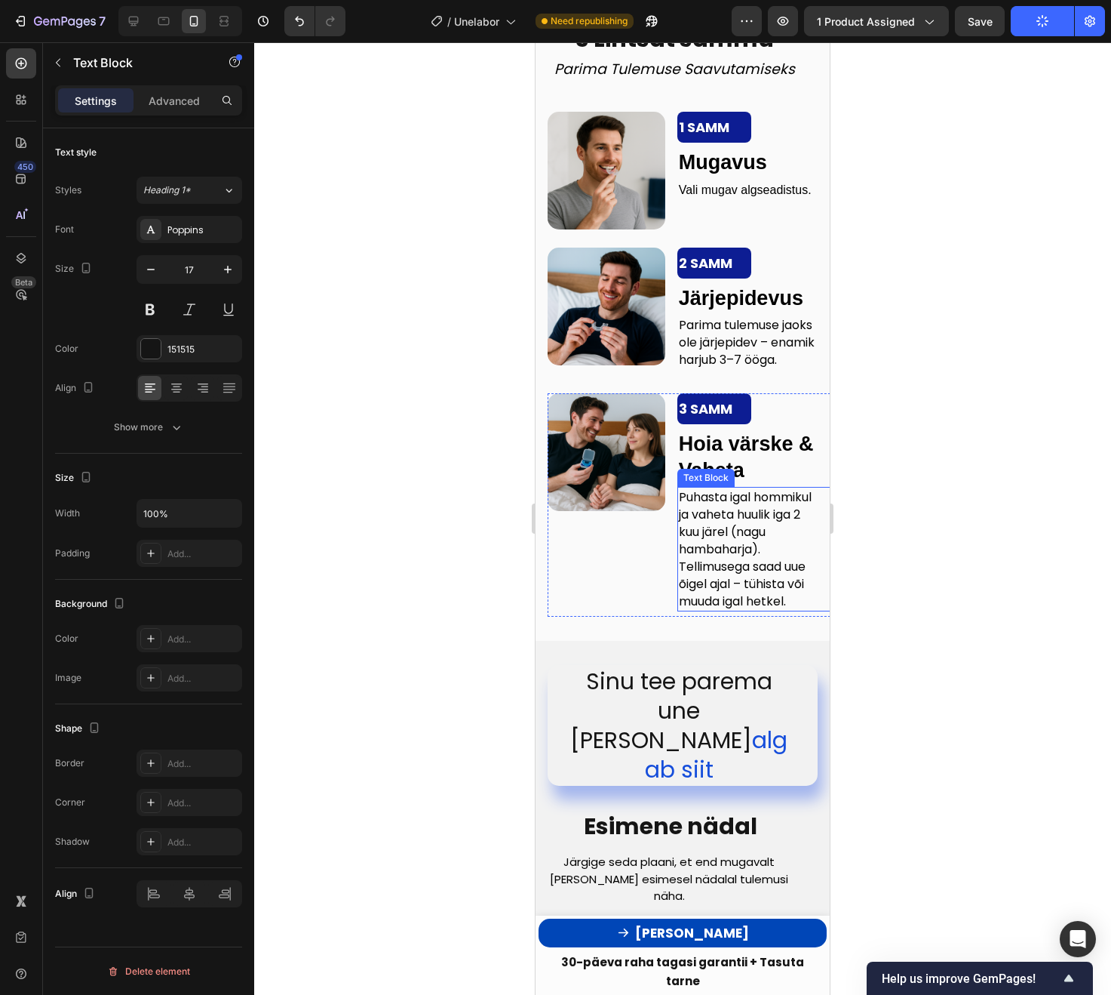
click at [718, 590] on span "Puhasta igal hommikul ja vaheta huulik iga 2 kuu järel (nagu hambaharja). Telli…" at bounding box center [745, 549] width 133 height 122
click at [744, 602] on span "Puhasta igal hommikul ja vaheta huulik iga 2 kuu järel (nagu hambaharja). Telli…" at bounding box center [745, 549] width 133 height 122
click at [801, 610] on p "Puhasta igal hommikul ja vaheta huulik iga 2 kuu järel (nagu hambaharja). Telli…" at bounding box center [749, 549] width 140 height 122
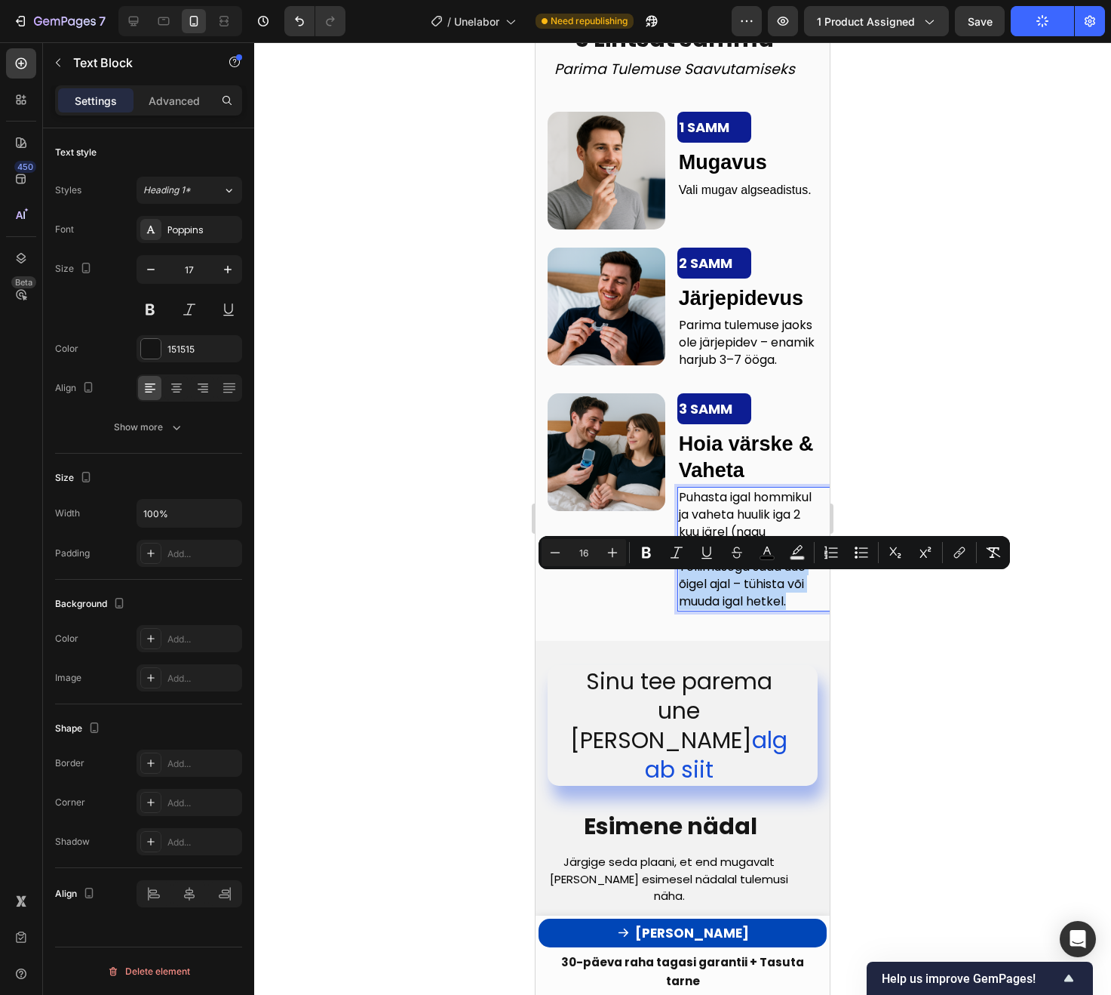
drag, startPoint x: 801, startPoint y: 620, endPoint x: 681, endPoint y: 587, distance: 123.8
click at [681, 587] on p "Puhasta igal hommikul ja vaheta huulik iga 2 kuu järel (nagu hambaharja). Telli…" at bounding box center [749, 549] width 140 height 122
click at [971, 605] on div at bounding box center [682, 518] width 857 height 952
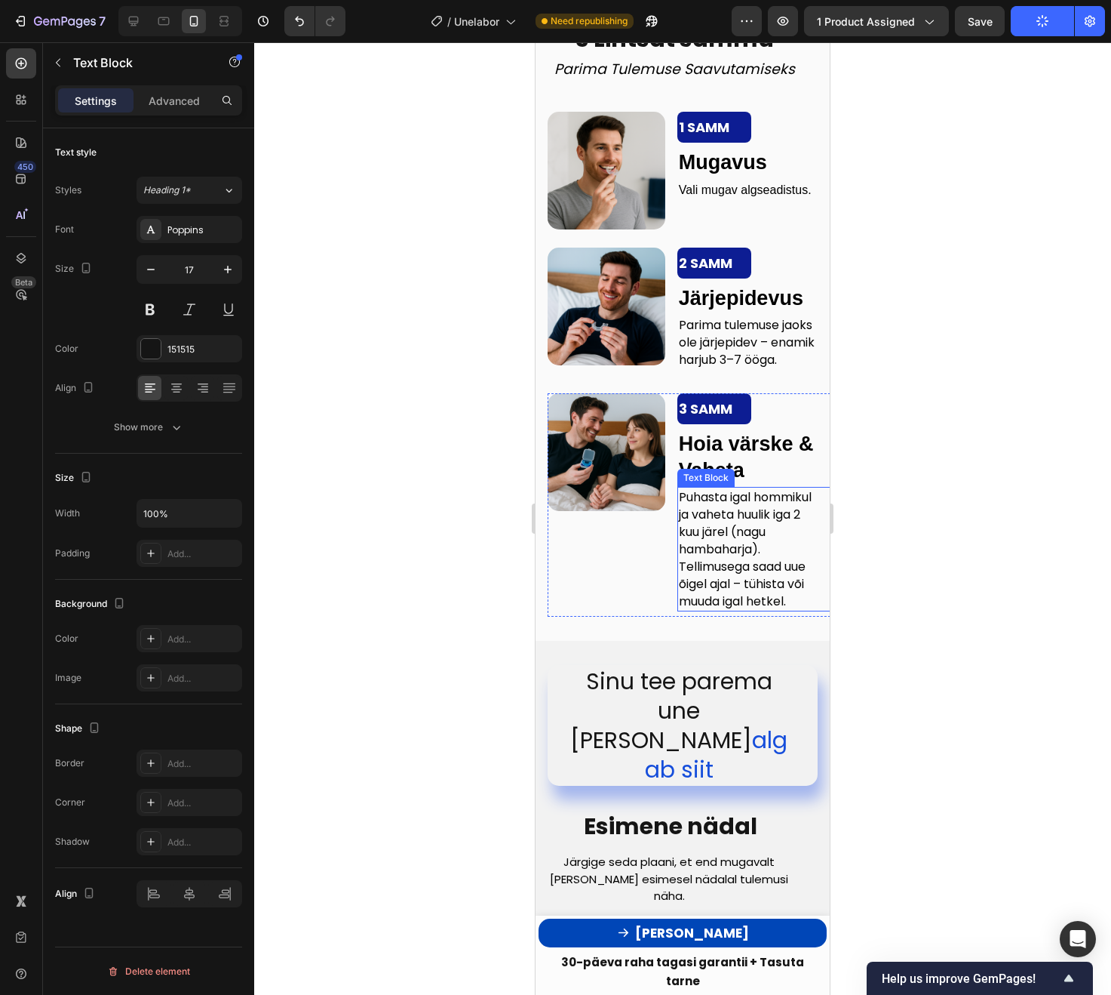
click at [745, 604] on span "Puhasta igal hommikul ja vaheta huulik iga 2 kuu järel (nagu hambaharja). Telli…" at bounding box center [745, 549] width 133 height 122
click at [805, 610] on p "Puhasta igal hommikul ja vaheta huulik iga 2 kuu järel (nagu hambaharja). Telli…" at bounding box center [749, 549] width 140 height 122
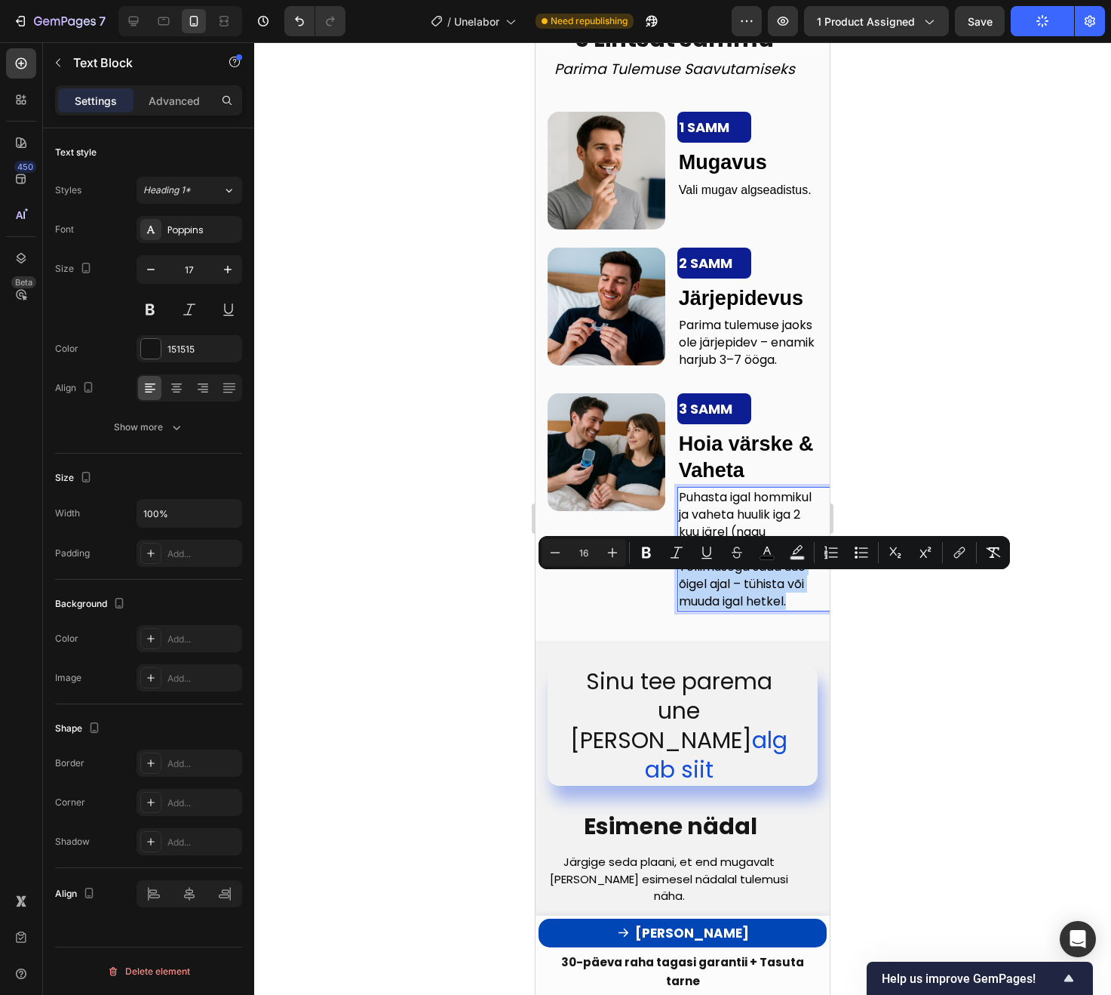
drag, startPoint x: 805, startPoint y: 613, endPoint x: 679, endPoint y: 583, distance: 129.8
click at [679, 583] on p "Puhasta igal hommikul ja vaheta huulik iga 2 kuu järel (nagu hambaharja). Telli…" at bounding box center [749, 549] width 140 height 122
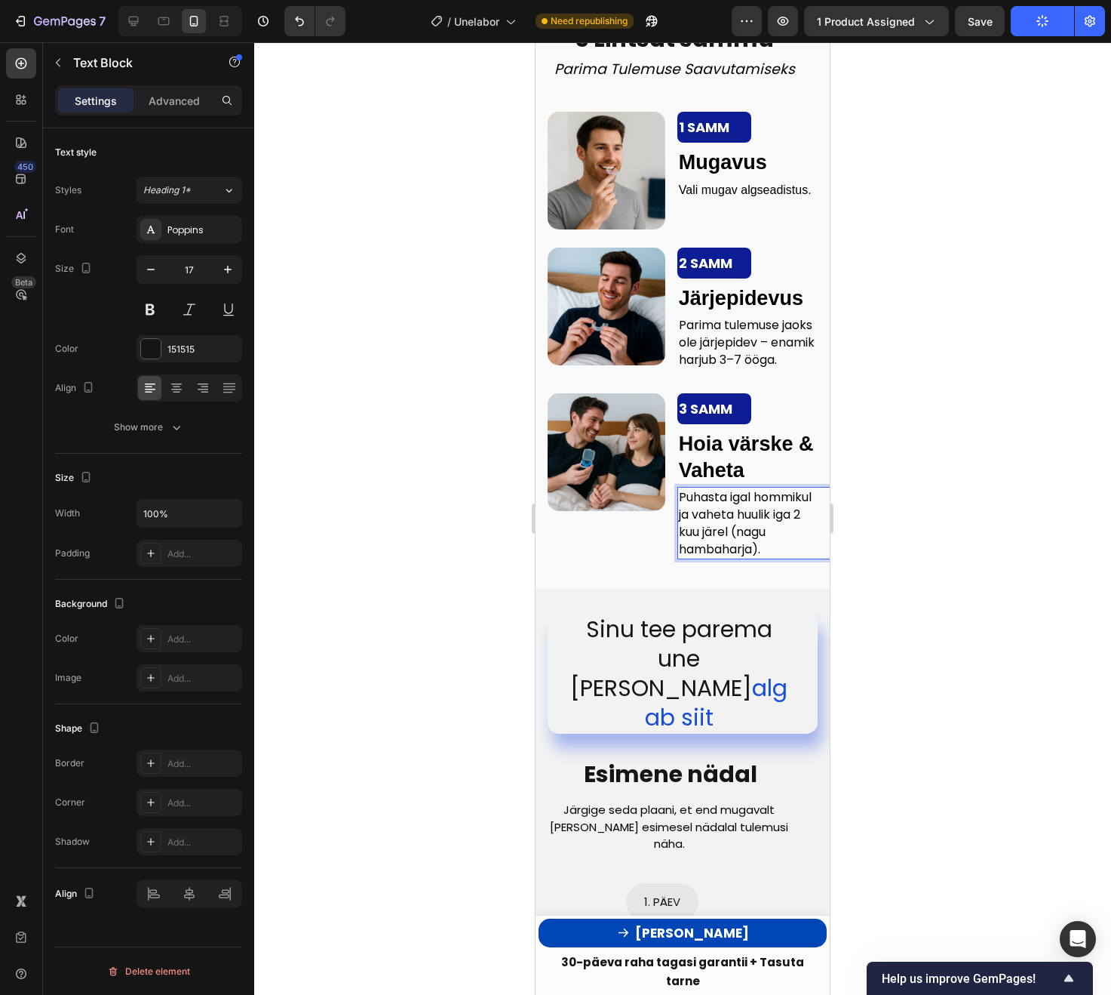
click at [756, 531] on span "Puhasta igal hommikul ja vaheta huulik iga 2 kuu järel (nagu hambaharja)." at bounding box center [745, 522] width 133 height 69
click at [1038, 19] on div "Publish" at bounding box center [1043, 22] width 38 height 16
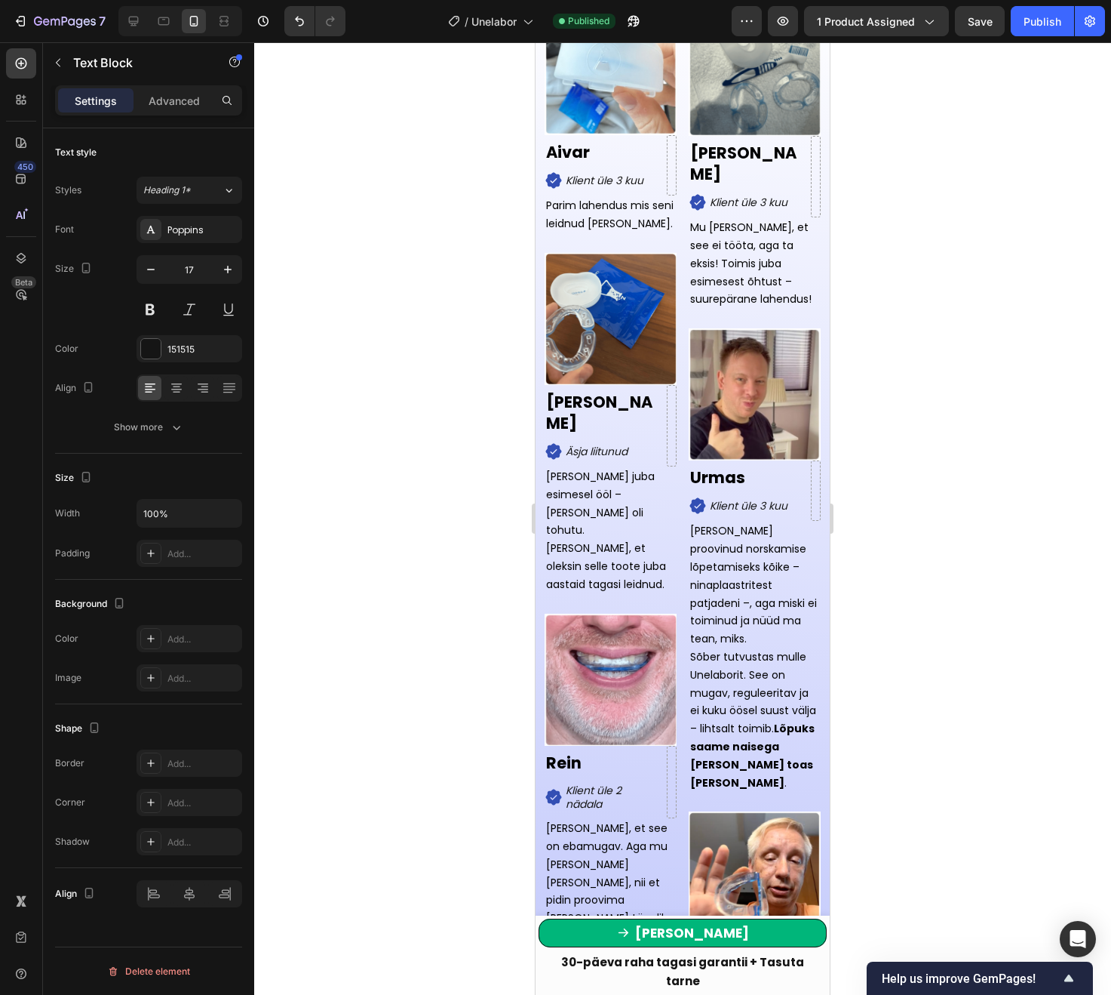
scroll to position [5180, 0]
